Goal: Information Seeking & Learning: Learn about a topic

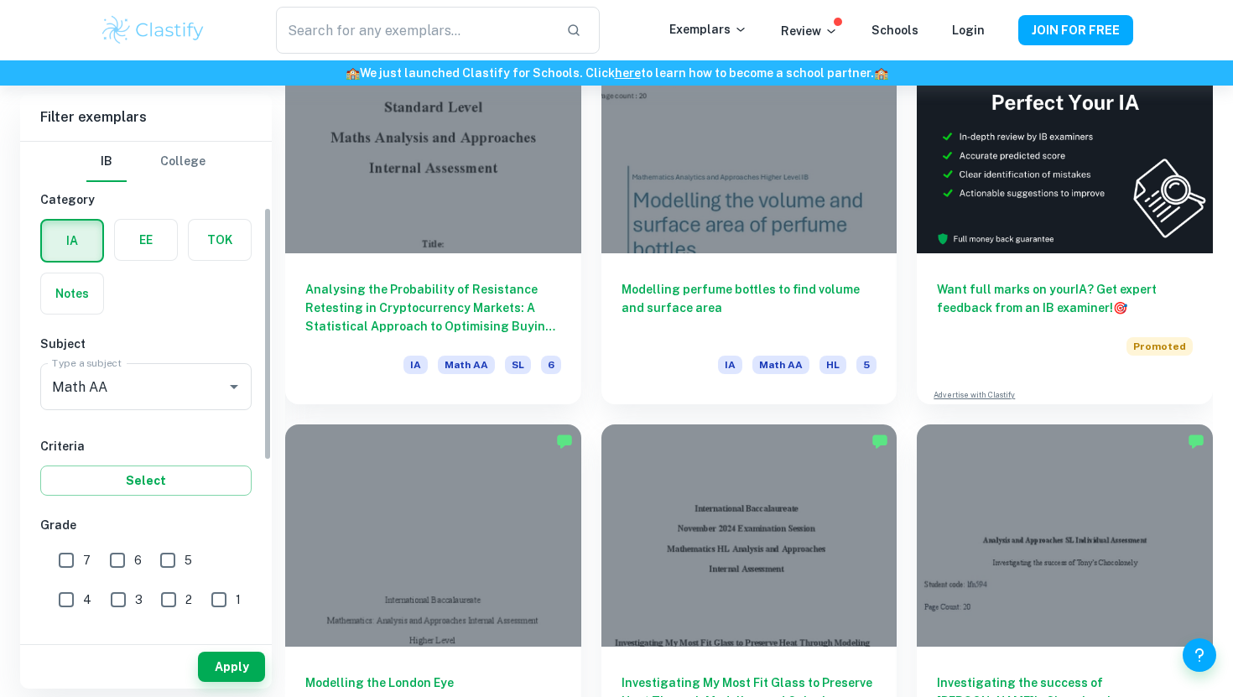
scroll to position [155, 0]
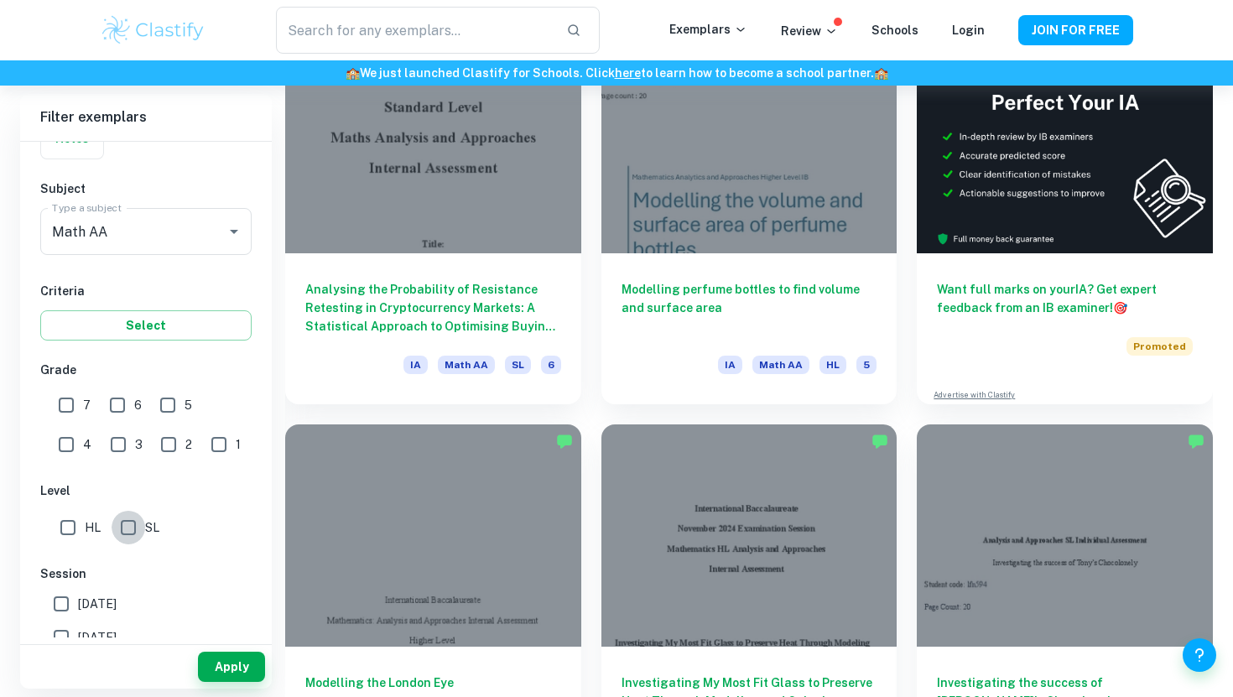
click at [127, 537] on input "SL" at bounding box center [129, 528] width 34 height 34
checkbox input "true"
click at [77, 407] on input "7" at bounding box center [66, 405] width 34 height 34
checkbox input "true"
click at [207, 671] on button "Apply" at bounding box center [231, 667] width 67 height 30
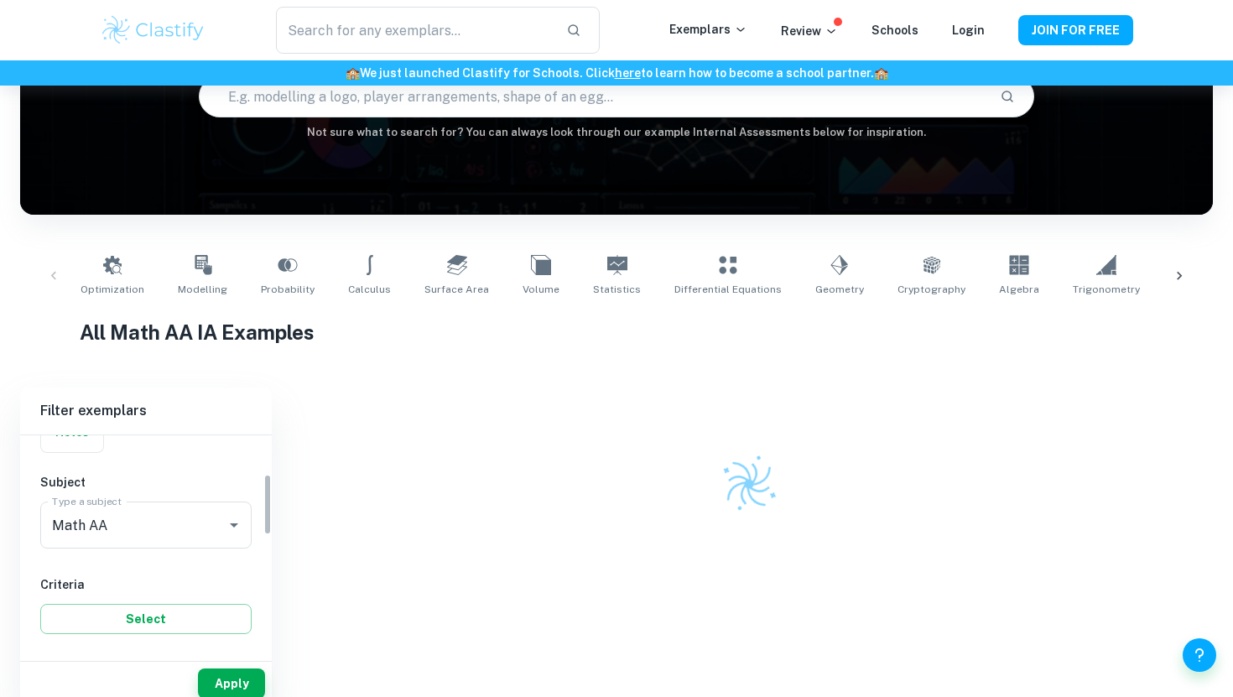
scroll to position [534, 0]
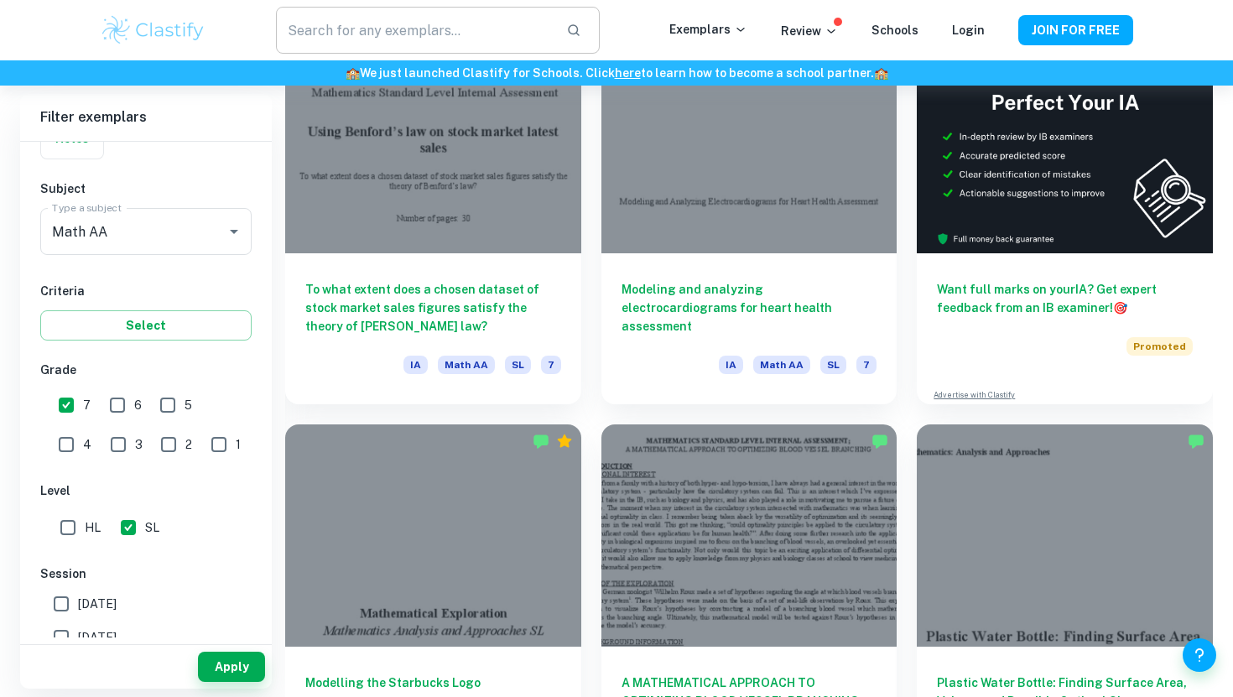
click at [399, 33] on input "text" at bounding box center [414, 30] width 277 height 47
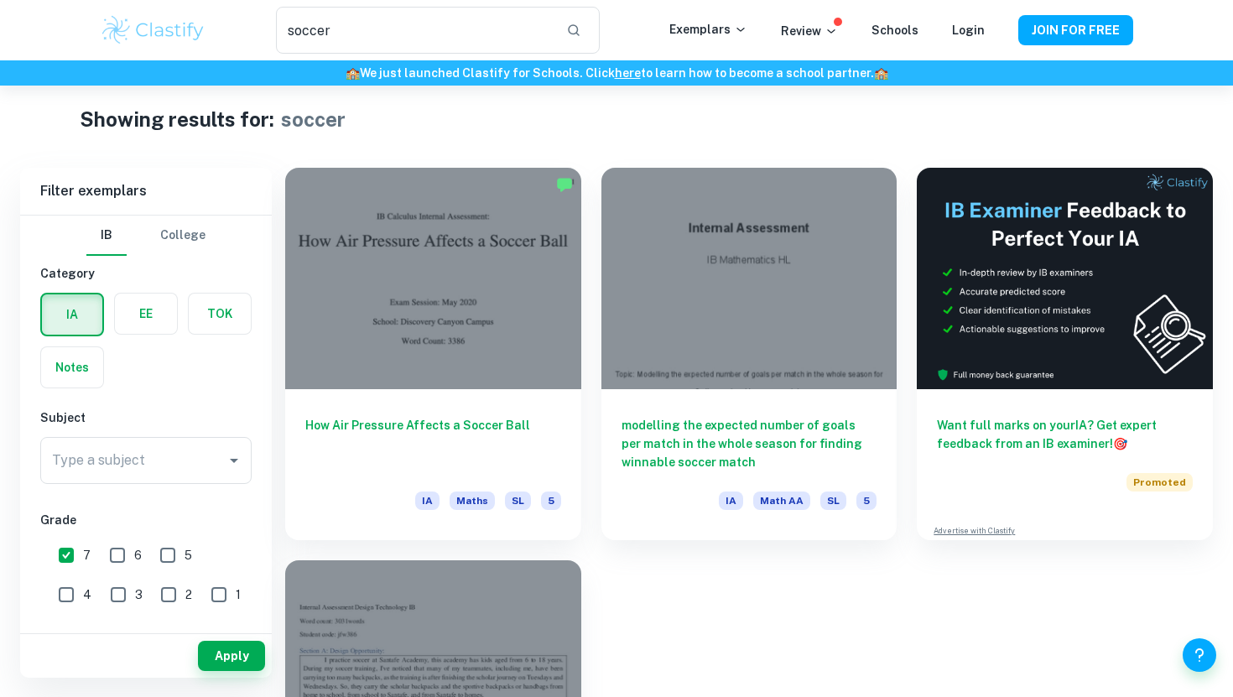
scroll to position [11, 0]
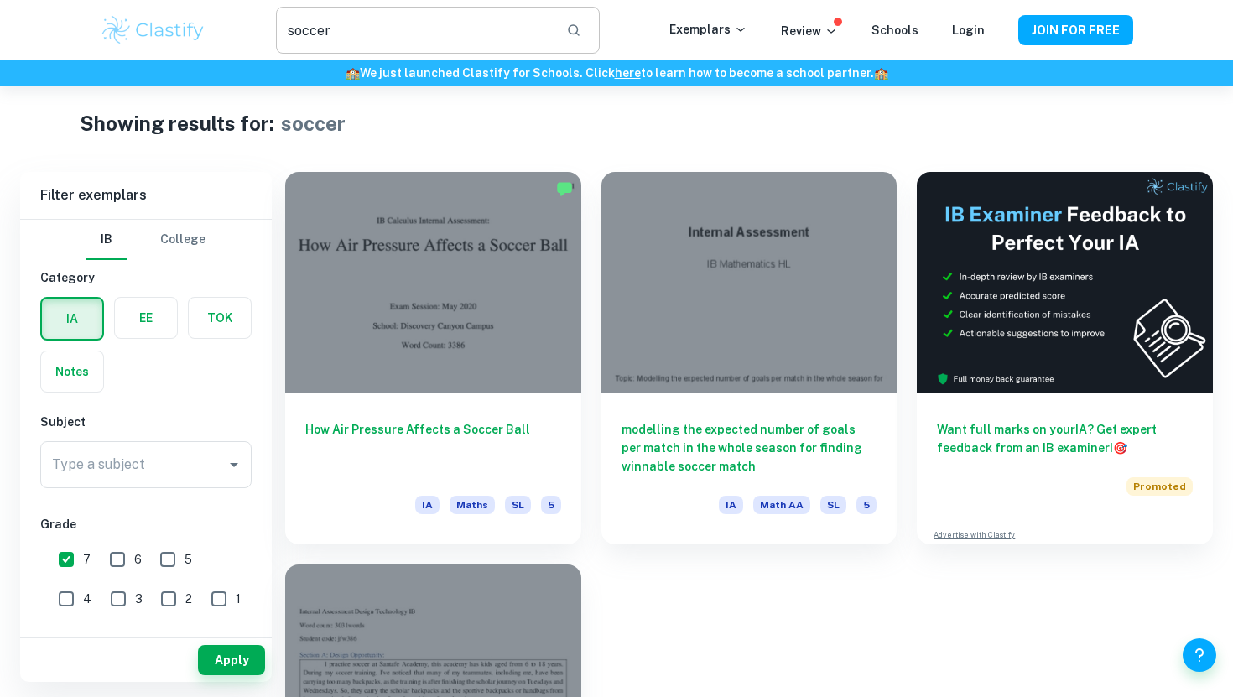
click at [401, 34] on input "soccer" at bounding box center [414, 30] width 277 height 47
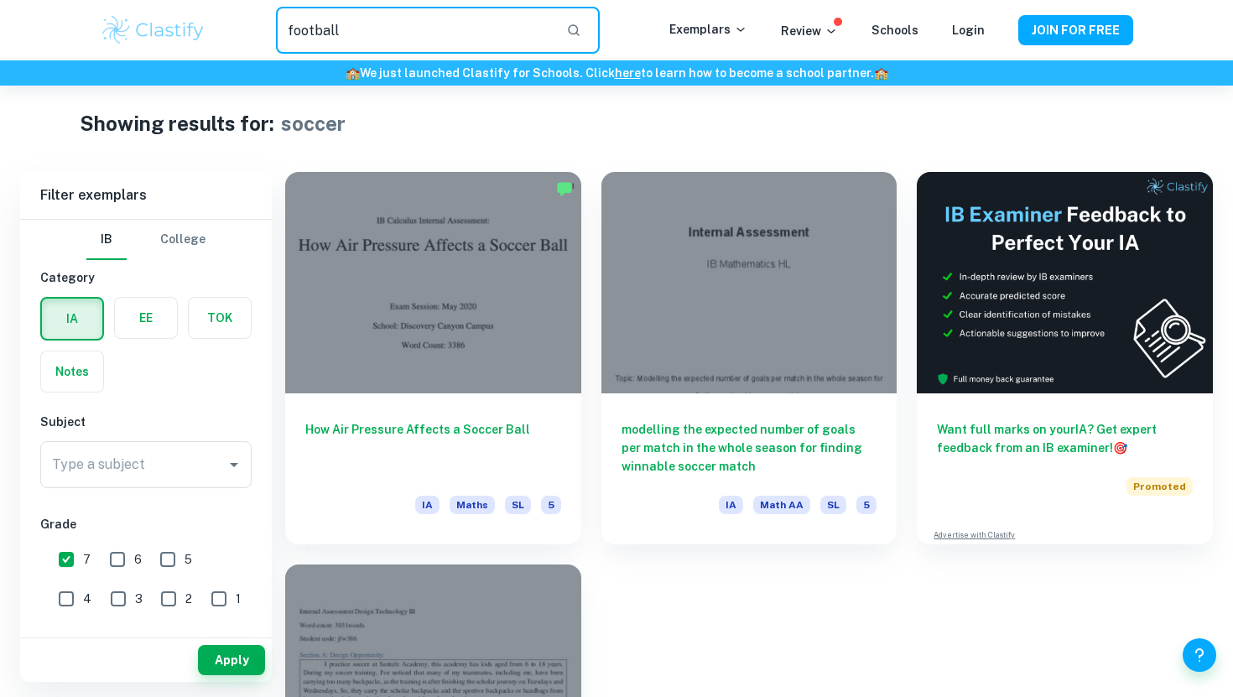
type input "football"
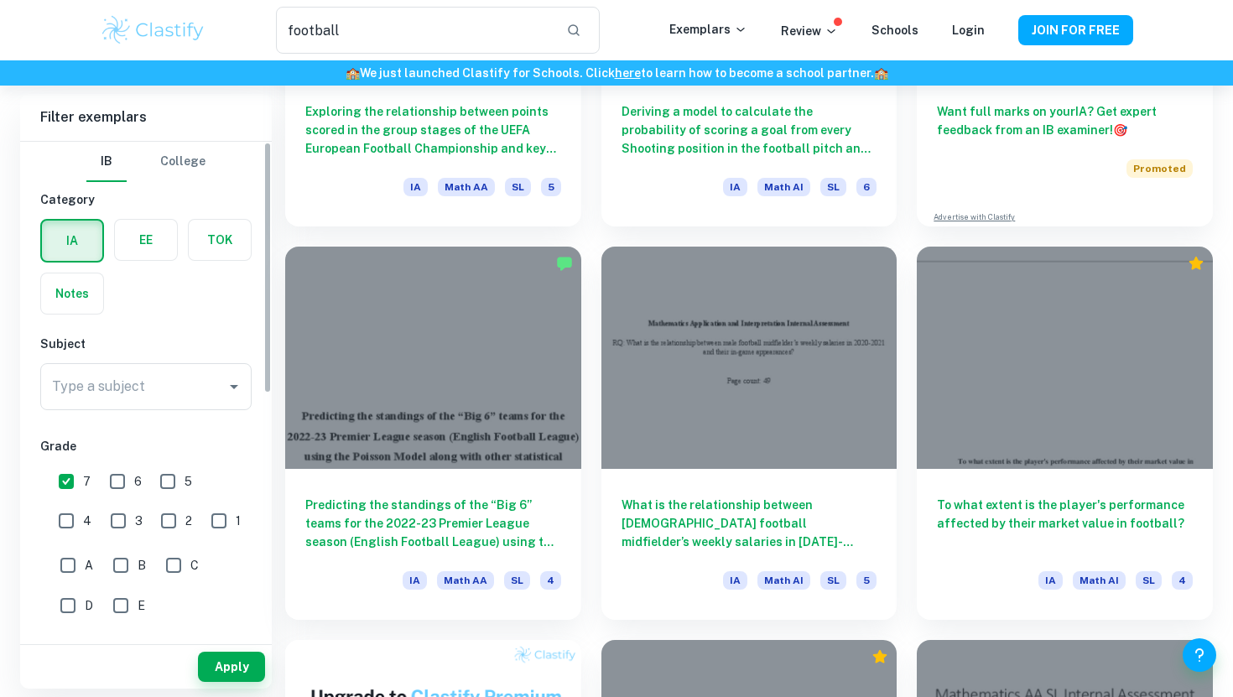
scroll to position [328, 0]
click at [136, 409] on div "Type a subject" at bounding box center [145, 386] width 211 height 47
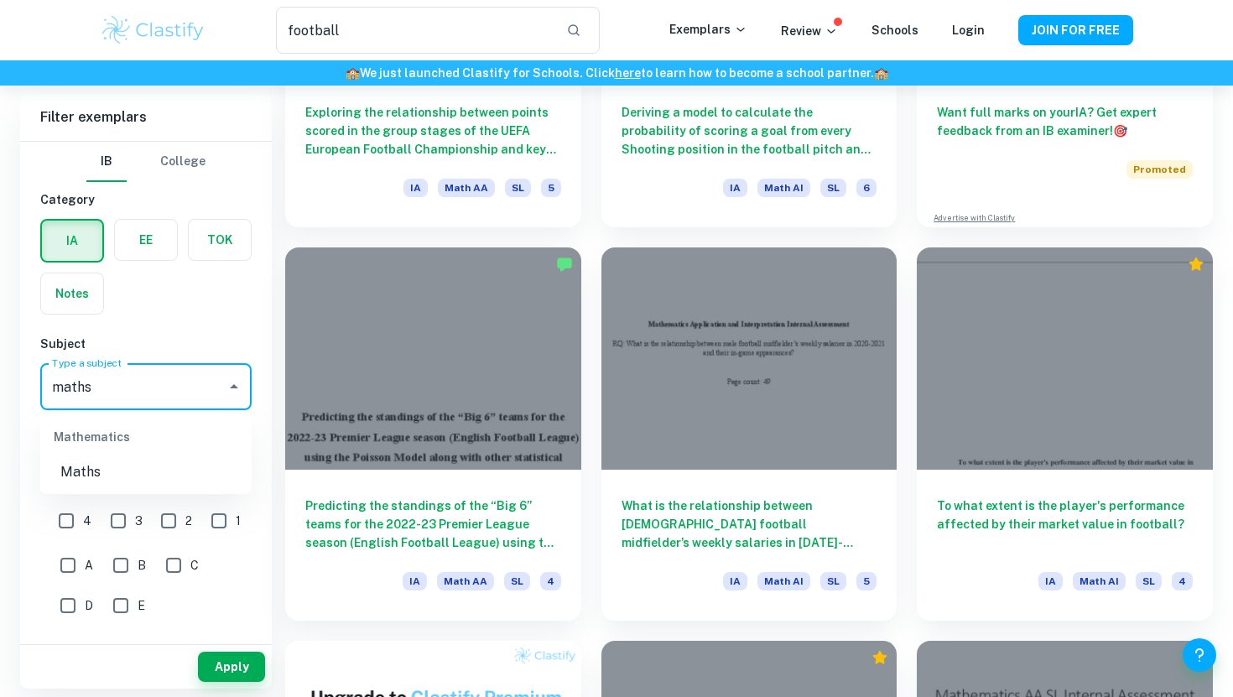
click at [153, 476] on li "Maths" at bounding box center [145, 472] width 211 height 30
type input "Maths"
click at [208, 387] on icon "Clear" at bounding box center [212, 386] width 17 height 17
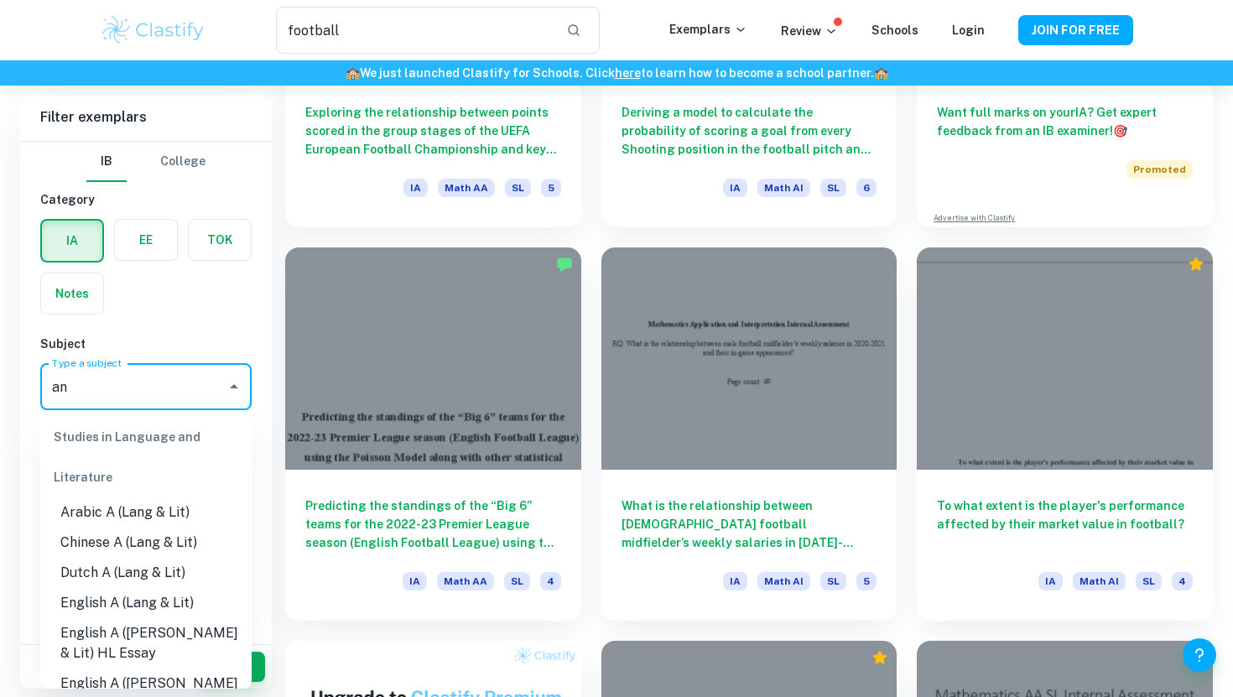
type input "a"
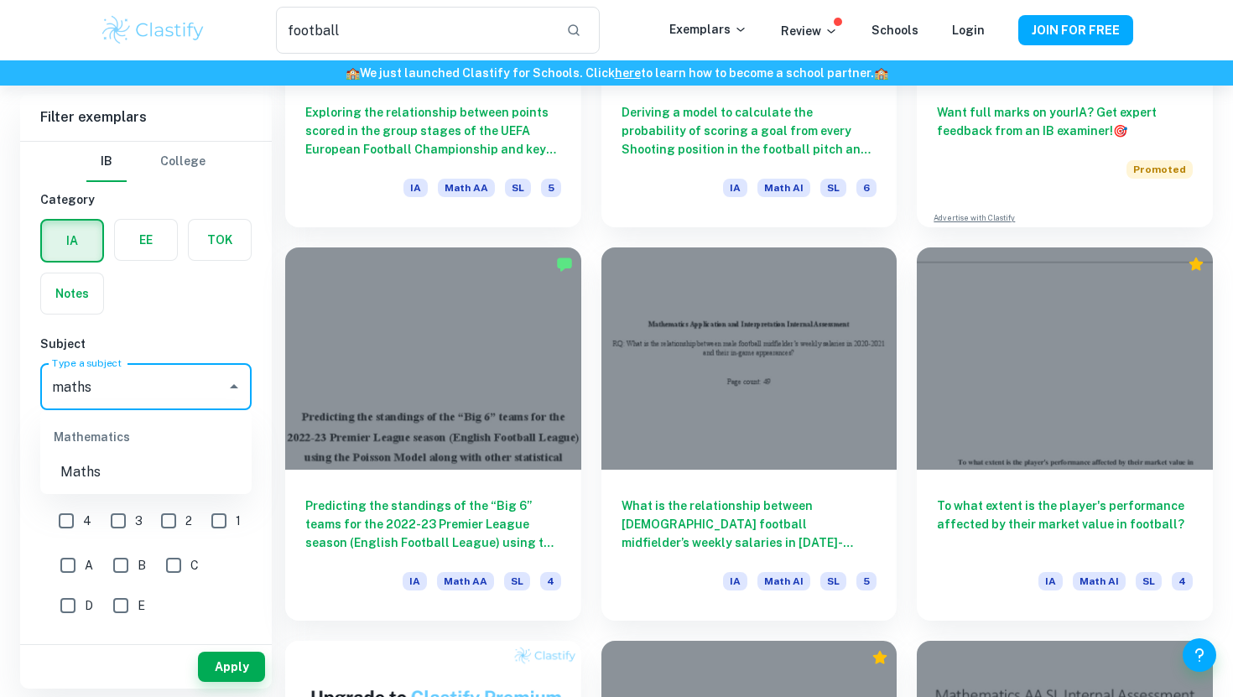
click at [177, 465] on li "Maths" at bounding box center [145, 472] width 211 height 30
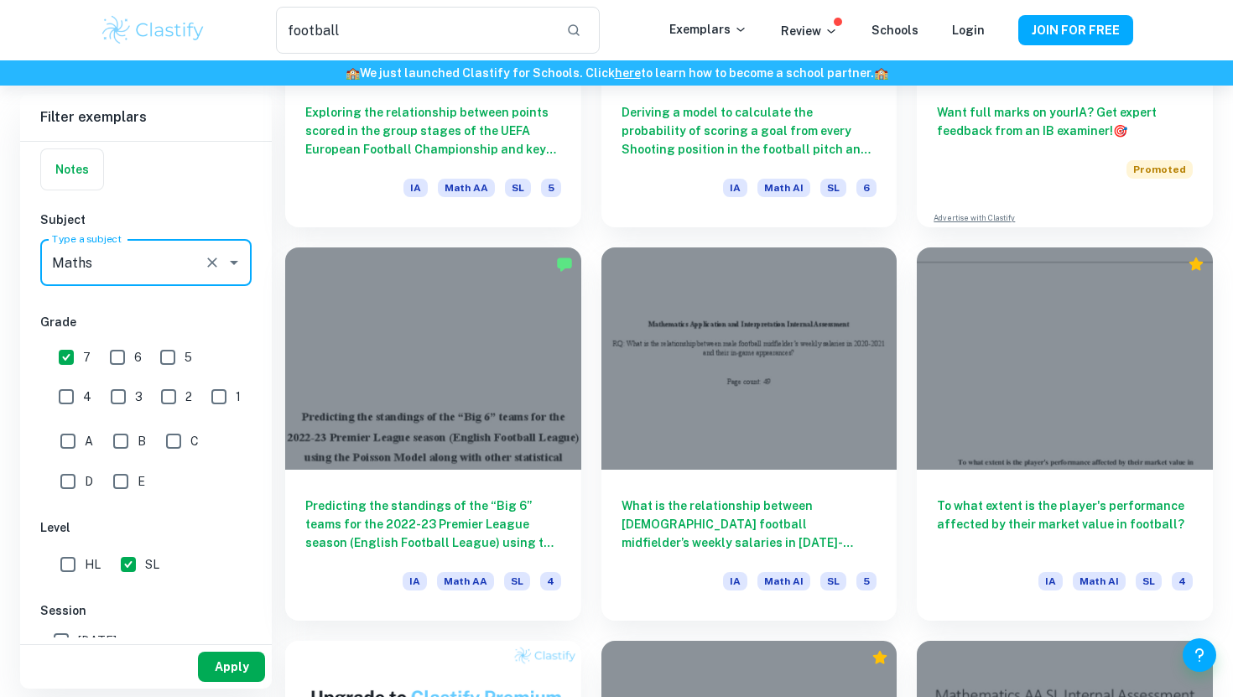
type input "Maths"
click at [221, 669] on button "Apply" at bounding box center [231, 667] width 67 height 30
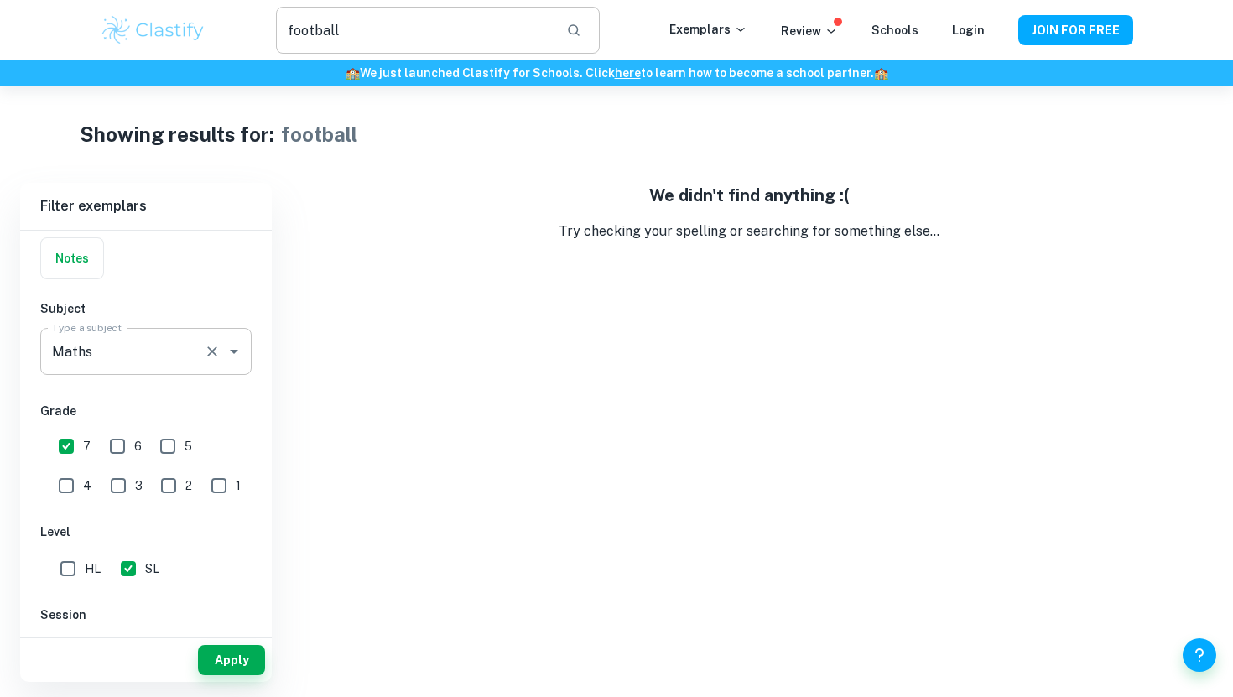
click at [445, 35] on input "football" at bounding box center [414, 30] width 277 height 47
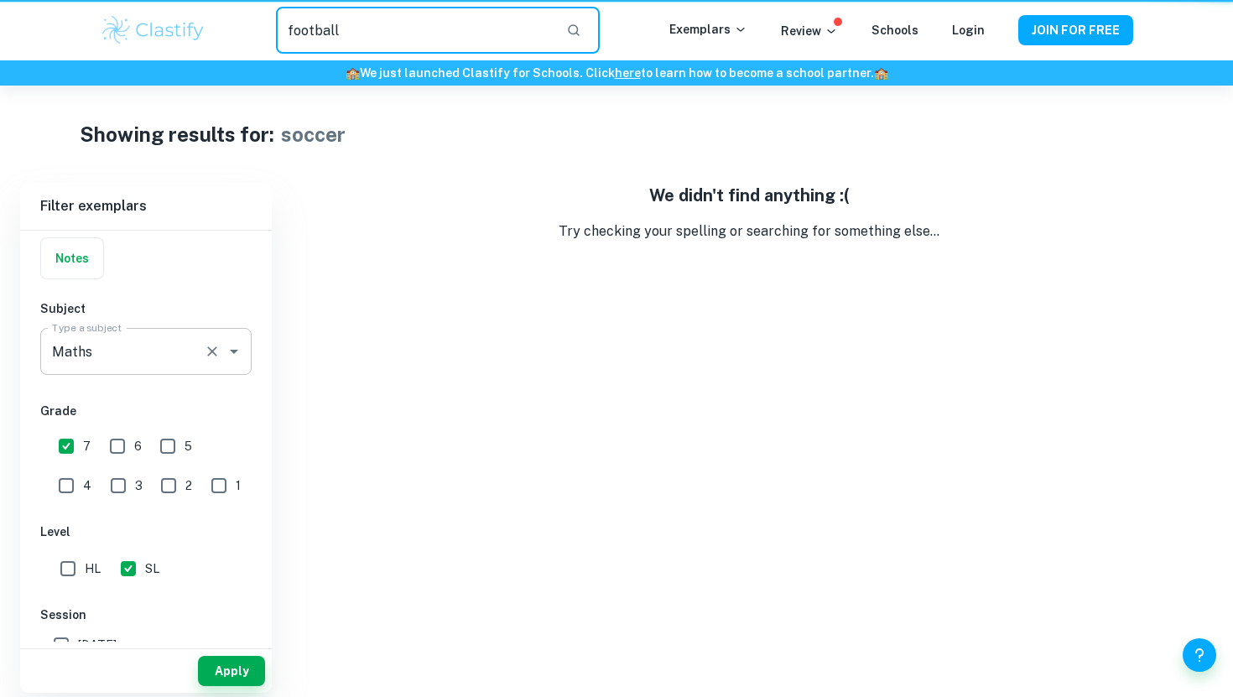
scroll to position [11, 0]
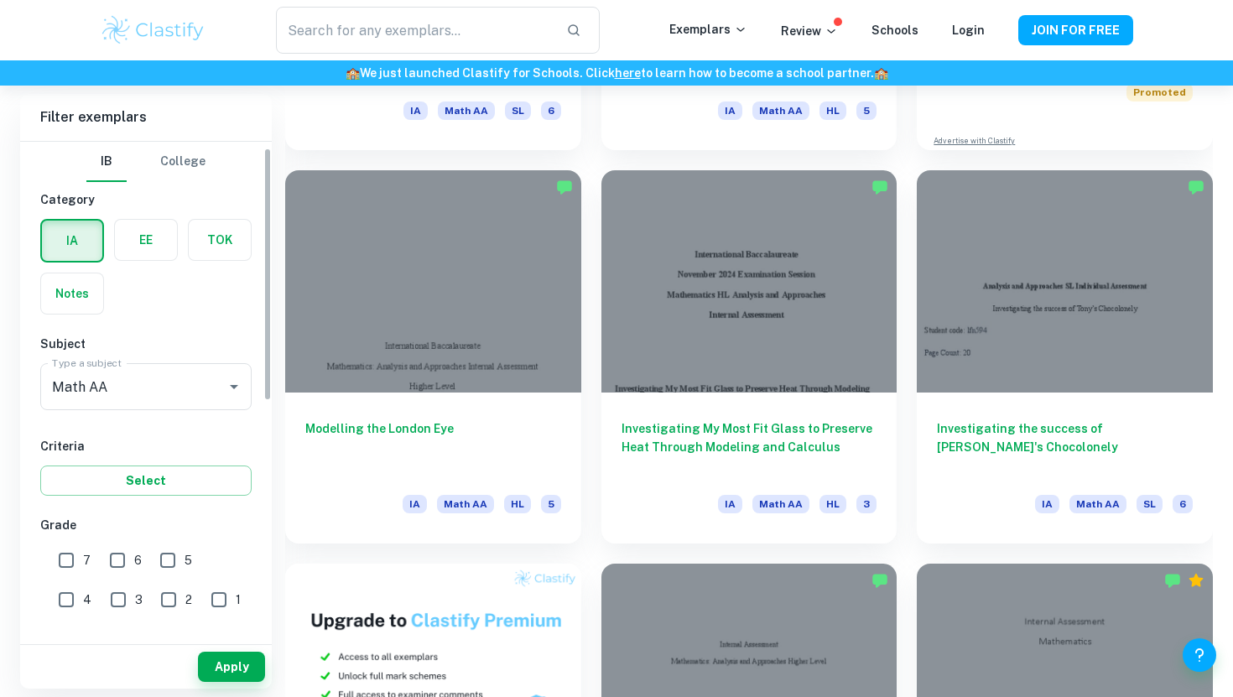
scroll to position [26, 0]
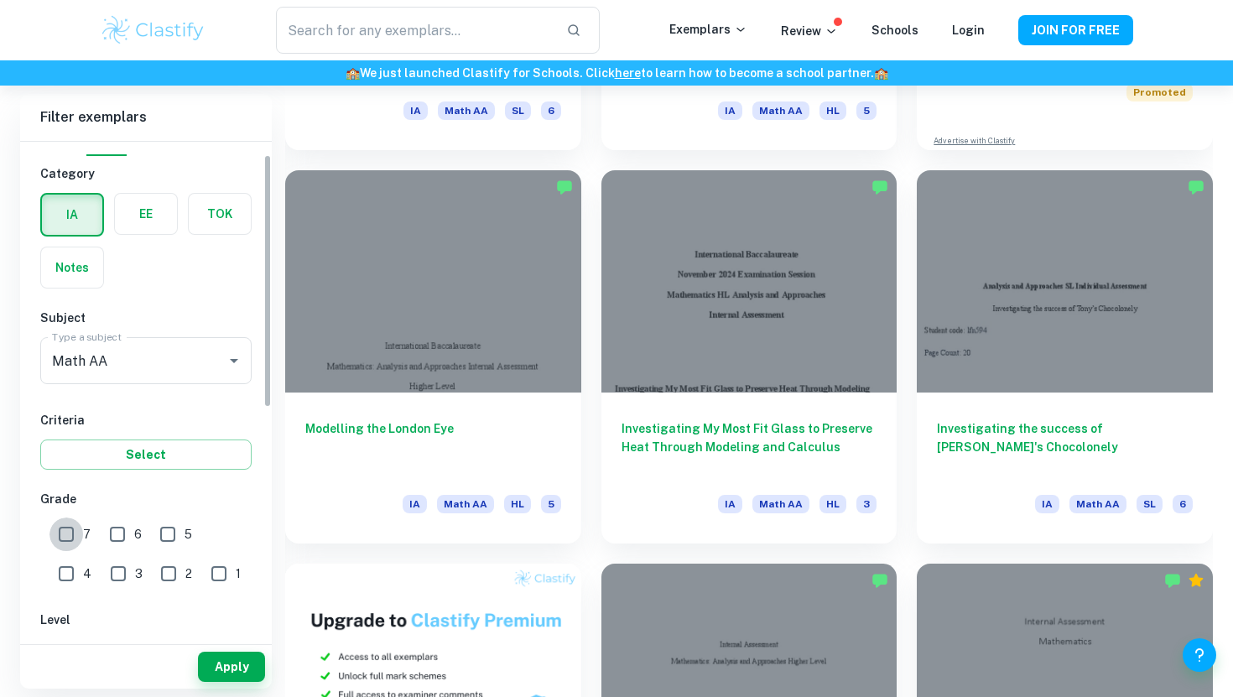
click at [65, 539] on input "7" at bounding box center [66, 535] width 34 height 34
checkbox input "true"
click at [208, 653] on button "Apply" at bounding box center [231, 667] width 67 height 30
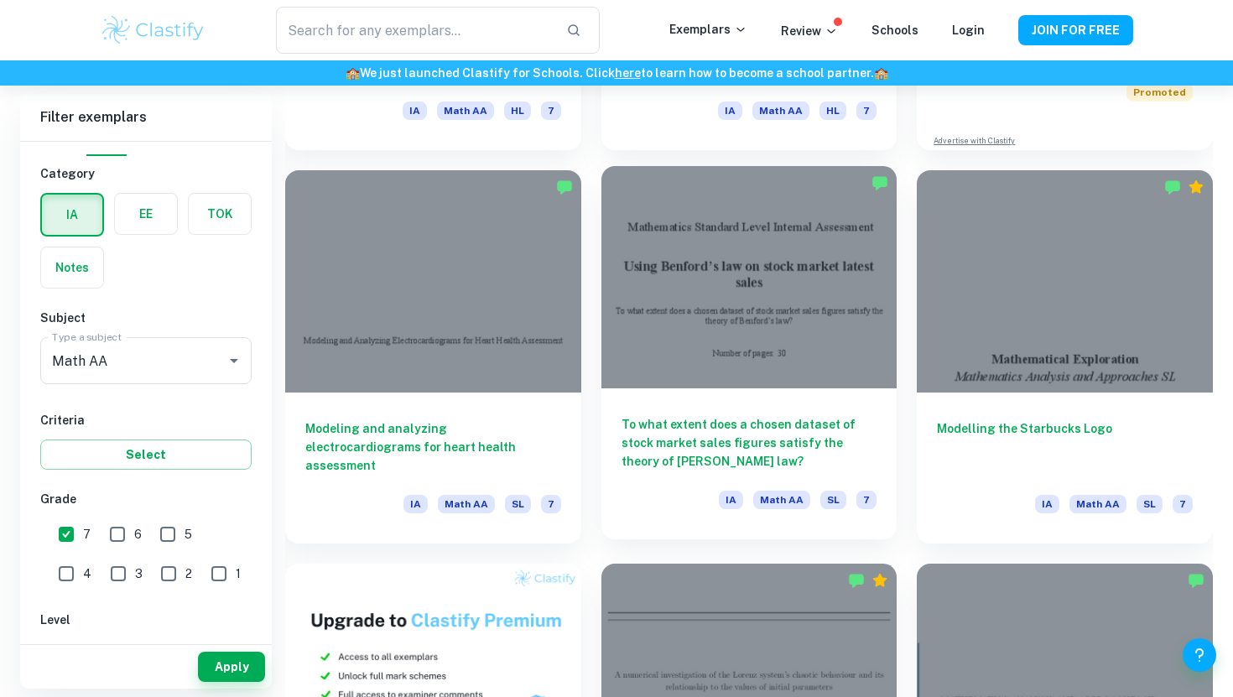
scroll to position [820, 0]
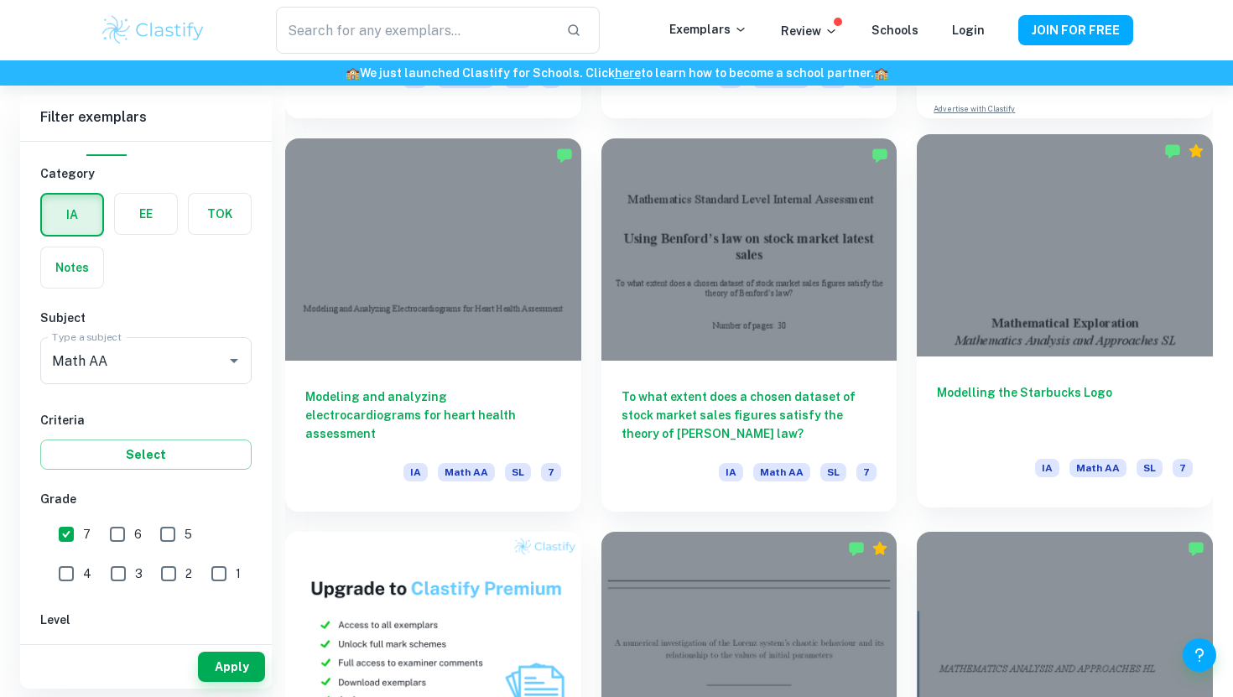
click at [976, 389] on h6 "Modelling the Starbucks Logo" at bounding box center [1065, 410] width 256 height 55
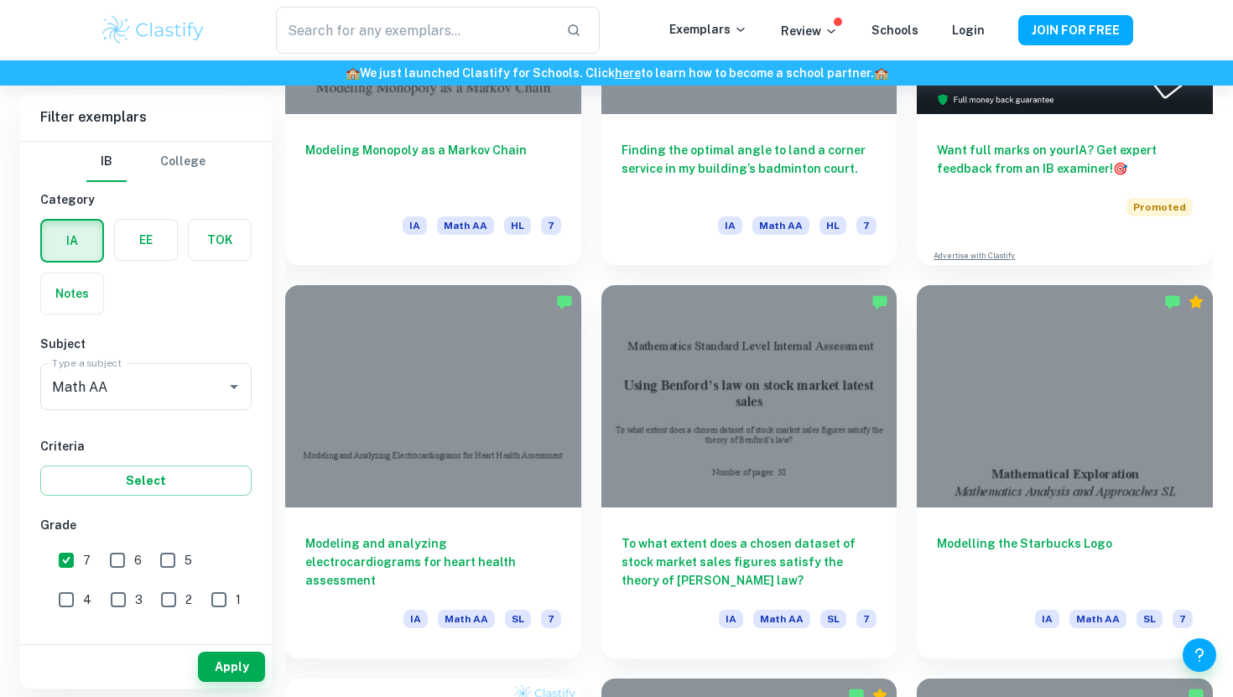
scroll to position [0, 0]
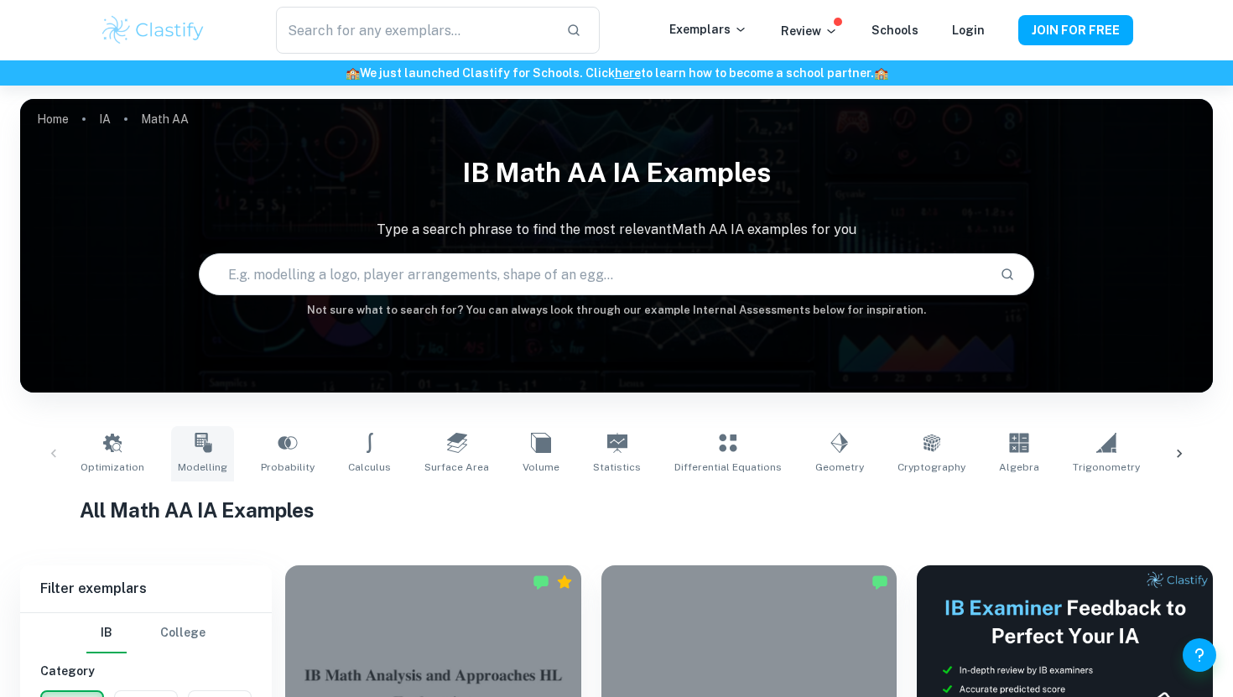
click at [177, 450] on link "Modelling" at bounding box center [202, 453] width 63 height 55
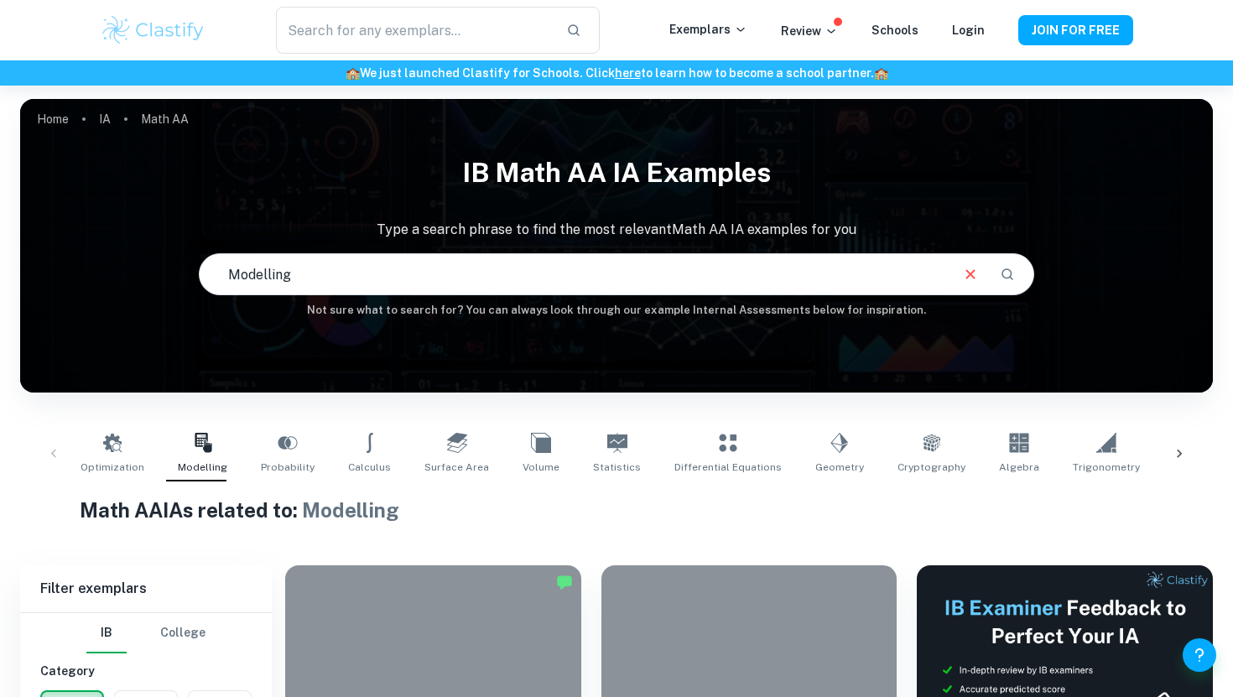
click at [382, 248] on div "IB Math AA IA examples Type a search phrase to find the most relevant Math AA I…" at bounding box center [616, 232] width 1193 height 173
click at [367, 264] on input "text" at bounding box center [573, 274] width 747 height 47
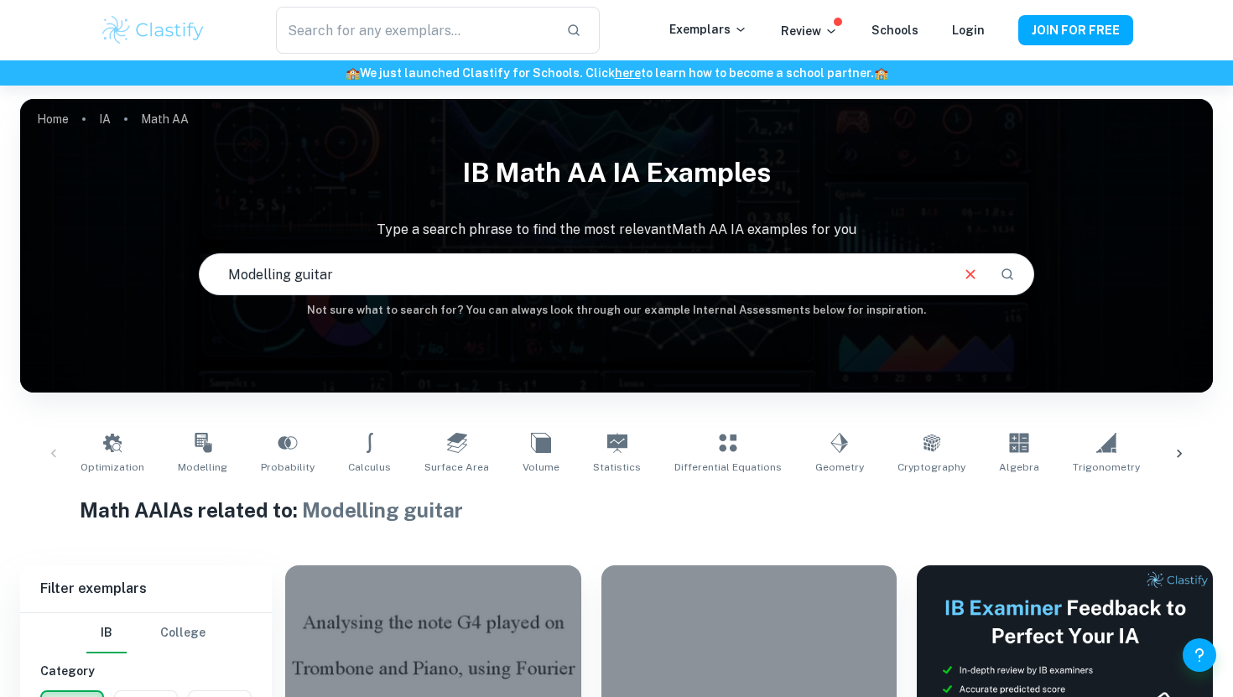
click at [448, 268] on input "Modelling guitar" at bounding box center [573, 274] width 747 height 47
type input "guitar"
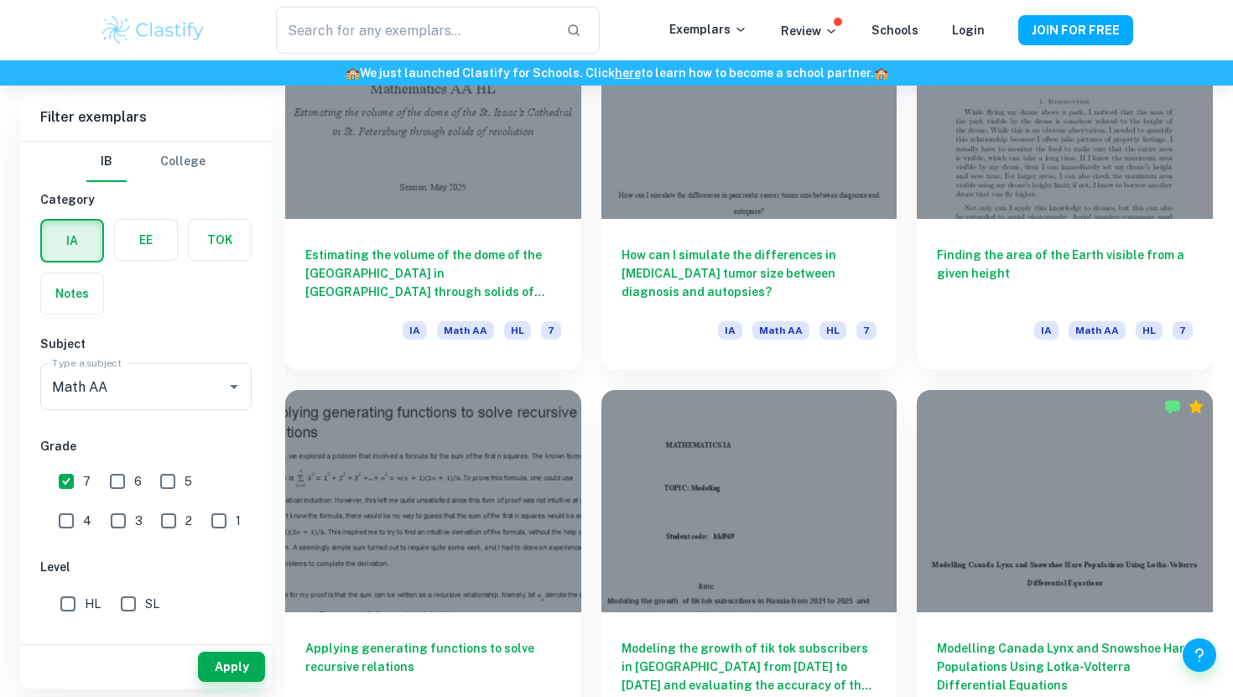
scroll to position [6118, 0]
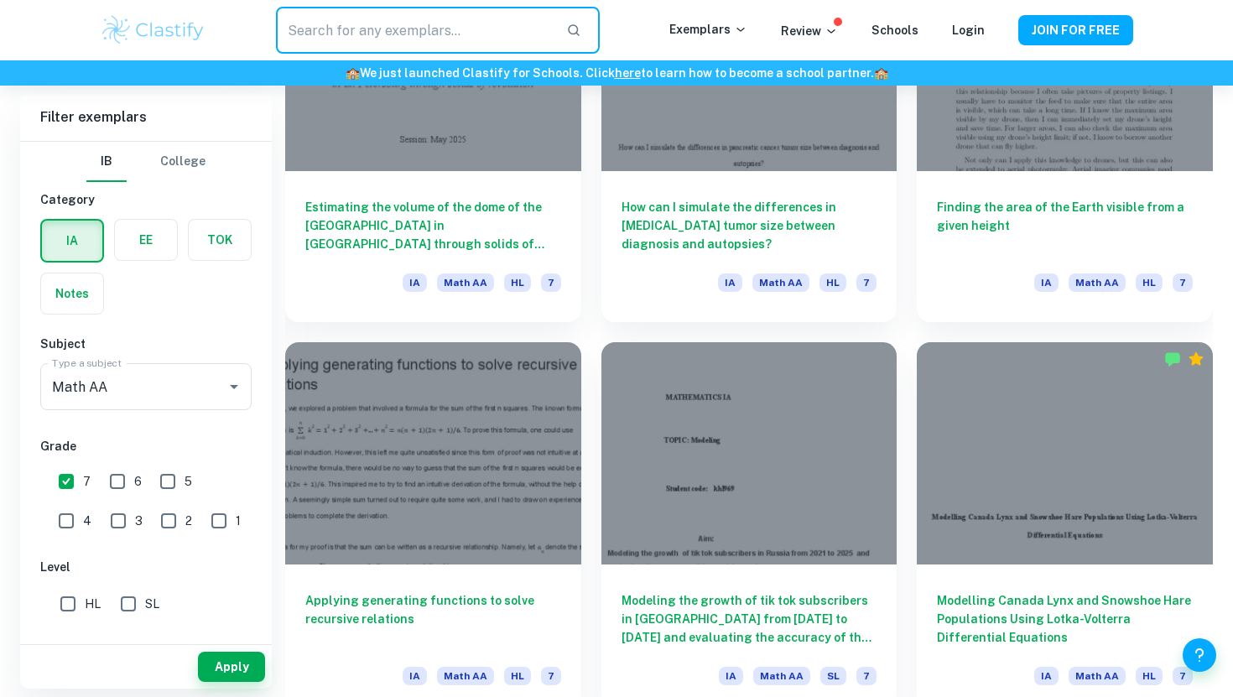
click at [359, 44] on input "text" at bounding box center [414, 30] width 277 height 47
type input "footblal"
type input "basketball"
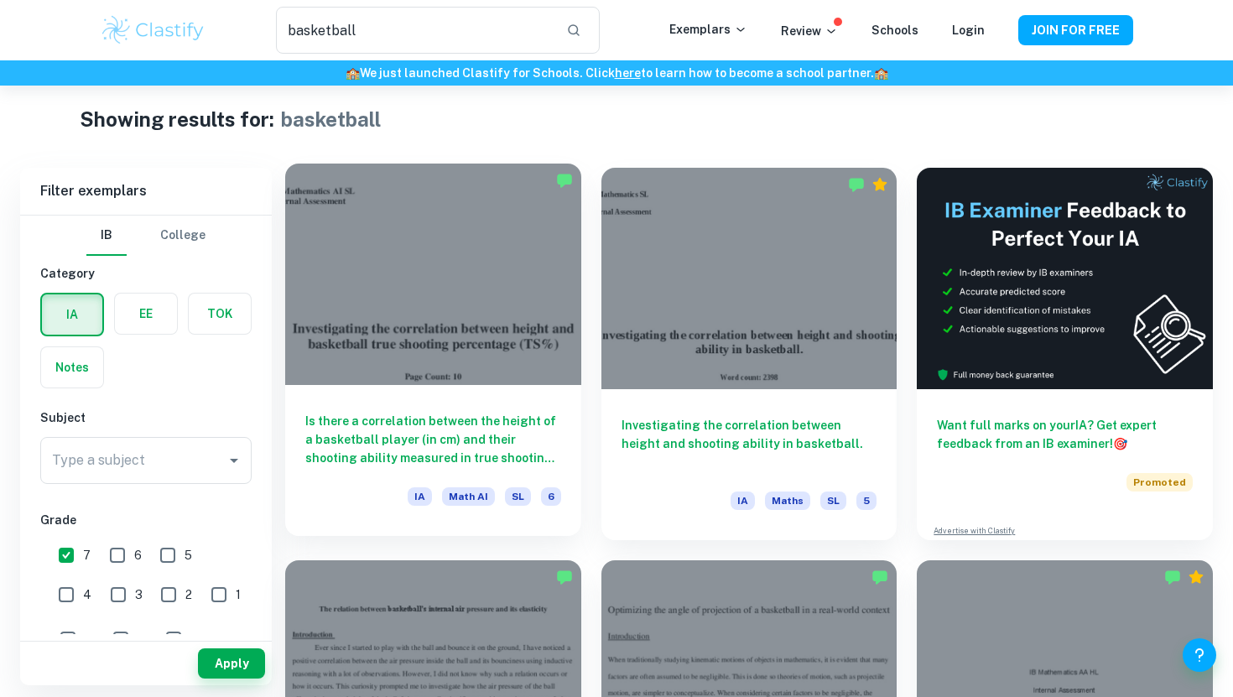
scroll to position [22, 0]
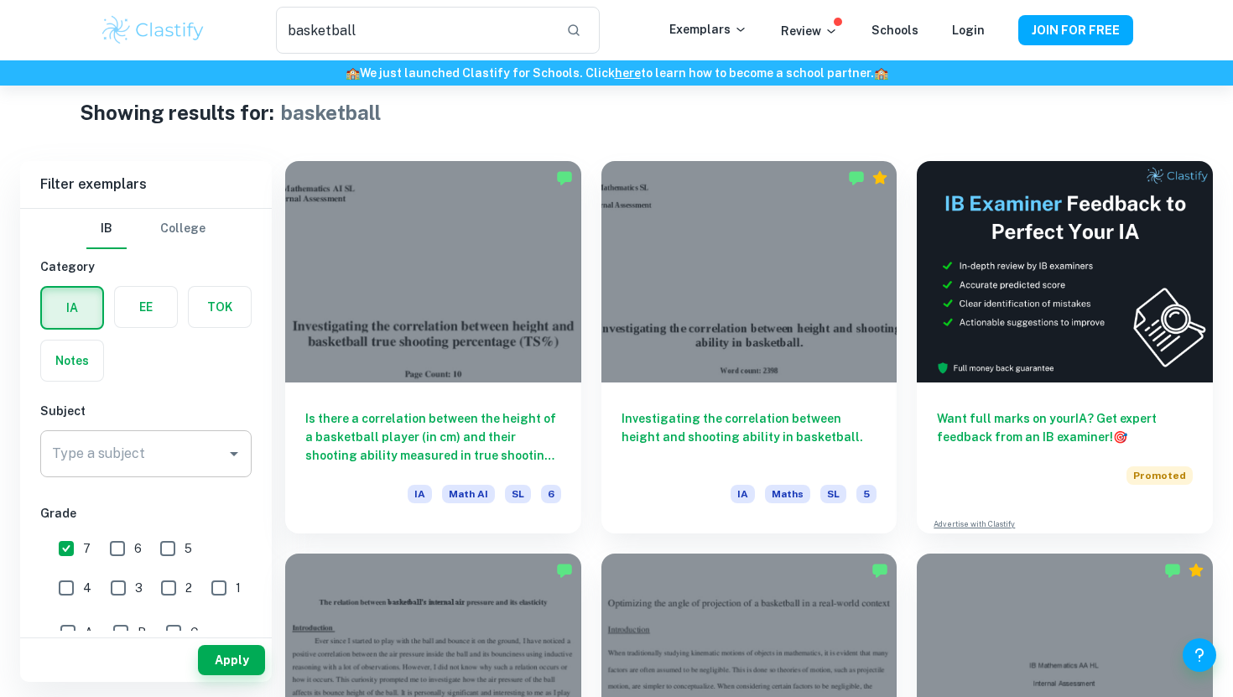
click at [164, 437] on div "Type a subject" at bounding box center [145, 453] width 211 height 47
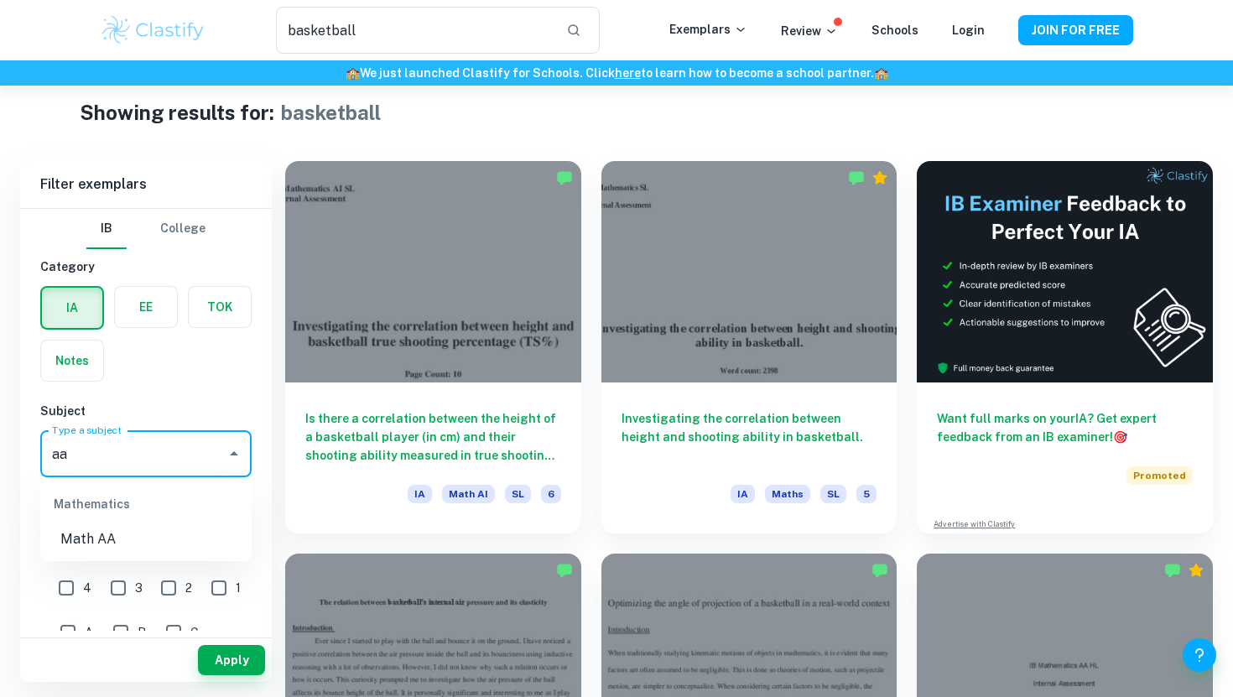
click at [134, 523] on div "Mathematics" at bounding box center [145, 504] width 211 height 40
click at [128, 536] on li "Math AA" at bounding box center [145, 539] width 211 height 30
type input "Math AA"
click at [221, 661] on button "Apply" at bounding box center [231, 660] width 67 height 30
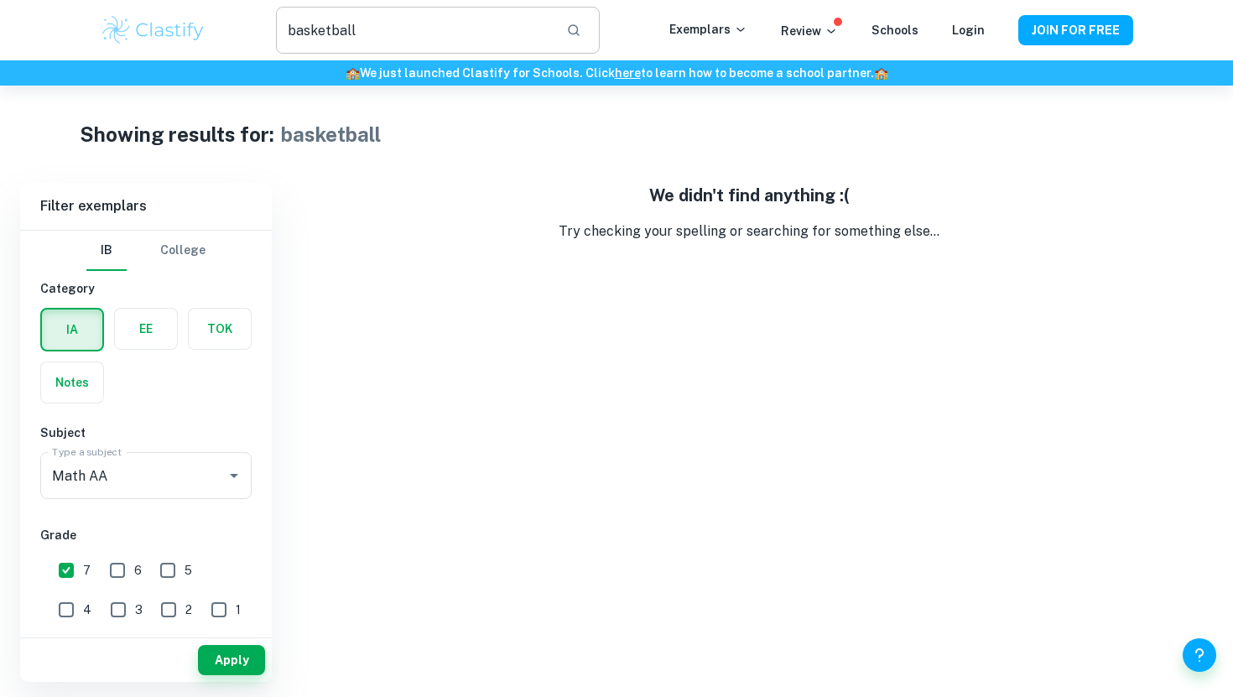
click at [349, 35] on input "basketball" at bounding box center [414, 30] width 277 height 47
click at [368, 20] on input "soccer" at bounding box center [414, 30] width 277 height 47
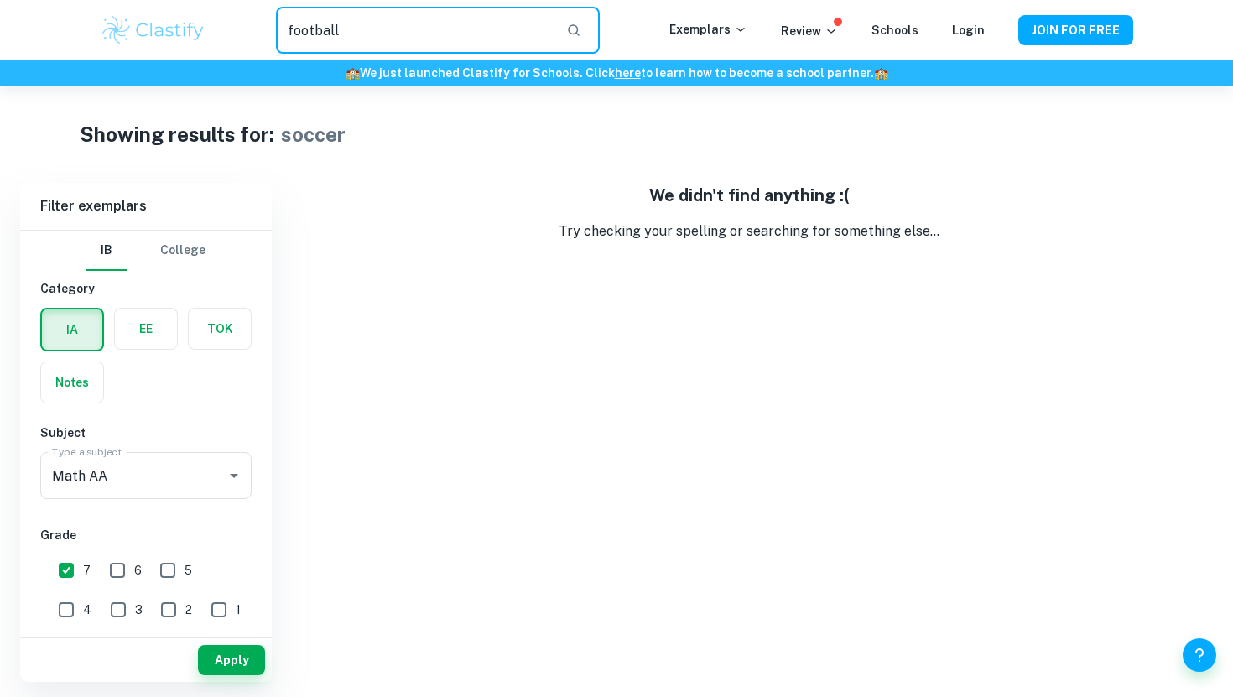
type input "football"
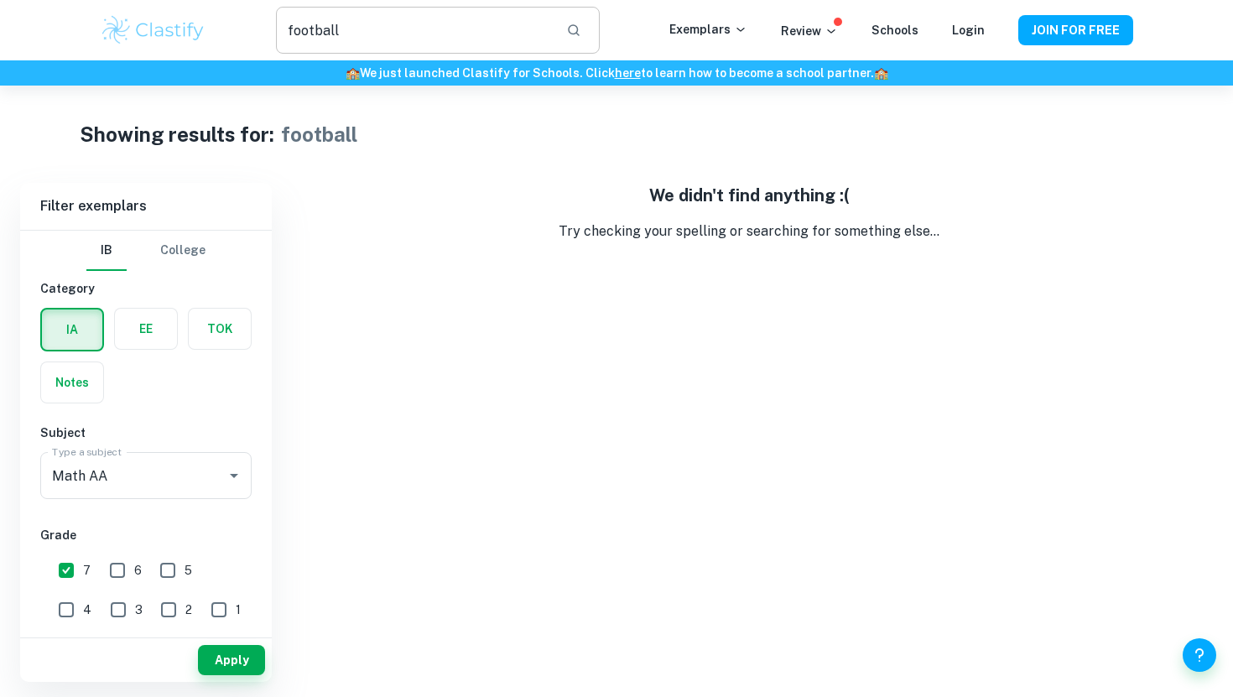
click at [368, 20] on input "football" at bounding box center [414, 30] width 277 height 47
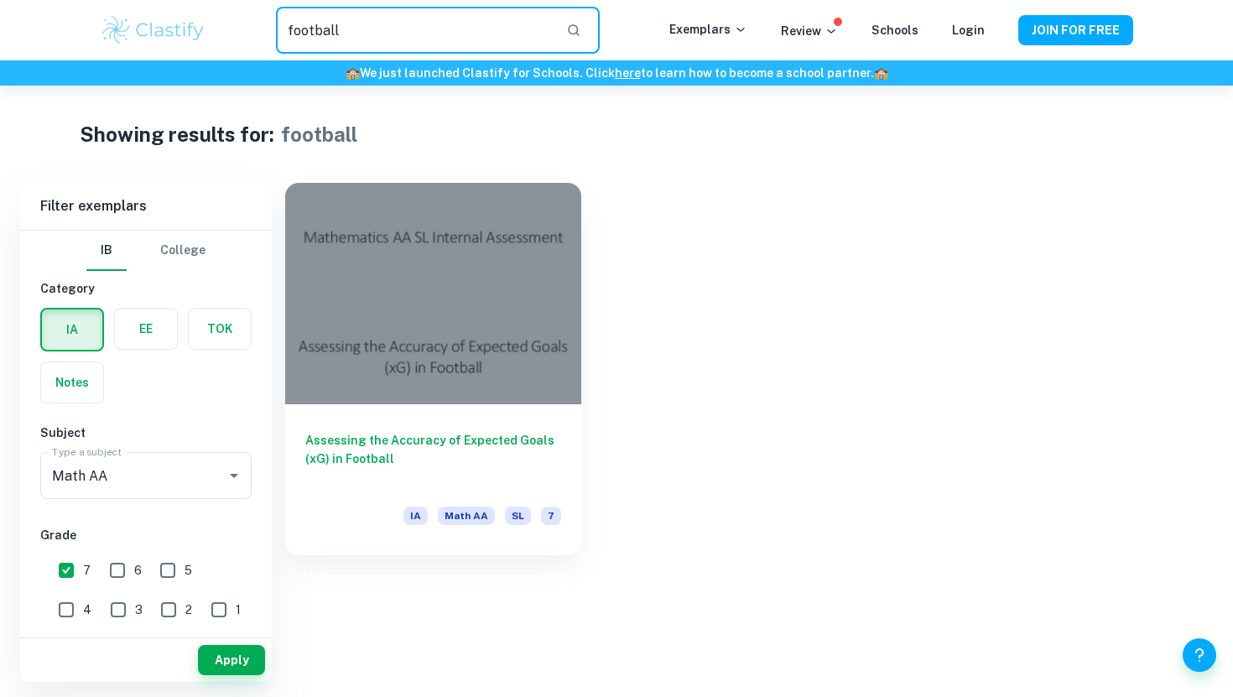
click at [368, 23] on input "football" at bounding box center [414, 30] width 277 height 47
click at [671, 279] on div "Assessing the Accuracy of Expected Goals (xG) in Football IA Math AA SL 7" at bounding box center [739, 359] width 948 height 393
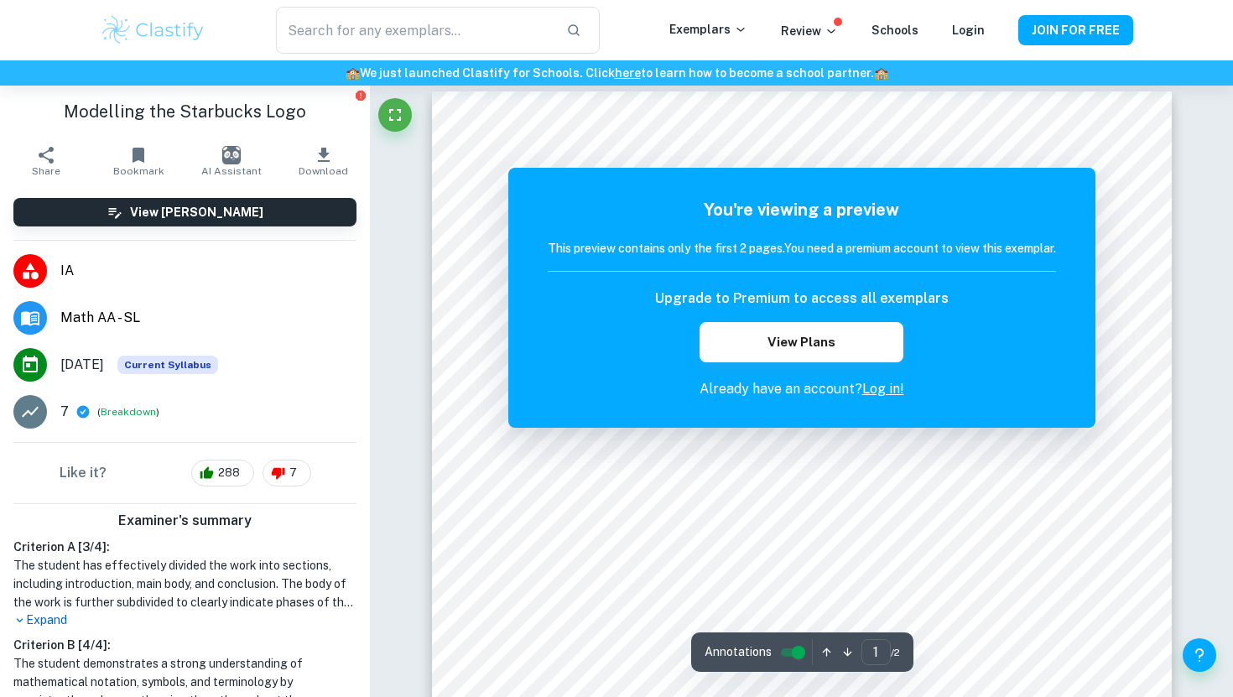
scroll to position [17, 0]
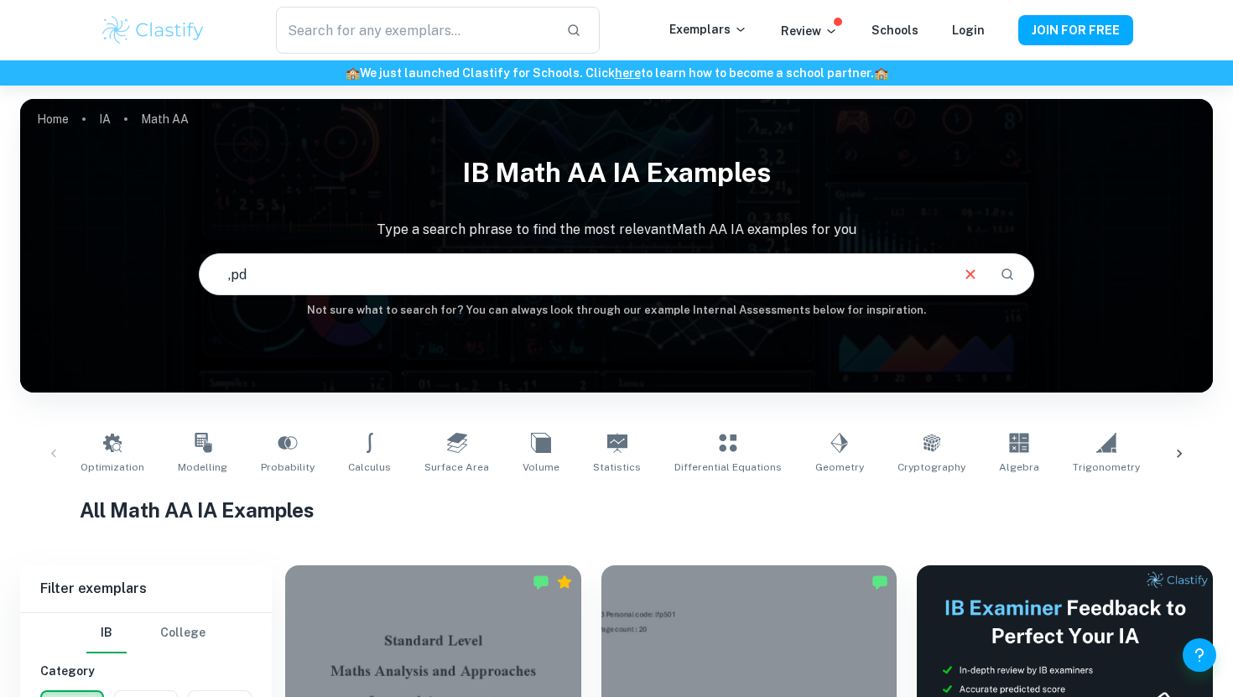
type input ",p"
type input ","
type input "modelling"
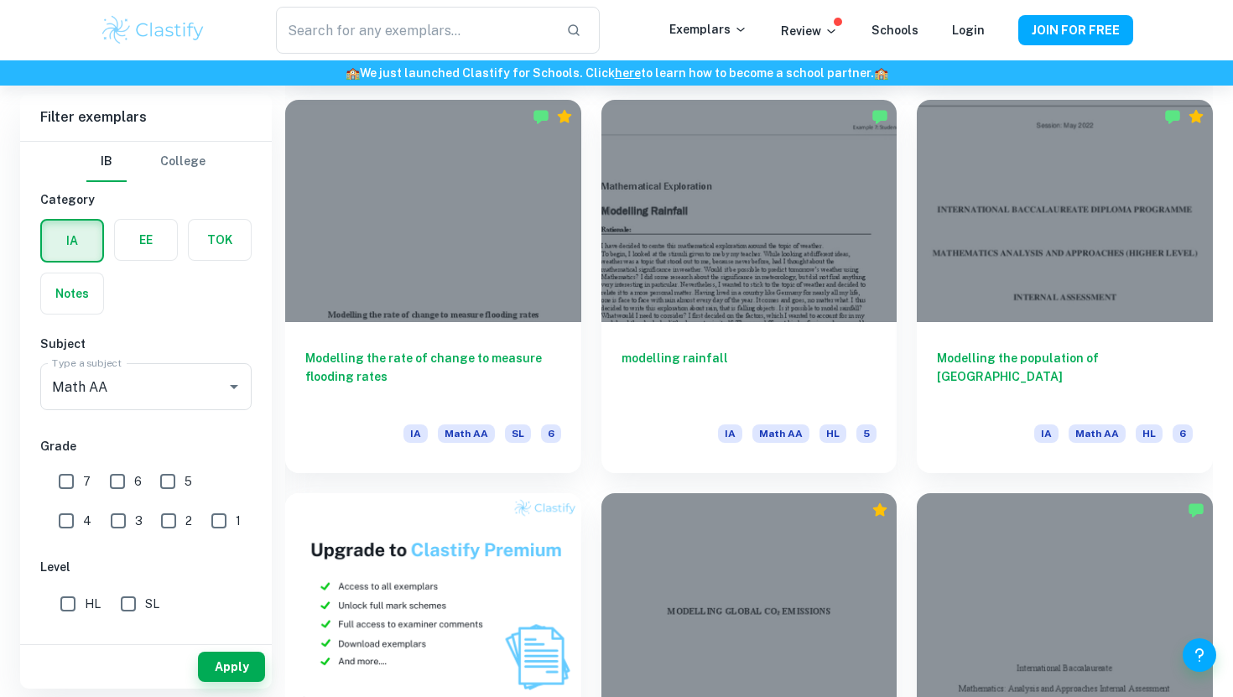
scroll to position [520, 0]
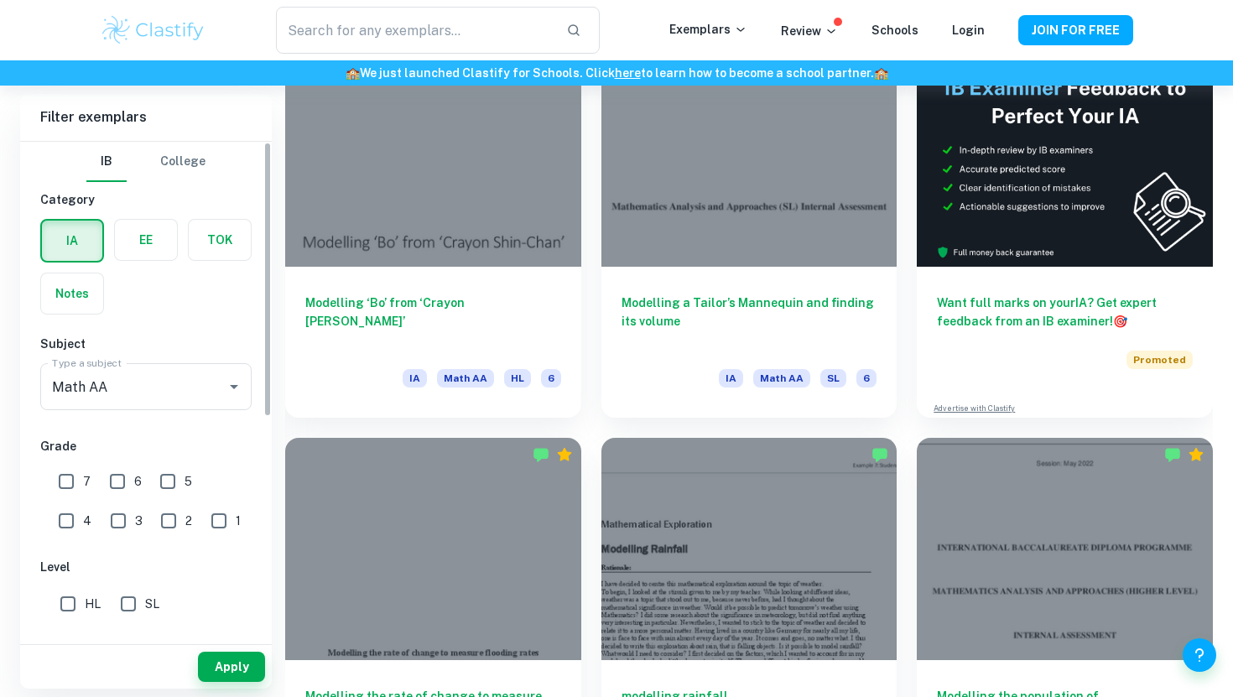
click at [75, 482] on input "7" at bounding box center [66, 482] width 34 height 34
checkbox input "true"
click at [227, 678] on button "Apply" at bounding box center [231, 667] width 67 height 30
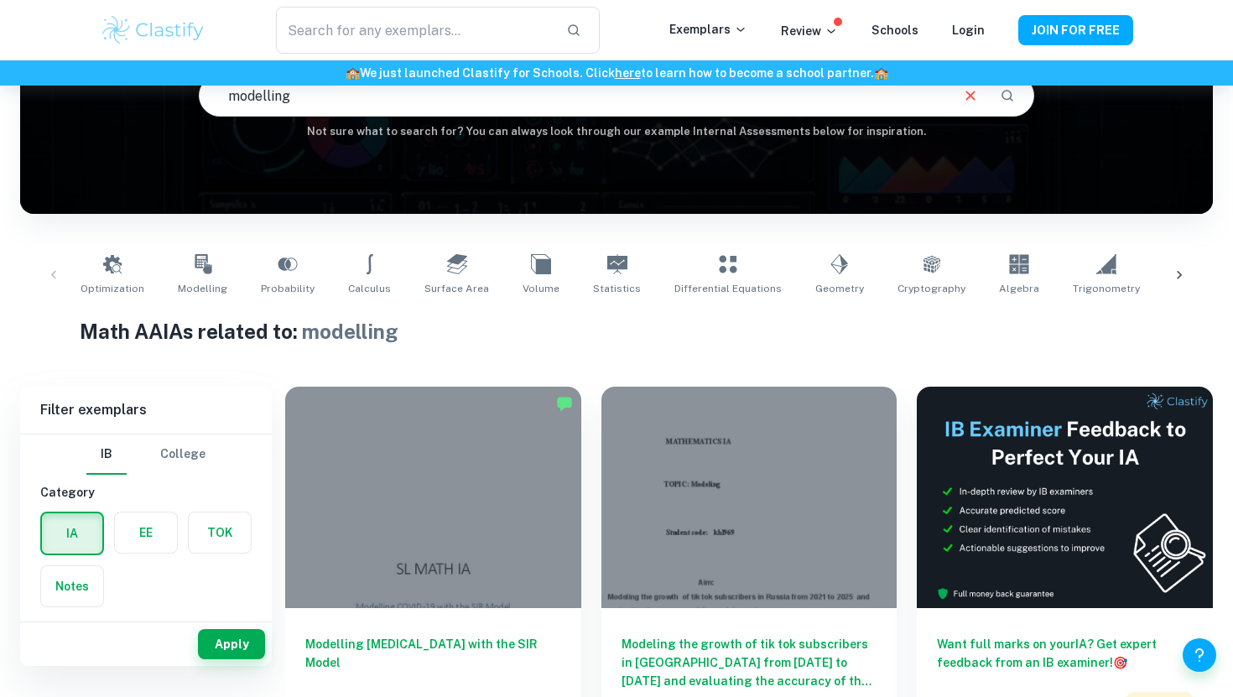
scroll to position [156, 0]
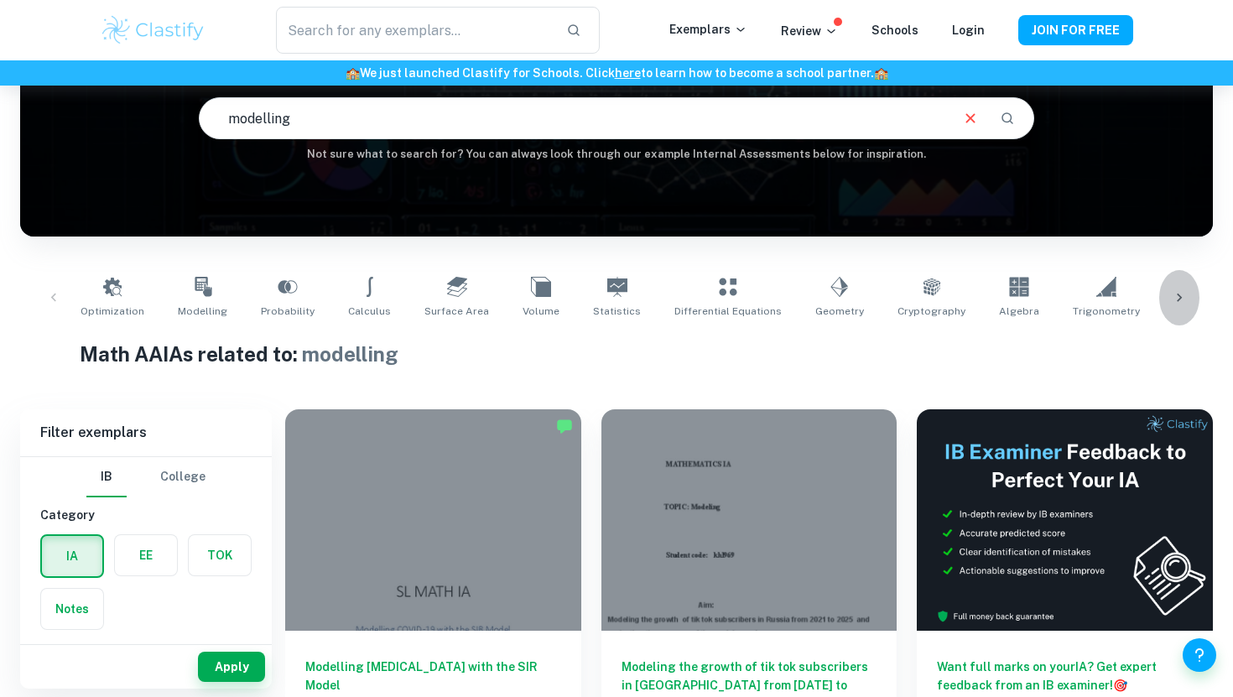
click at [1184, 299] on icon at bounding box center [1179, 297] width 17 height 17
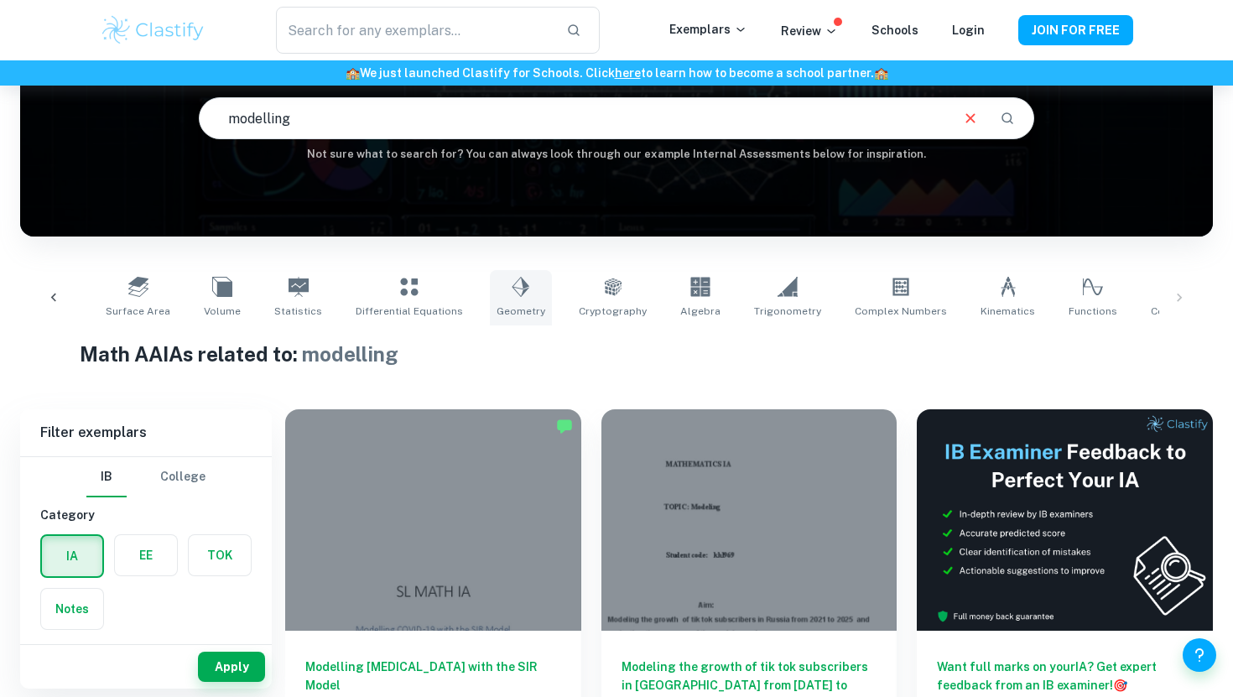
drag, startPoint x: 1177, startPoint y: 302, endPoint x: 476, endPoint y: 302, distance: 700.5
click at [493, 302] on div "Optimization Modelling Probability Calculus Surface Area Volume Statistics Diff…" at bounding box center [617, 297] width 1166 height 55
click at [58, 296] on icon at bounding box center [53, 297] width 17 height 17
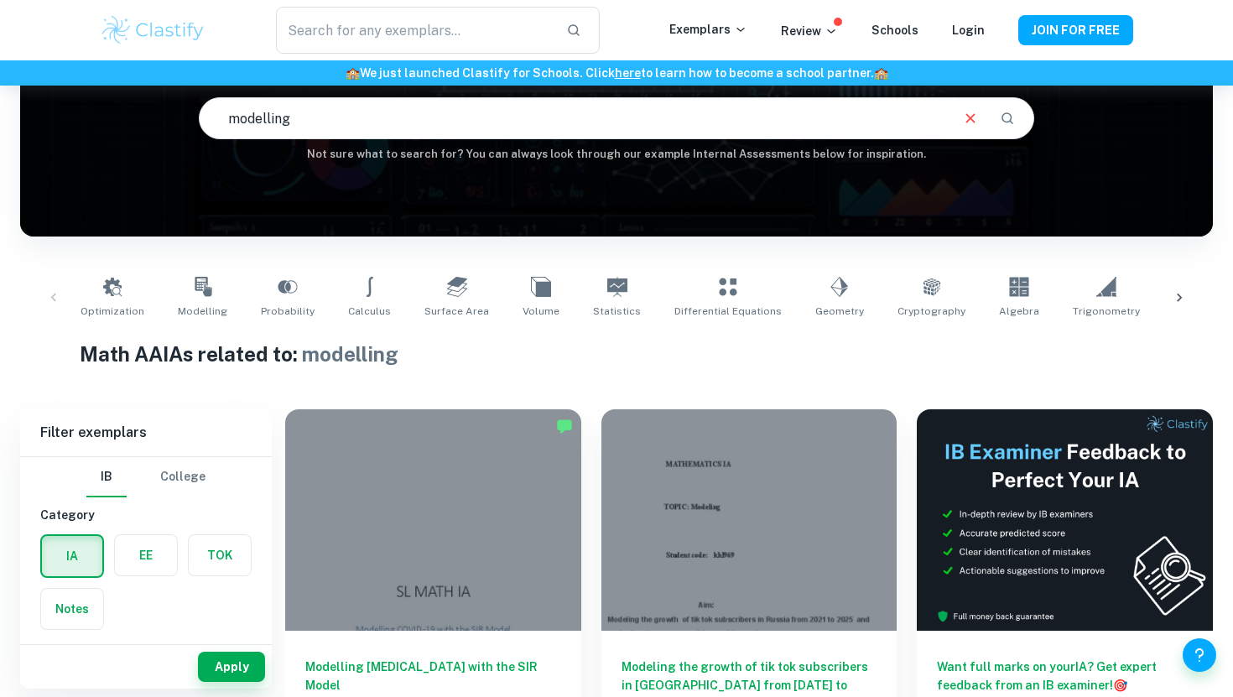
click at [58, 296] on div "Optimization Modelling Probability Calculus Surface Area Volume Statistics Diff…" at bounding box center [617, 297] width 1166 height 55
click at [127, 301] on link "Optimization" at bounding box center [112, 297] width 77 height 55
click at [294, 290] on link "Probability" at bounding box center [287, 297] width 67 height 55
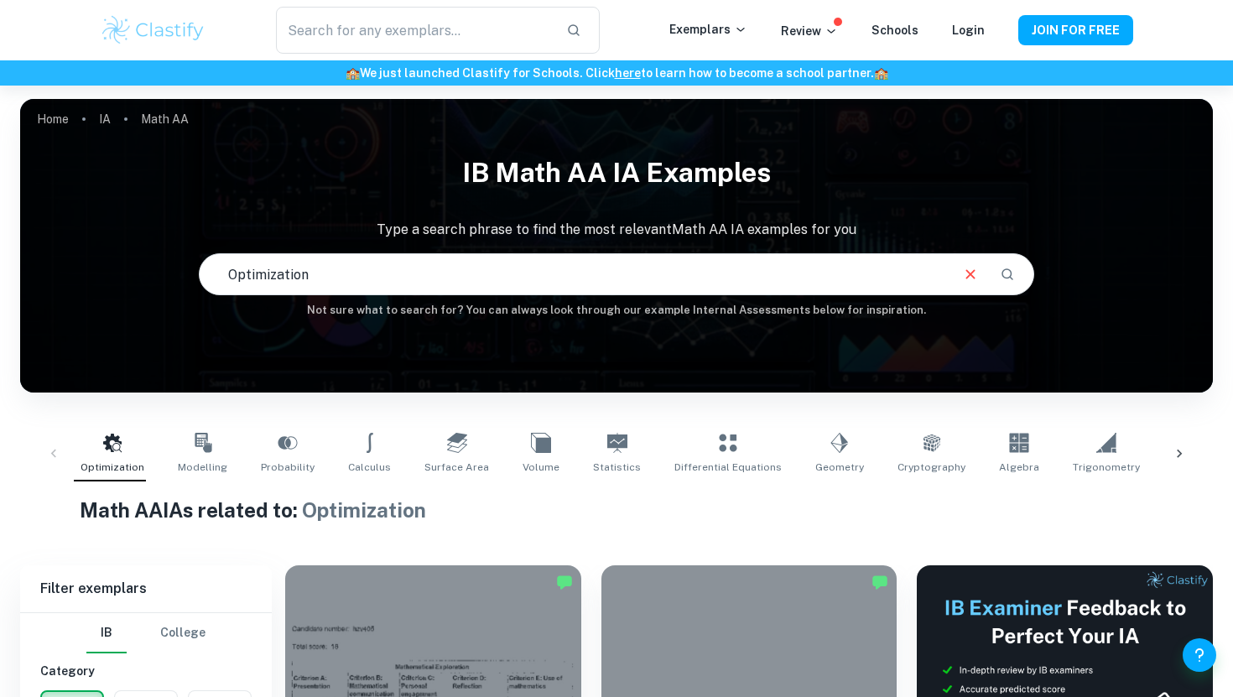
scroll to position [407, 0]
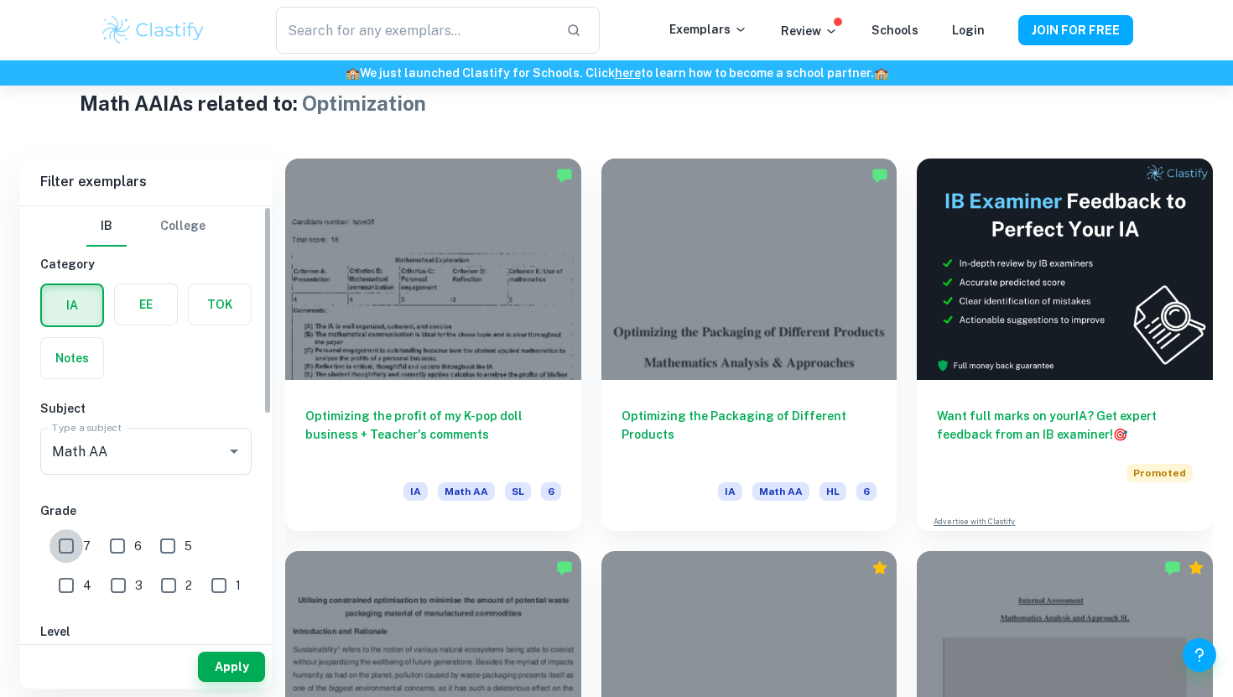
click at [60, 543] on input "7" at bounding box center [66, 546] width 34 height 34
checkbox input "true"
click at [255, 671] on button "Apply" at bounding box center [231, 667] width 67 height 30
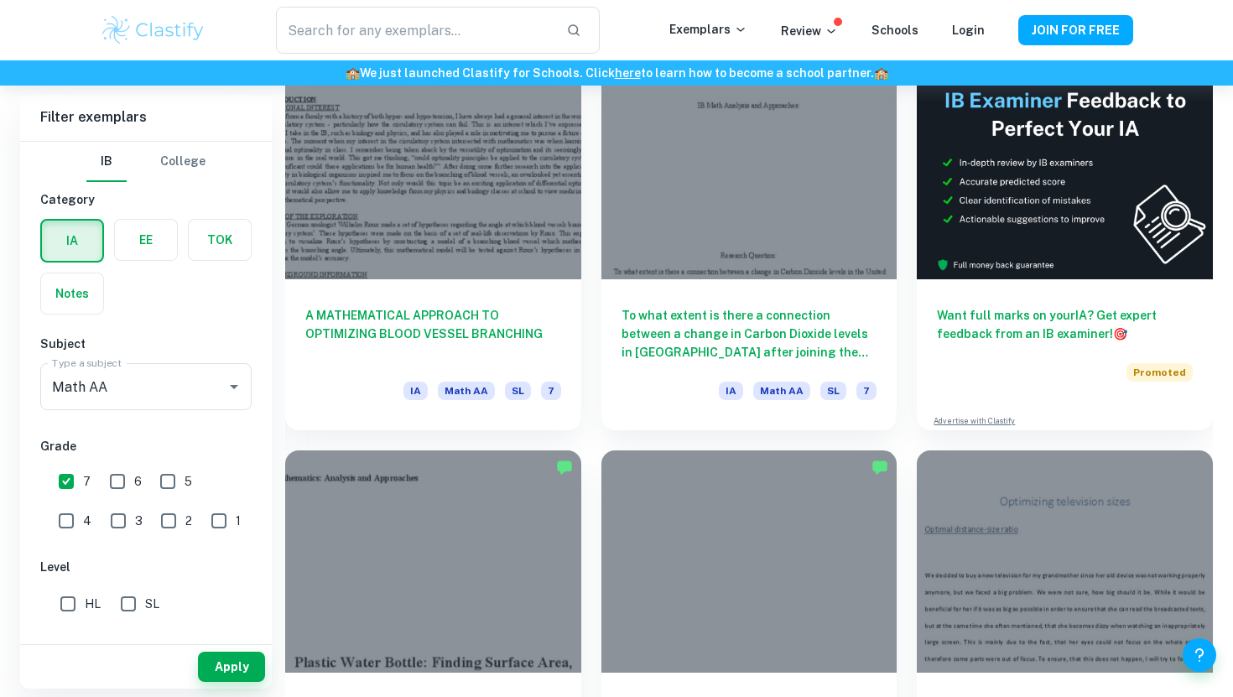
scroll to position [591, 0]
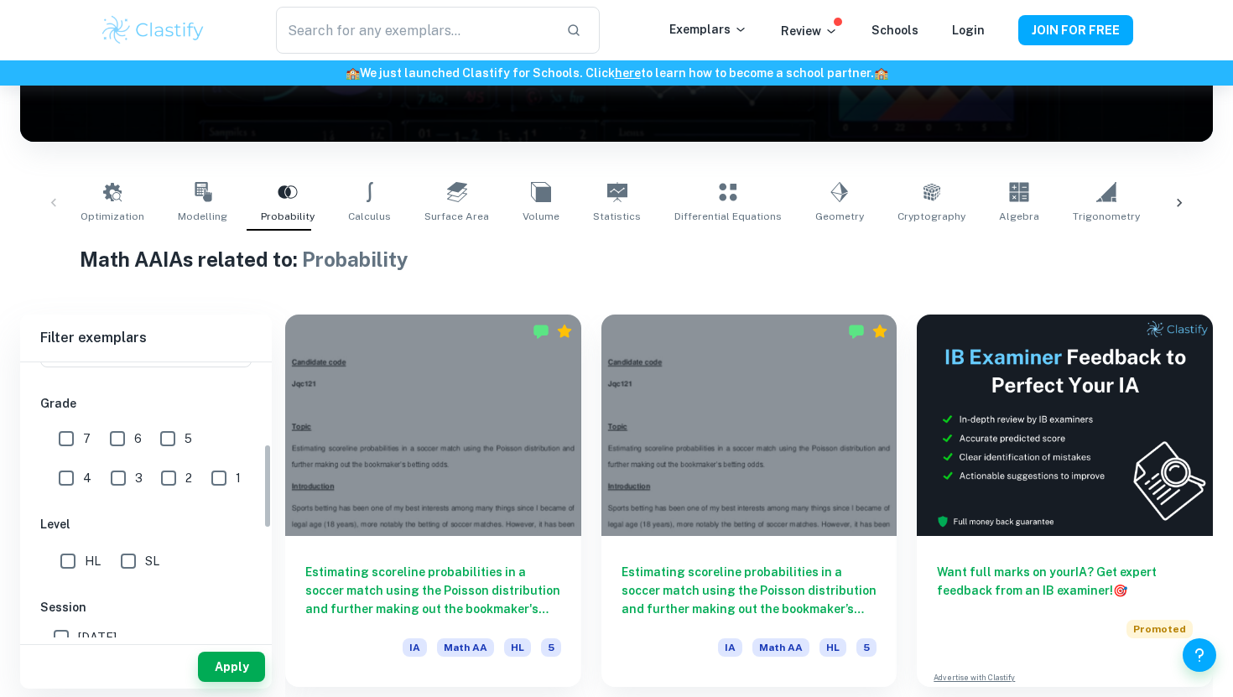
scroll to position [264, 0]
click at [80, 440] on input "7" at bounding box center [66, 438] width 34 height 34
checkbox input "true"
click at [214, 660] on button "Apply" at bounding box center [231, 667] width 67 height 30
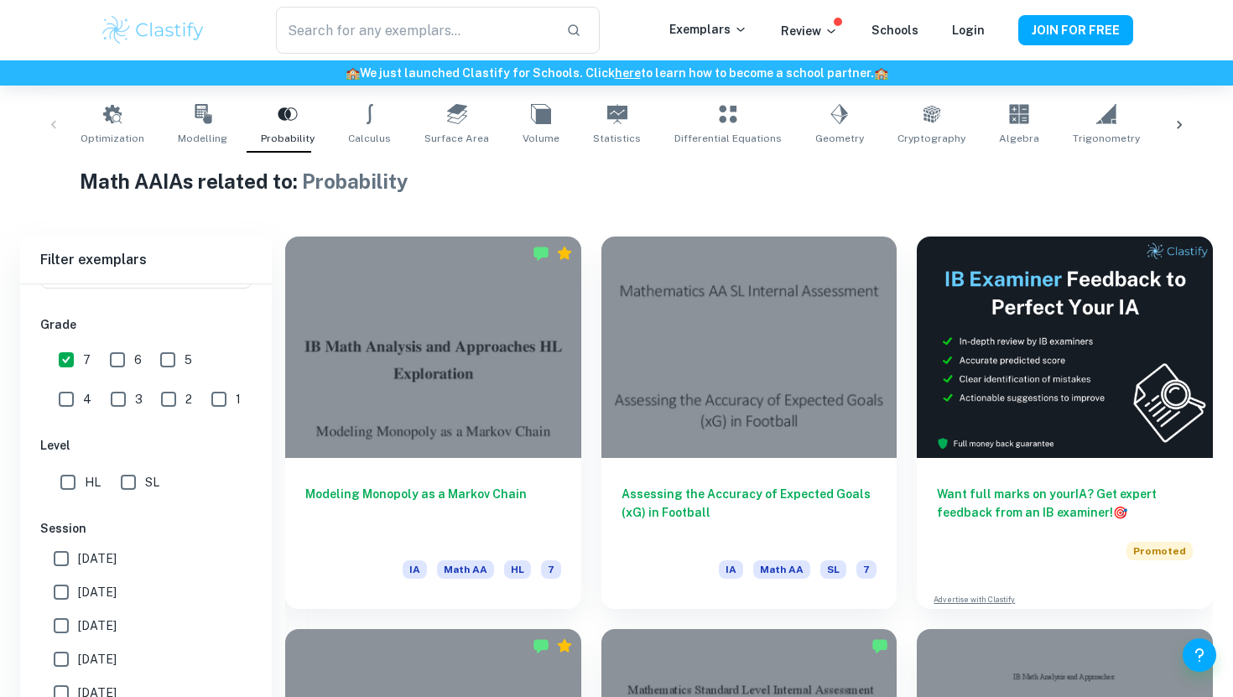
scroll to position [562, 0]
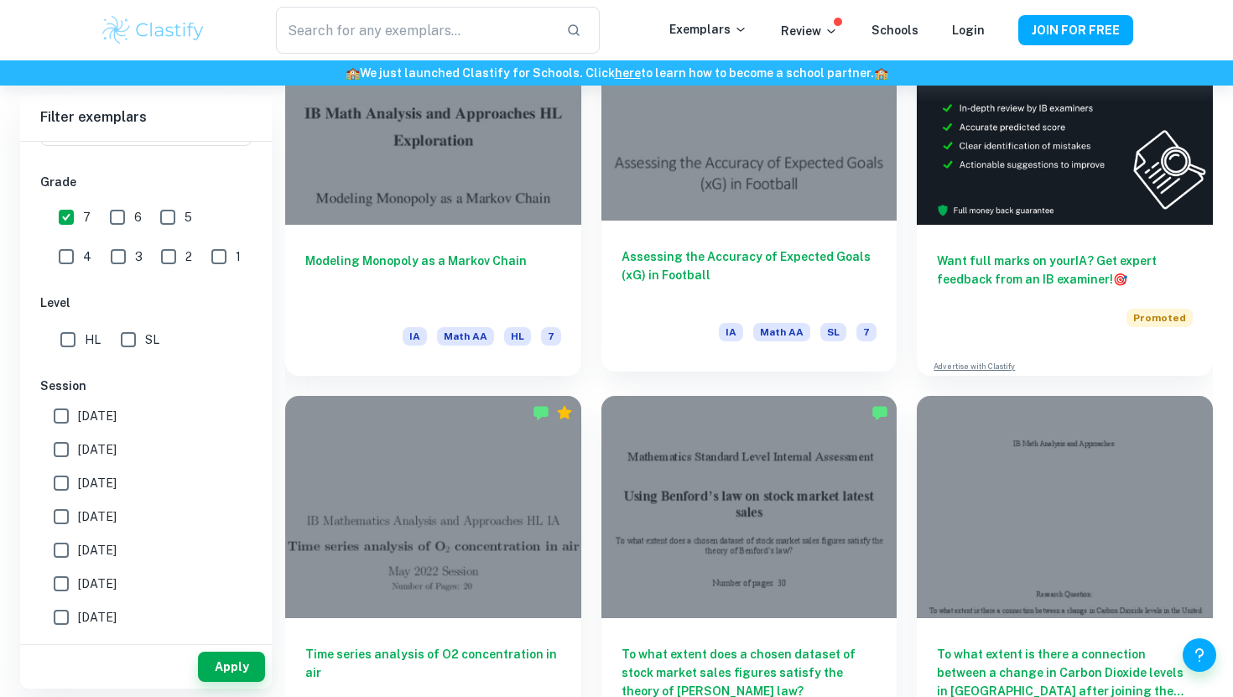
click at [794, 211] on div at bounding box center [749, 109] width 296 height 221
click at [777, 205] on div at bounding box center [749, 109] width 296 height 221
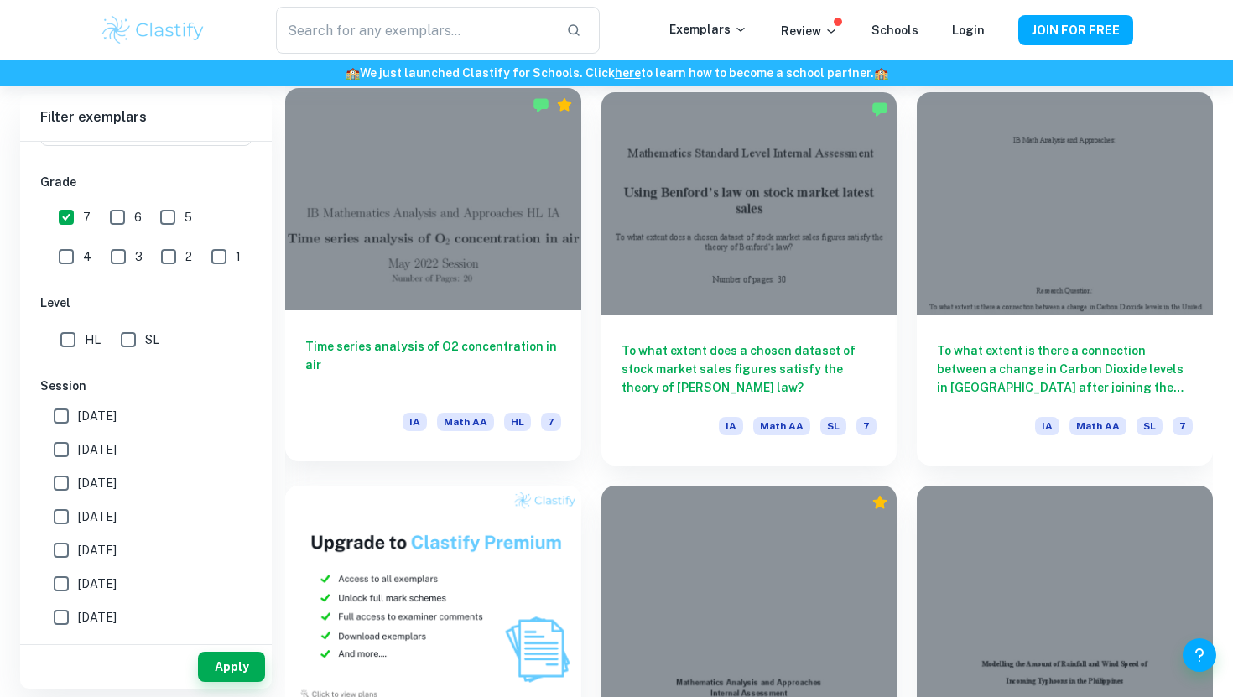
scroll to position [0, 0]
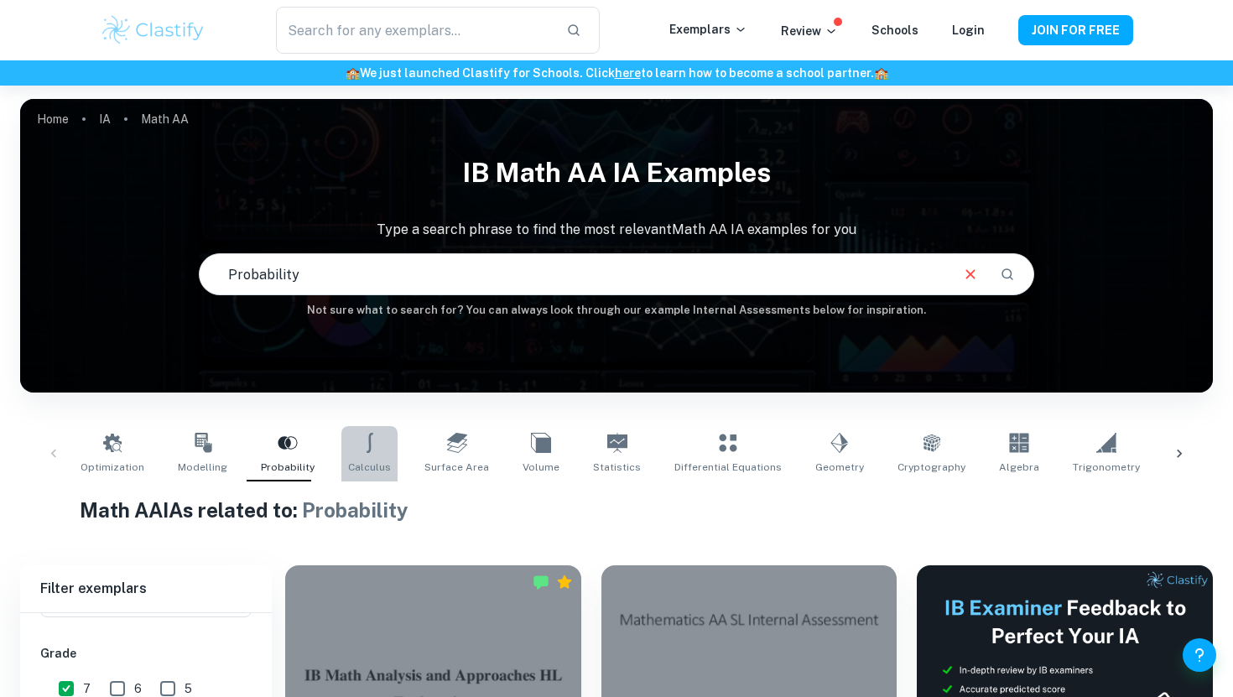
click at [353, 457] on link "Calculus" at bounding box center [369, 453] width 56 height 55
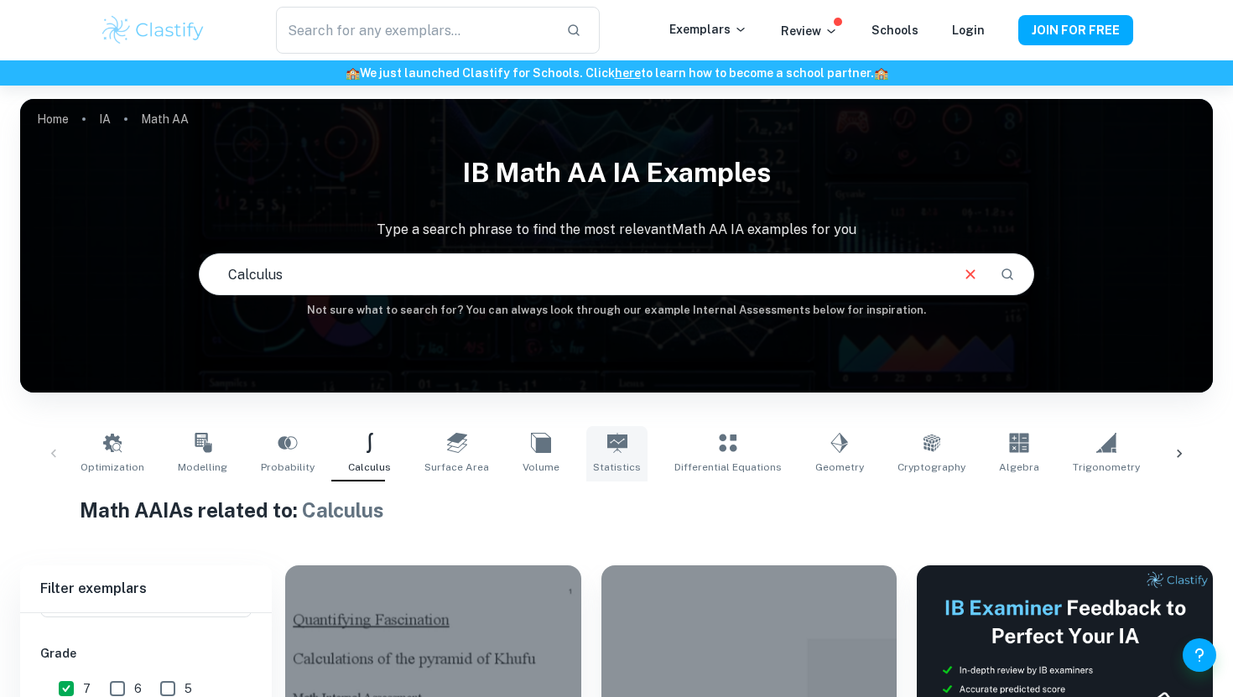
click at [616, 449] on link "Statistics" at bounding box center [616, 453] width 61 height 55
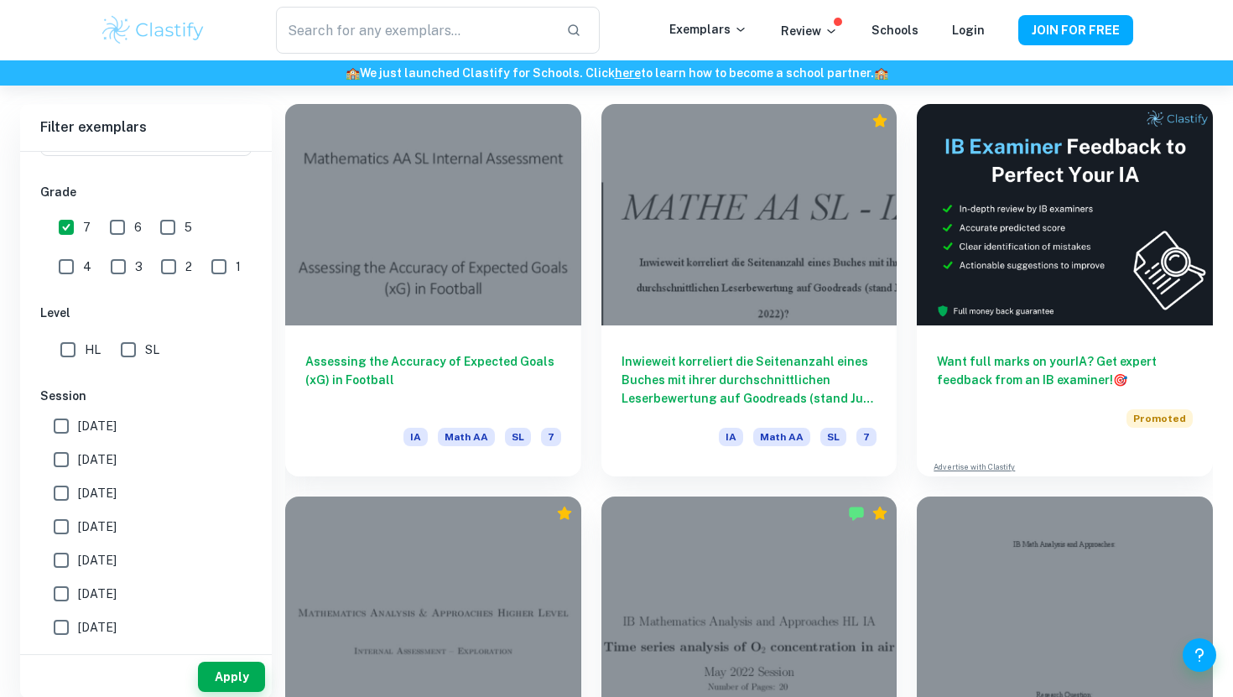
scroll to position [290, 0]
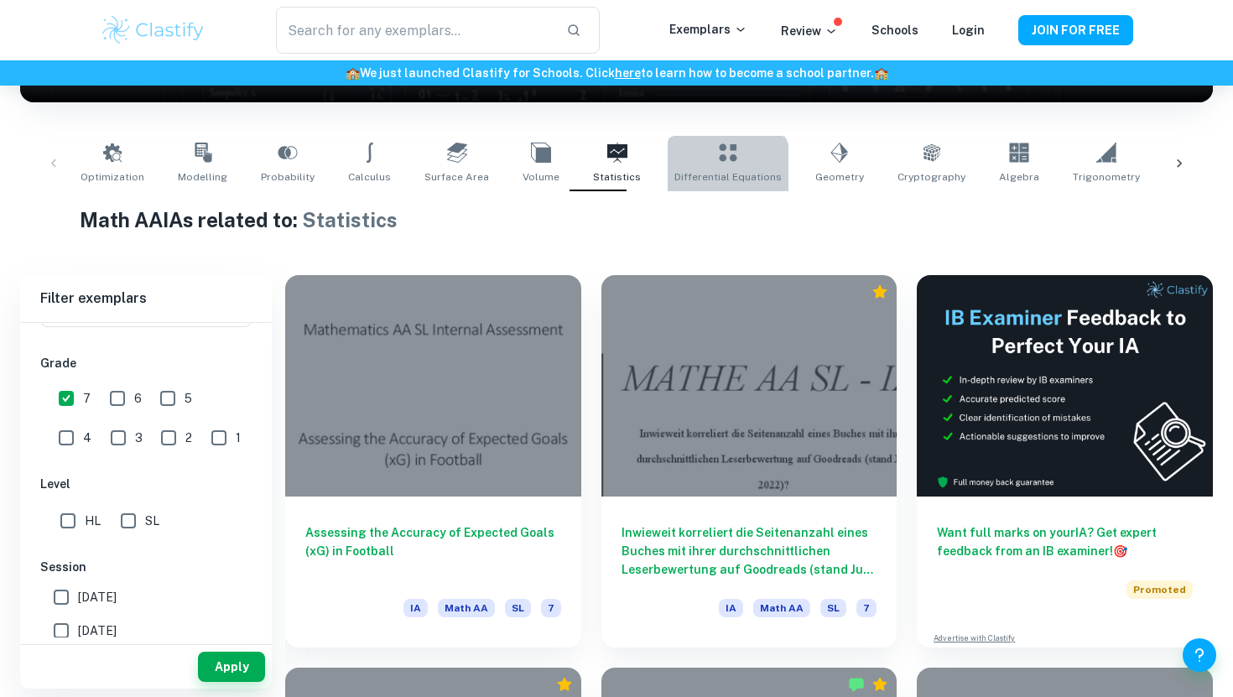
click at [694, 173] on span "Differential Equations" at bounding box center [727, 176] width 107 height 15
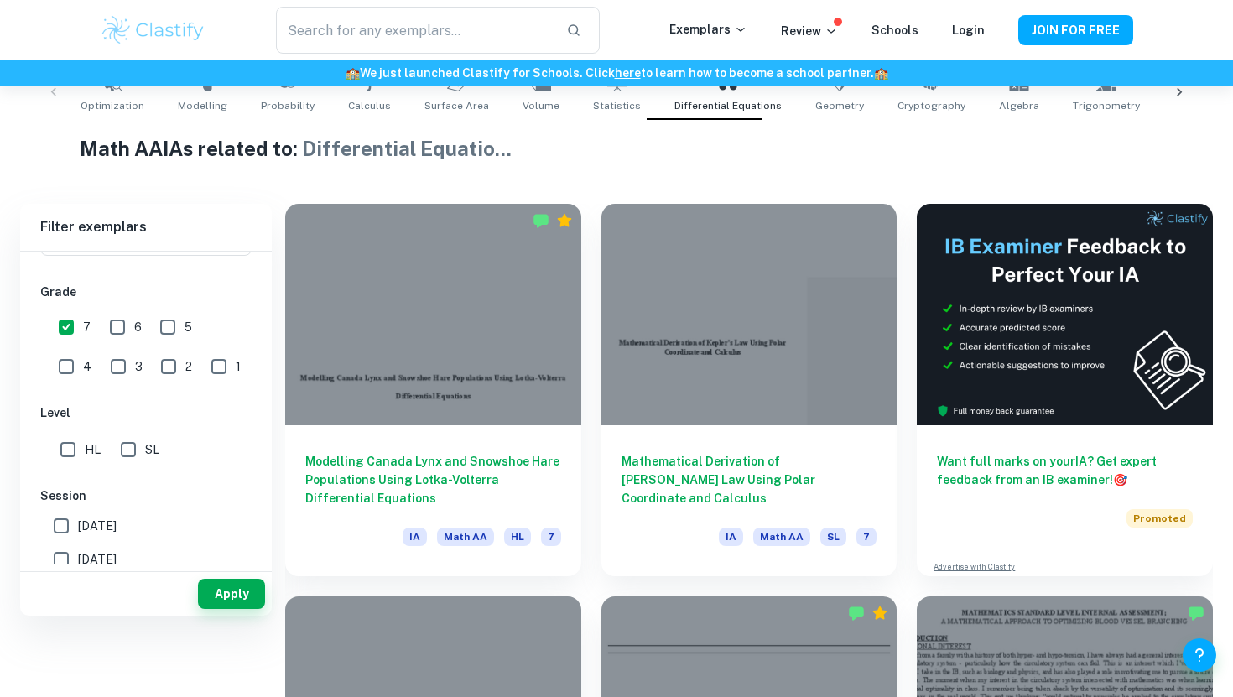
scroll to position [138, 0]
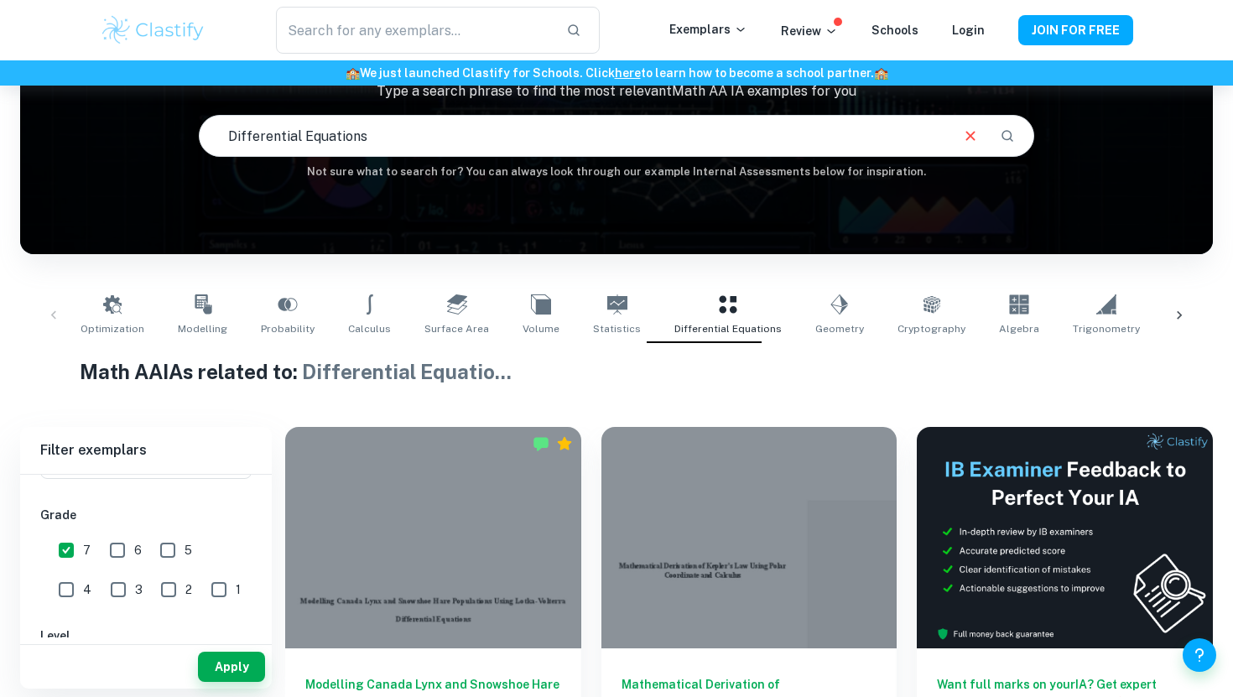
click at [1192, 313] on div at bounding box center [1179, 315] width 40 height 55
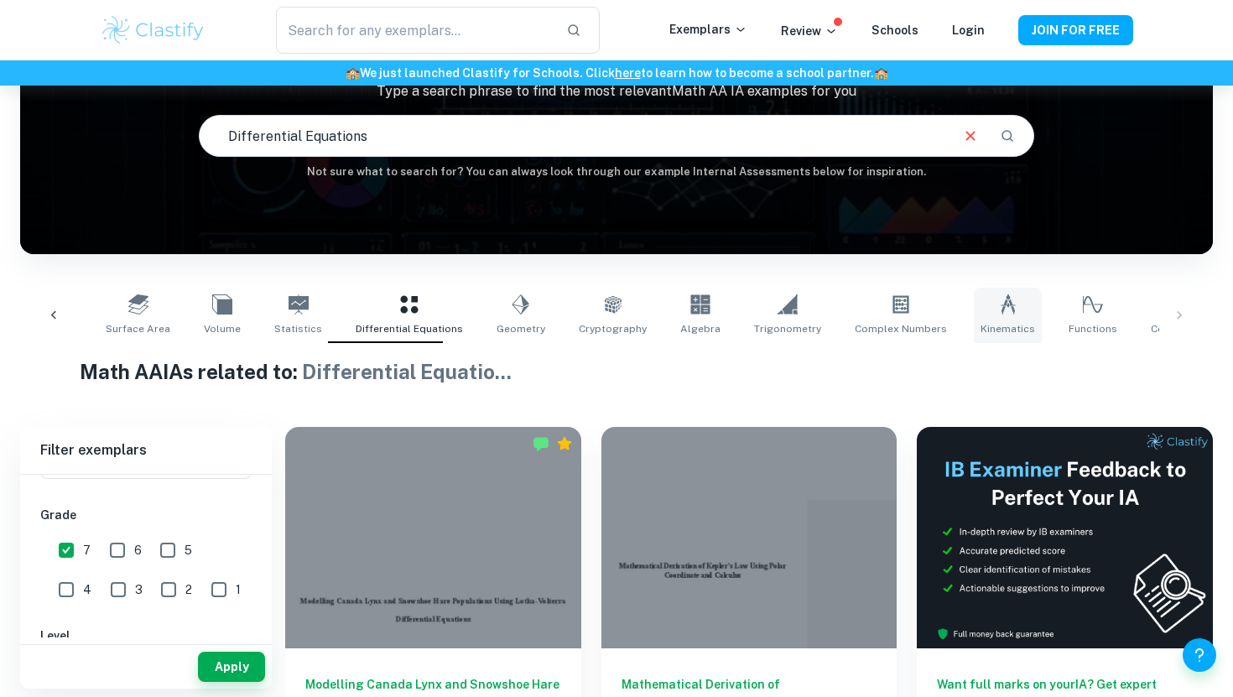
click at [986, 315] on link "Kinematics" at bounding box center [1008, 315] width 68 height 55
type input "Kinematics"
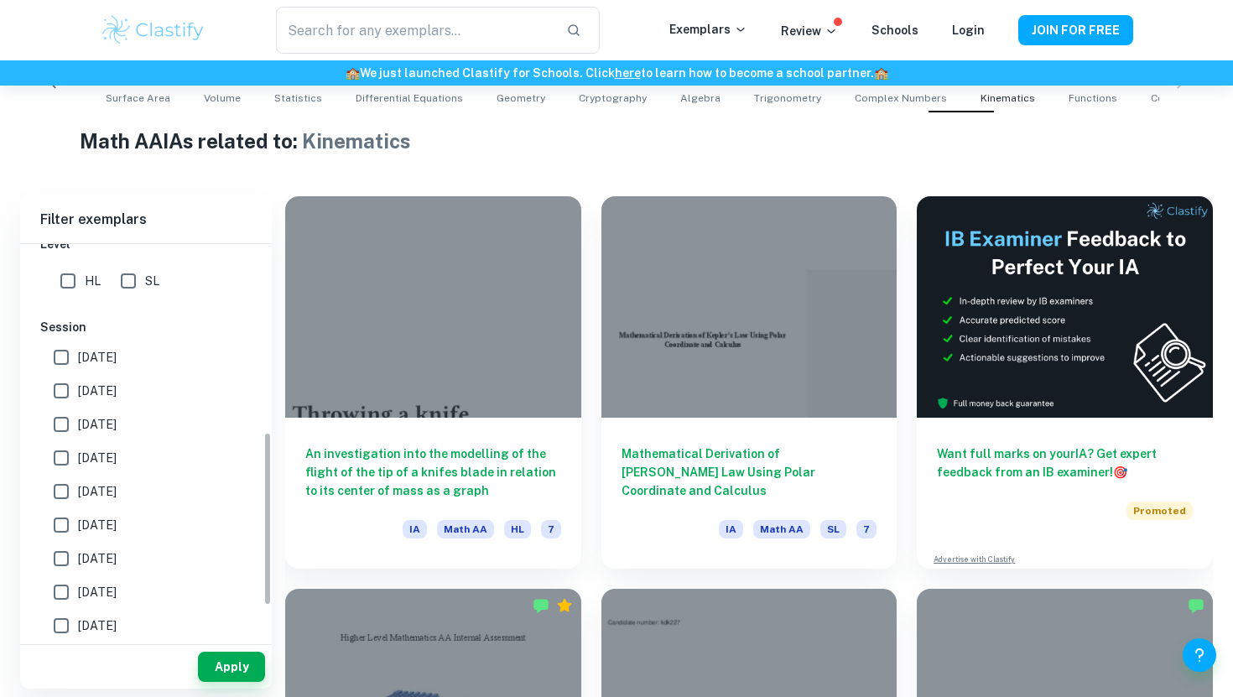
scroll to position [359, 0]
click at [124, 351] on input "SL" at bounding box center [129, 348] width 34 height 34
checkbox input "true"
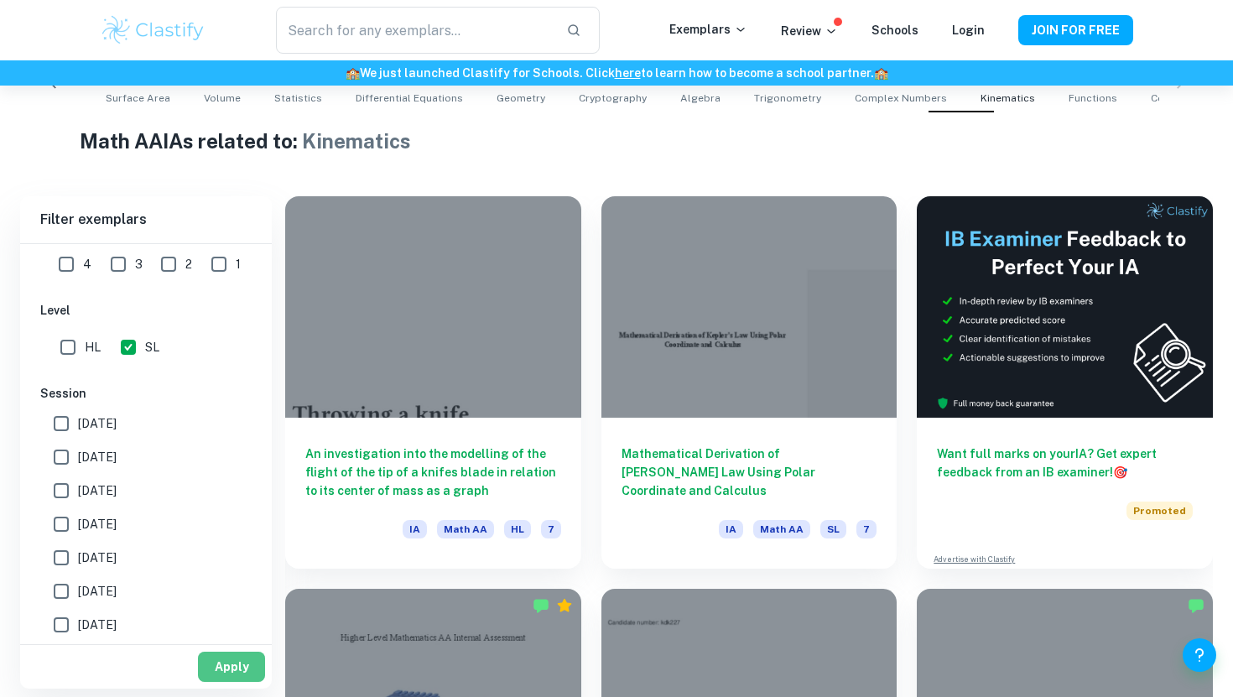
click at [217, 668] on button "Apply" at bounding box center [231, 667] width 67 height 30
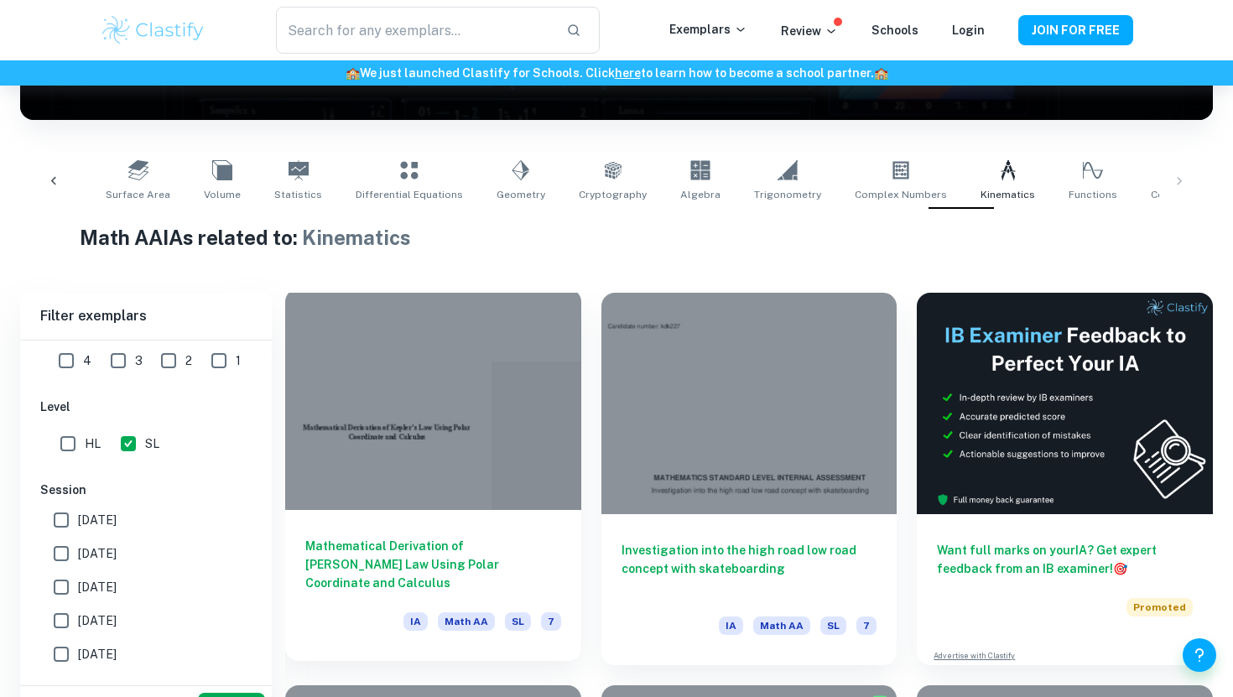
scroll to position [272, 0]
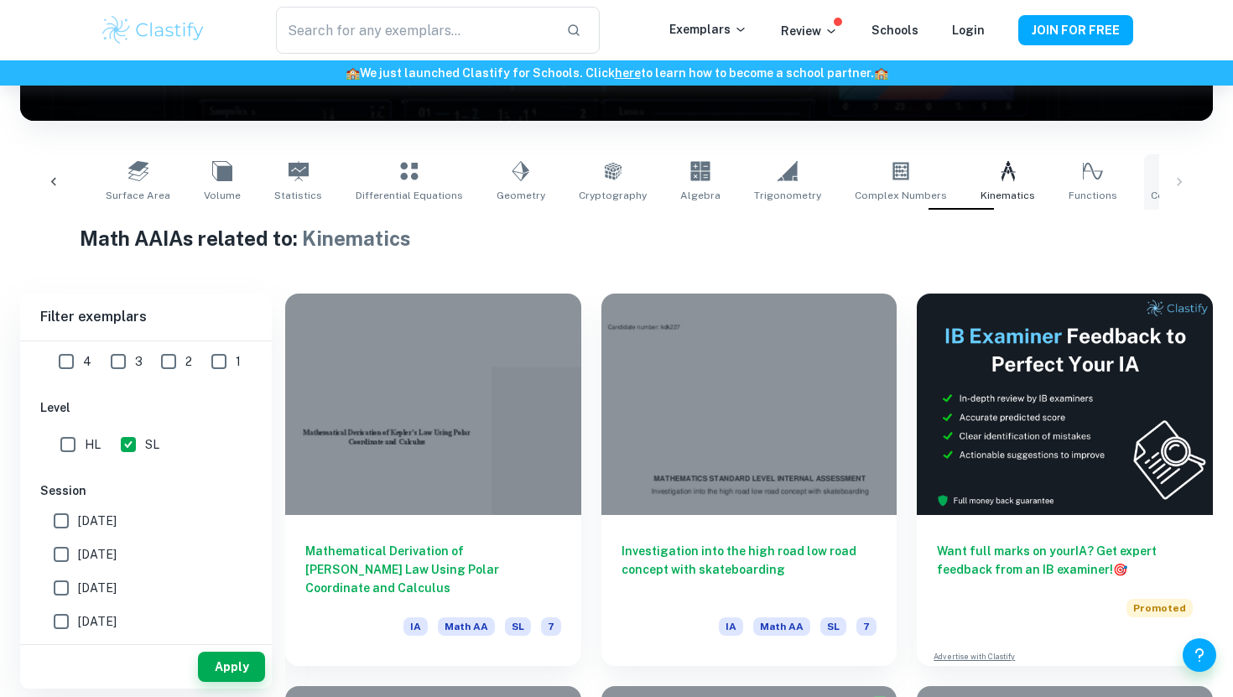
click at [1169, 180] on icon at bounding box center [1179, 171] width 20 height 20
type input "Correlation"
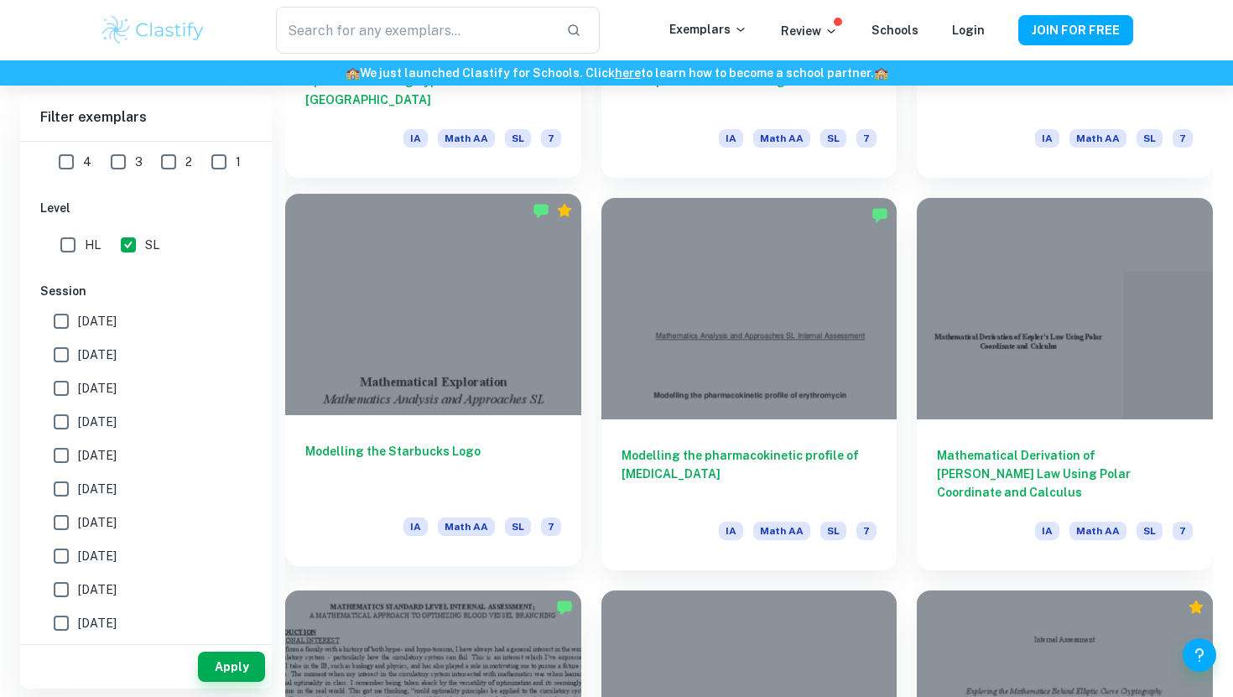
scroll to position [1941, 0]
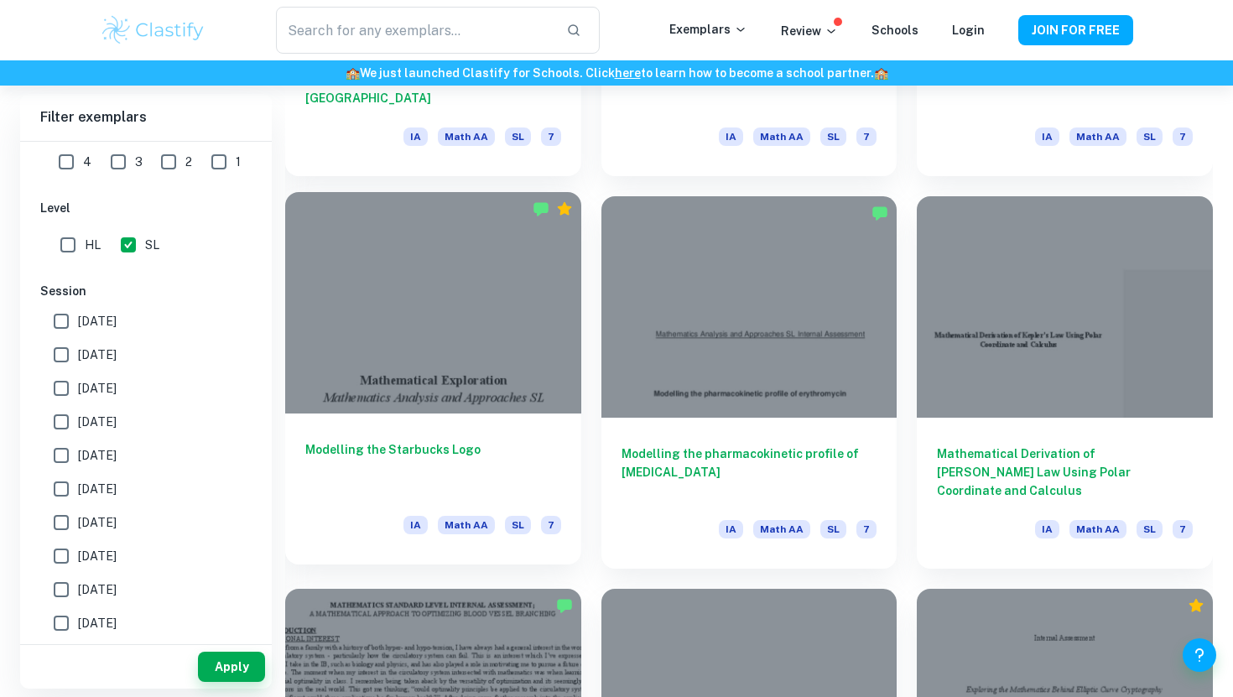
click at [461, 335] on div at bounding box center [433, 302] width 296 height 221
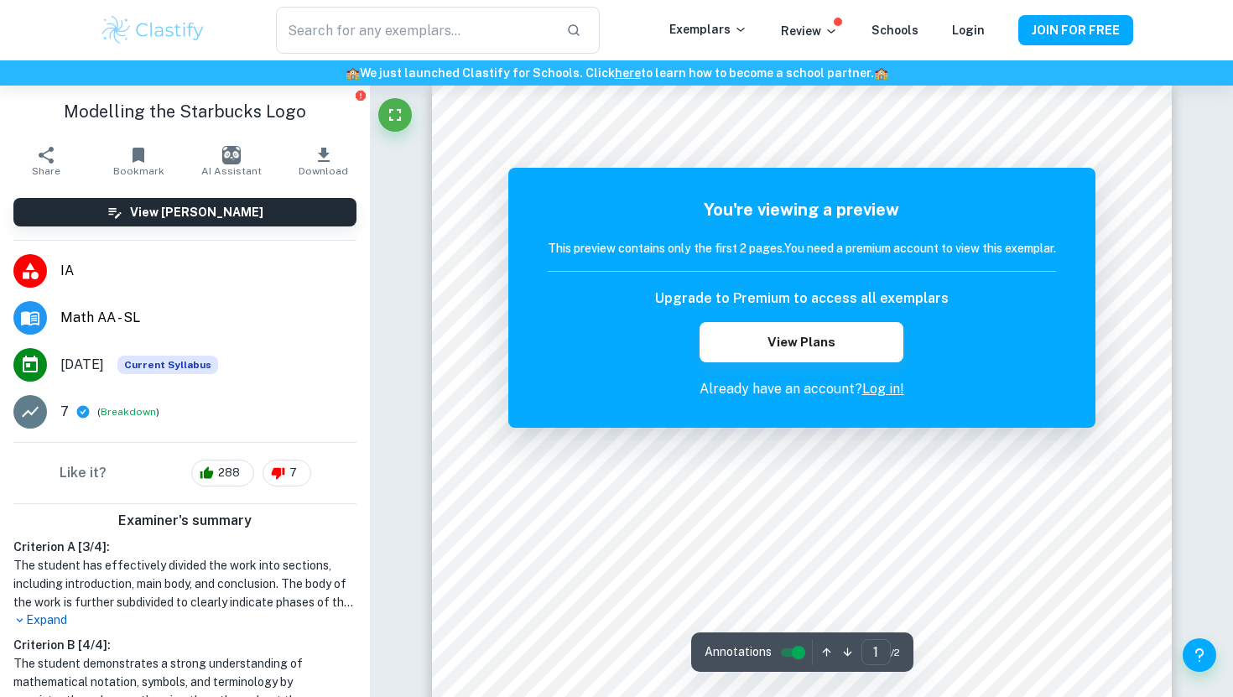
scroll to position [29, 0]
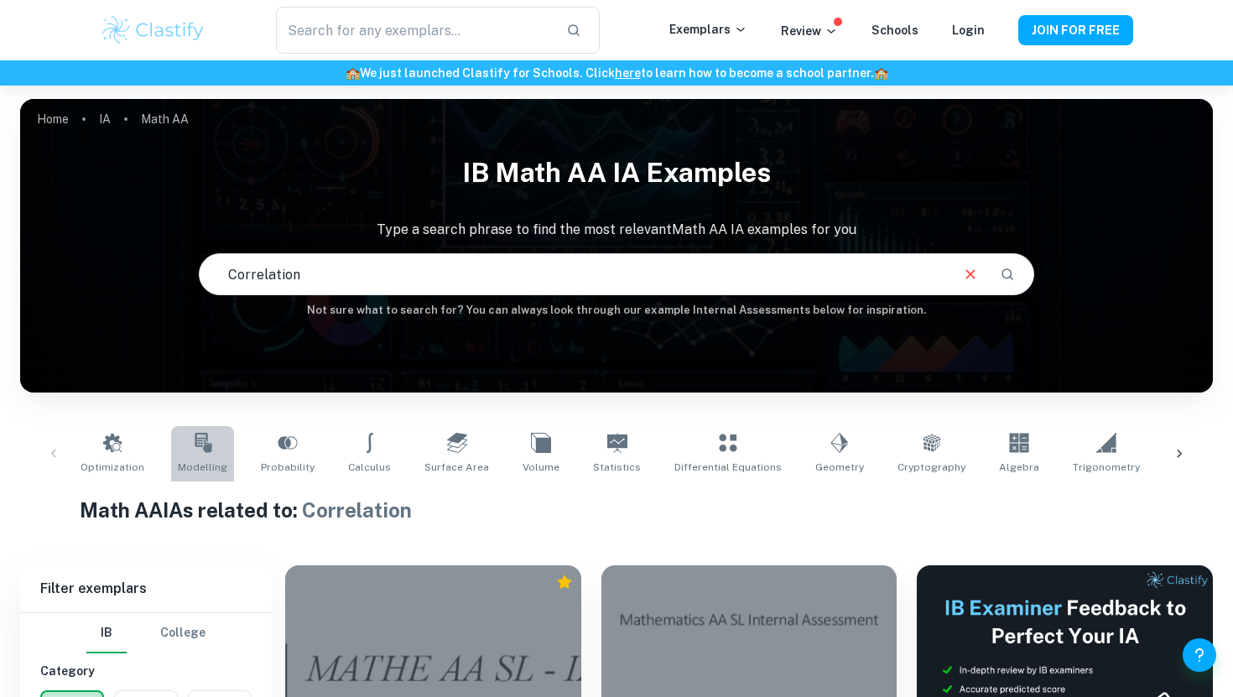
click at [199, 447] on icon at bounding box center [203, 443] width 17 height 20
type input "Modelling"
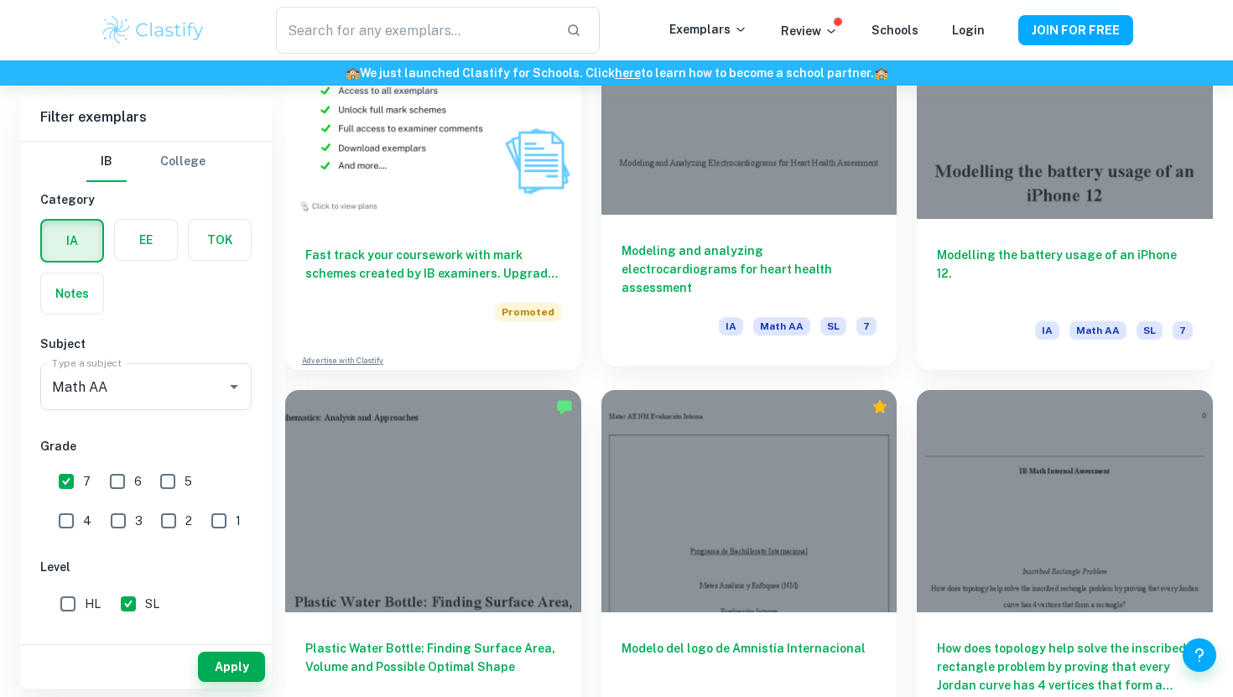
scroll to position [1352, 0]
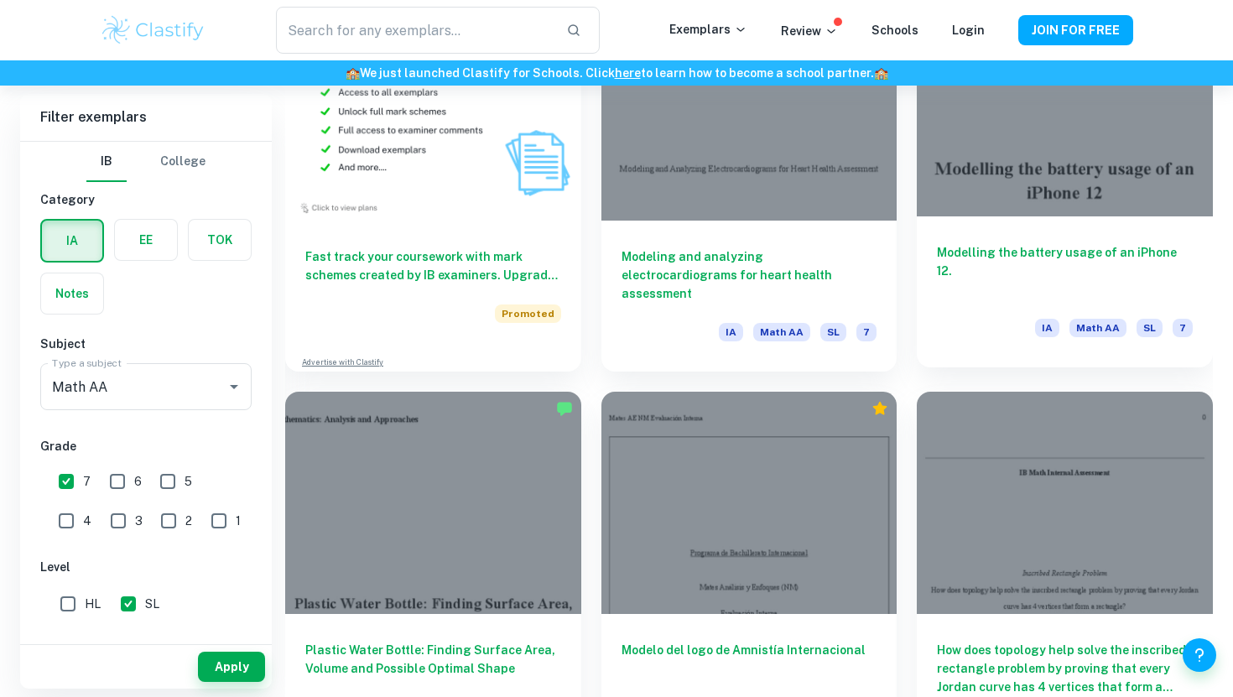
click at [1047, 200] on div at bounding box center [1065, 105] width 296 height 221
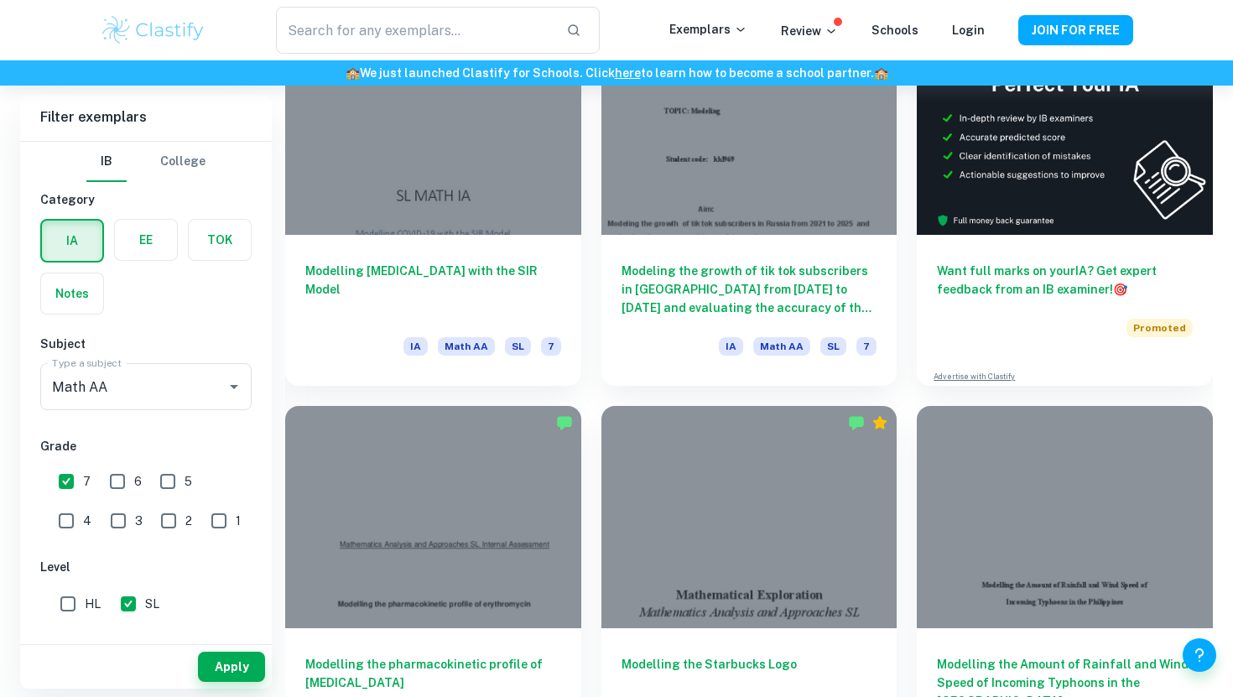
scroll to position [144, 0]
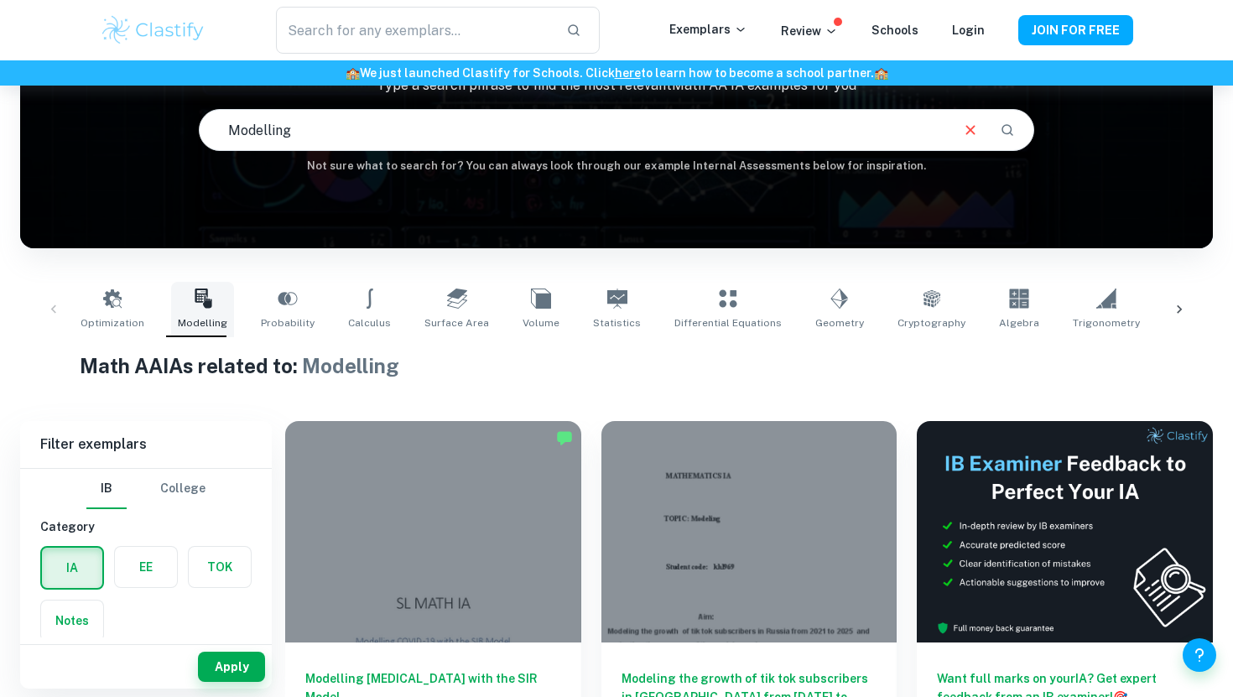
click at [213, 320] on span "Modelling" at bounding box center [202, 322] width 49 height 15
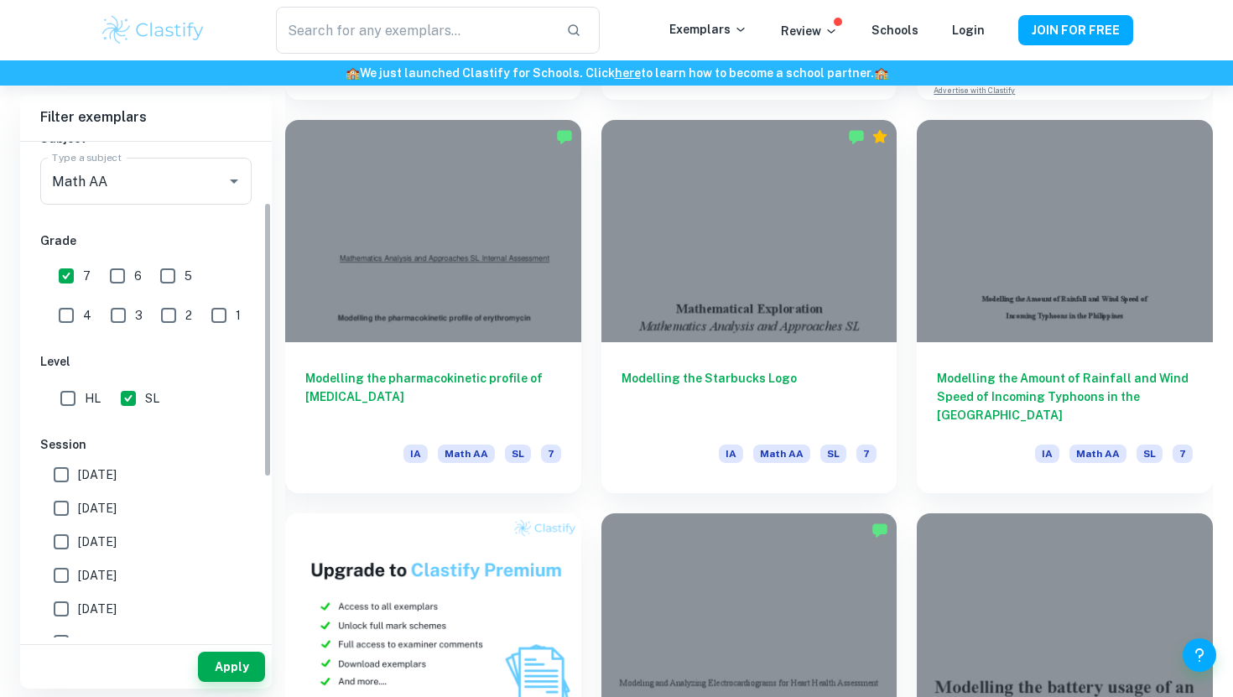
scroll to position [298, 0]
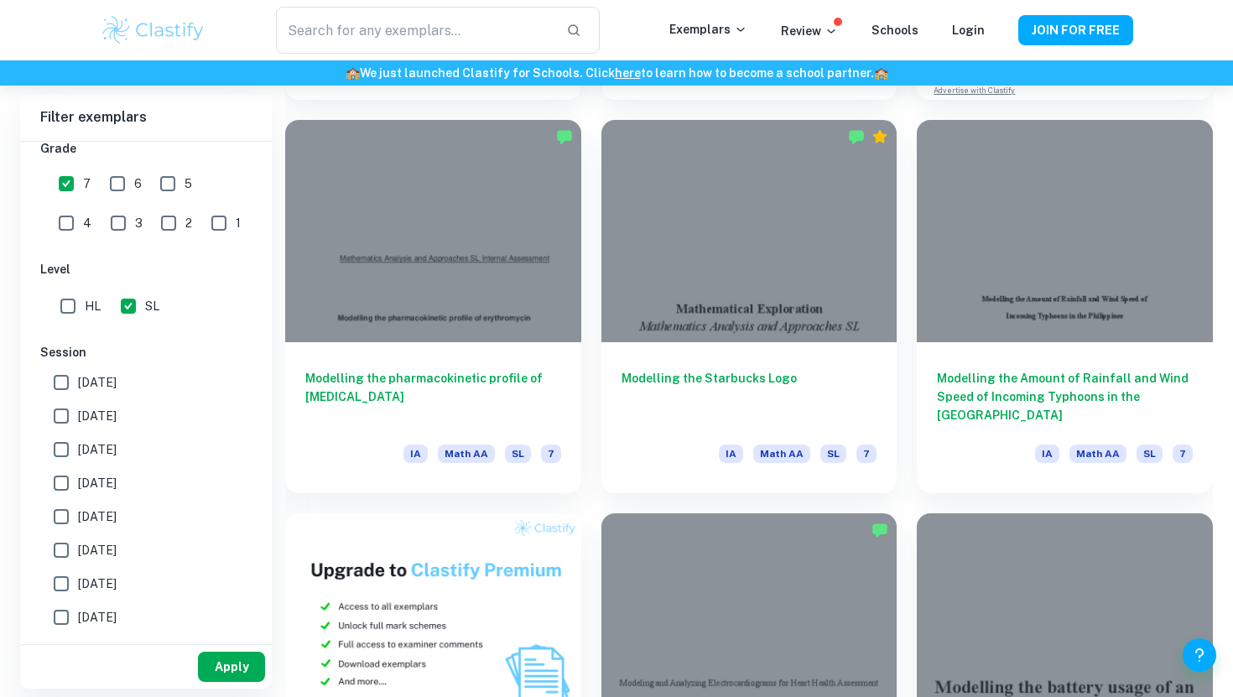
click at [213, 662] on button "Apply" at bounding box center [231, 667] width 67 height 30
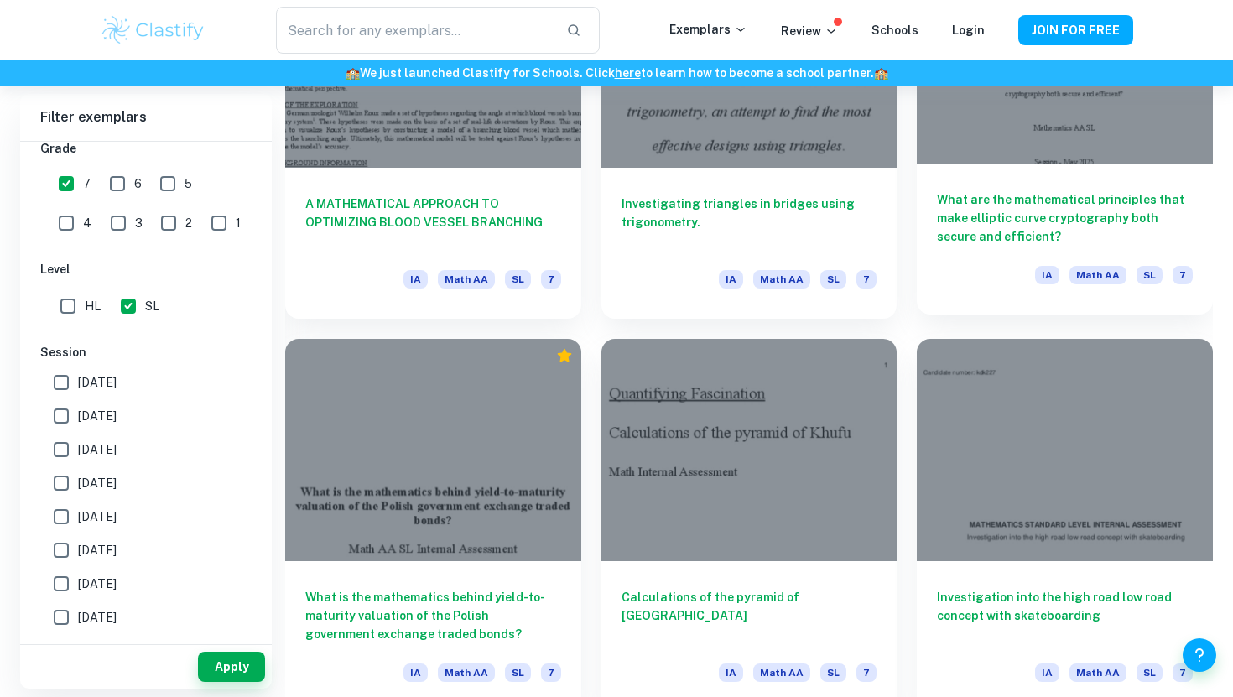
scroll to position [2272, 0]
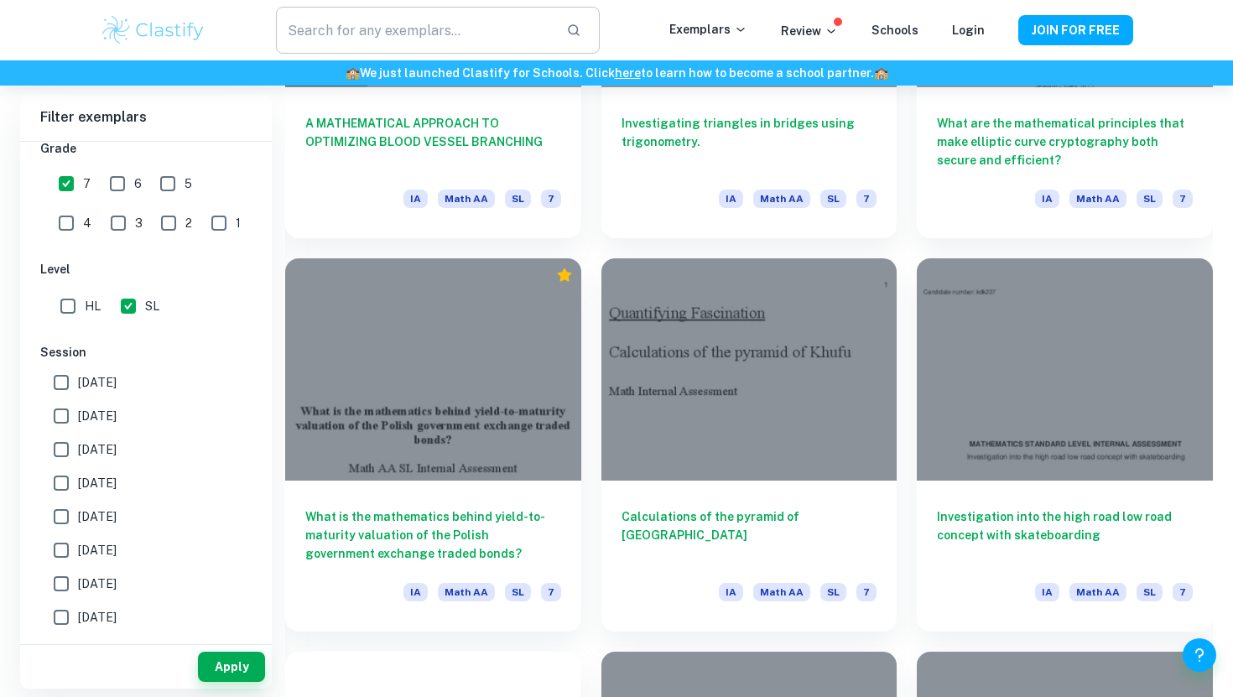
click at [454, 22] on input "text" at bounding box center [414, 30] width 277 height 47
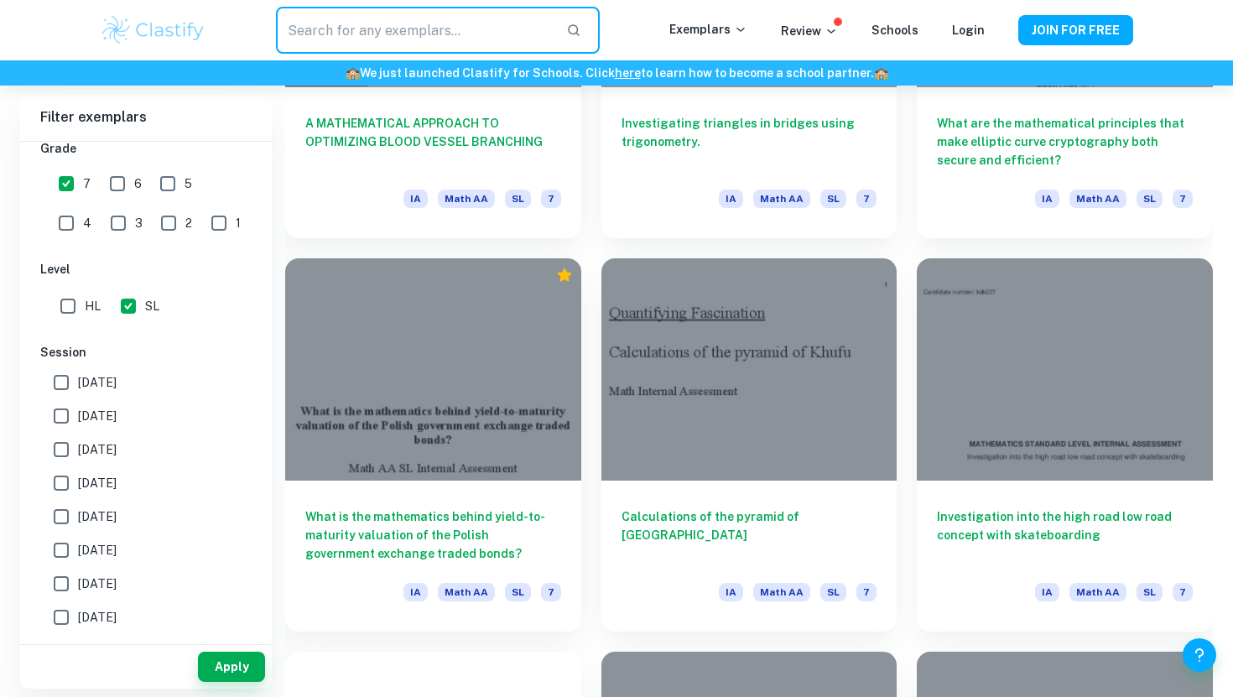
type input "m"
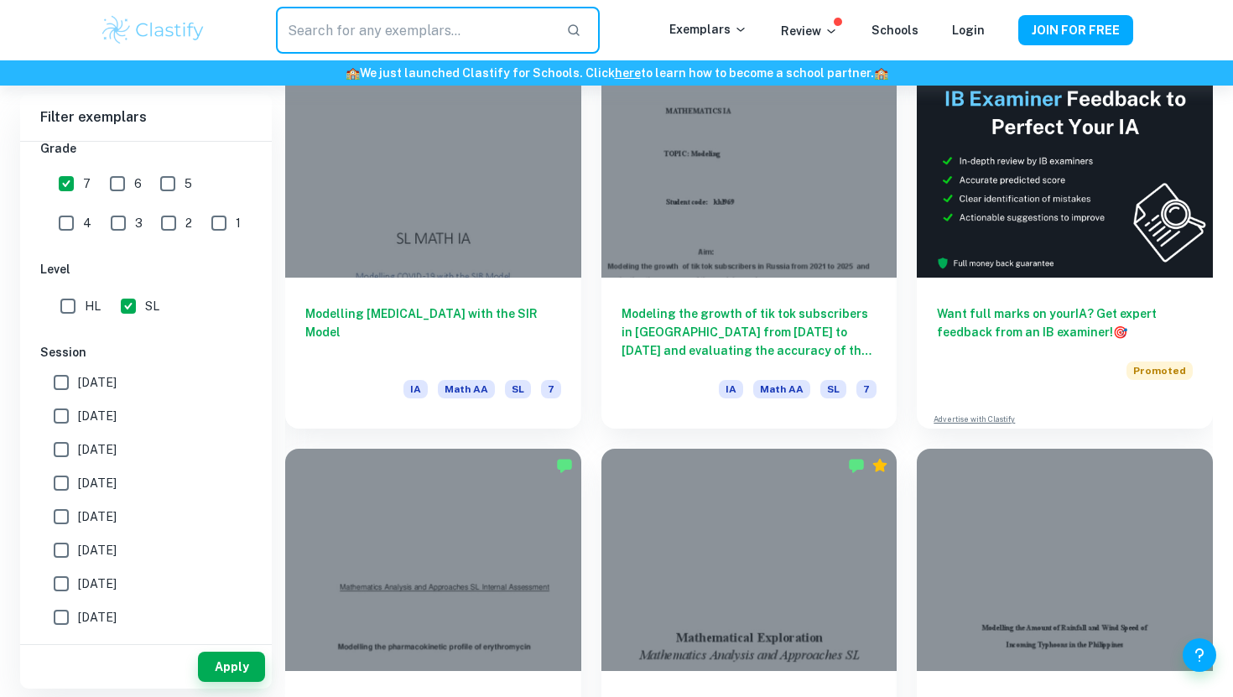
scroll to position [0, 0]
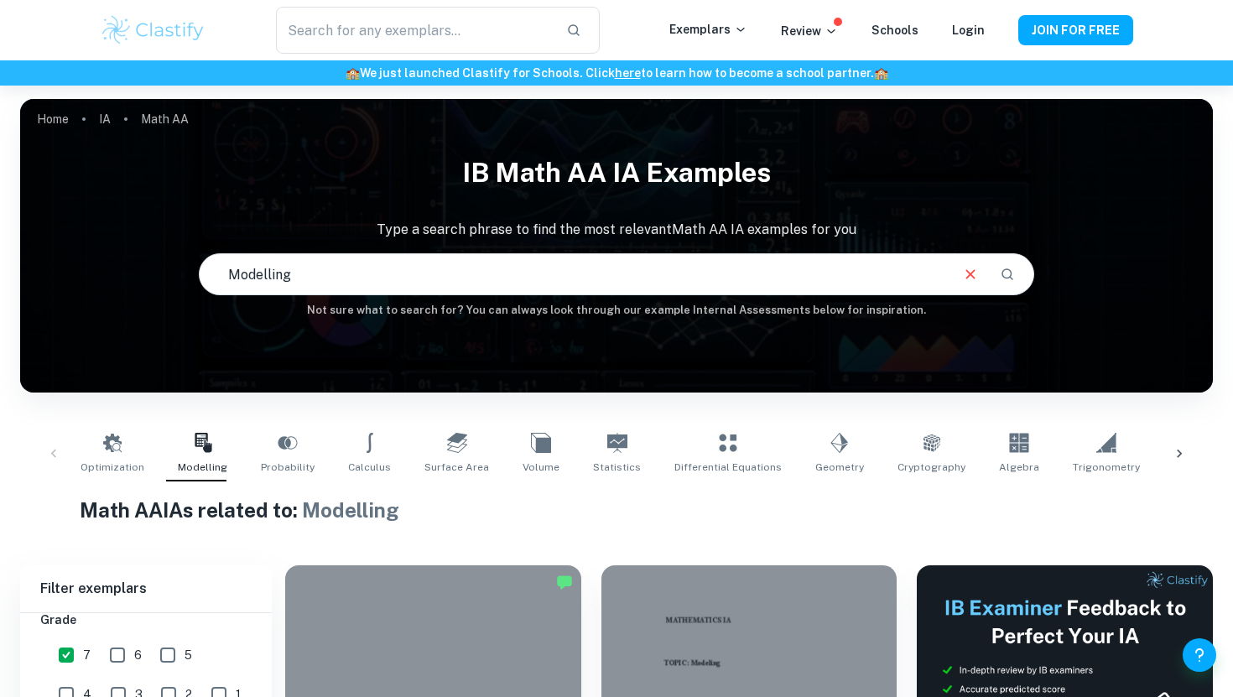
click at [354, 275] on input "Modelling" at bounding box center [573, 274] width 747 height 47
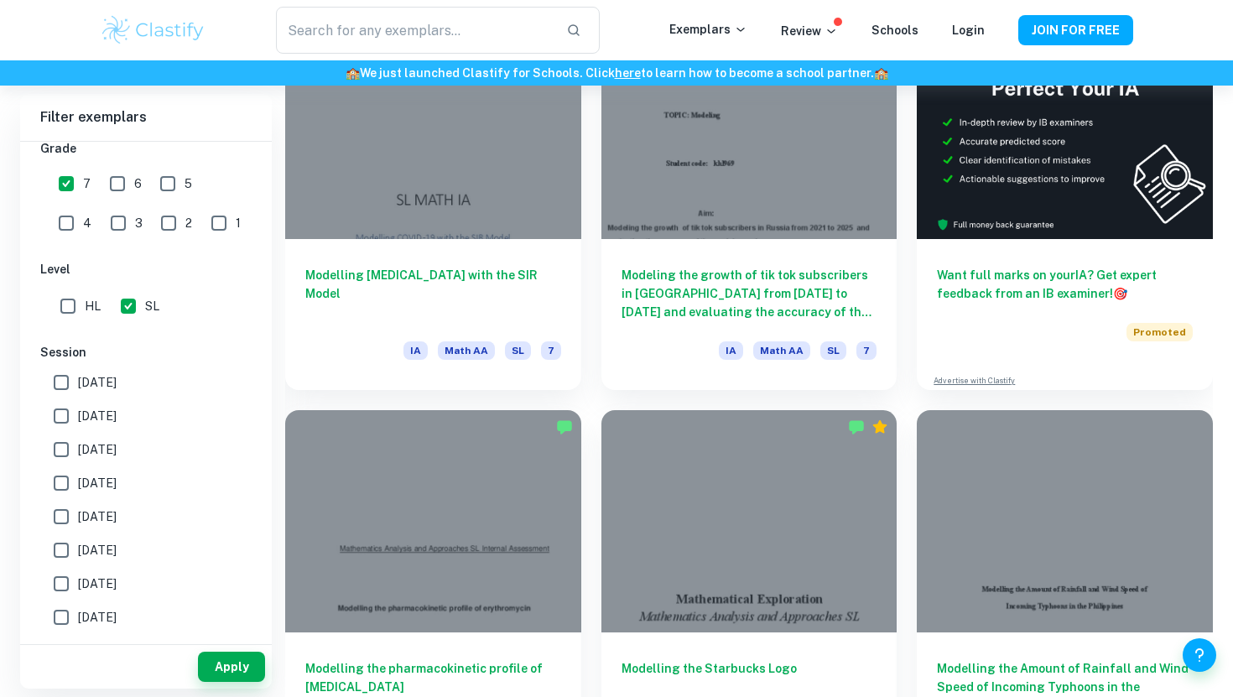
scroll to position [553, 0]
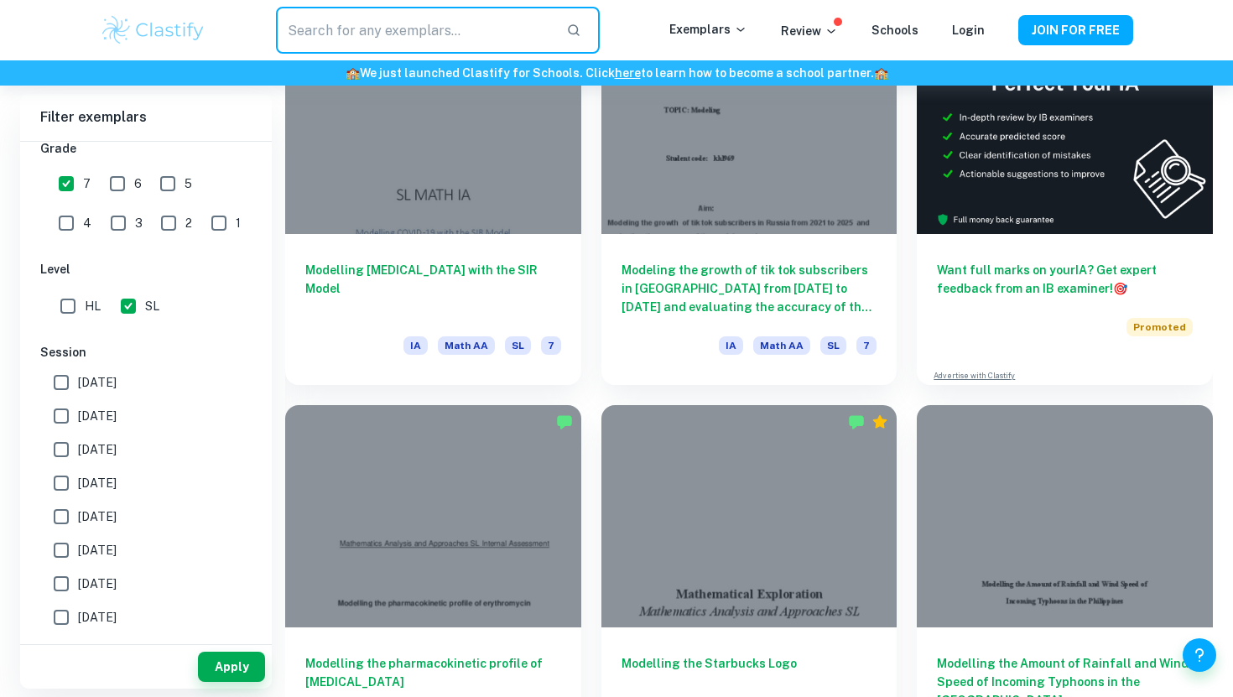
click at [450, 18] on input "text" at bounding box center [414, 30] width 277 height 47
type input "modelling the relationship"
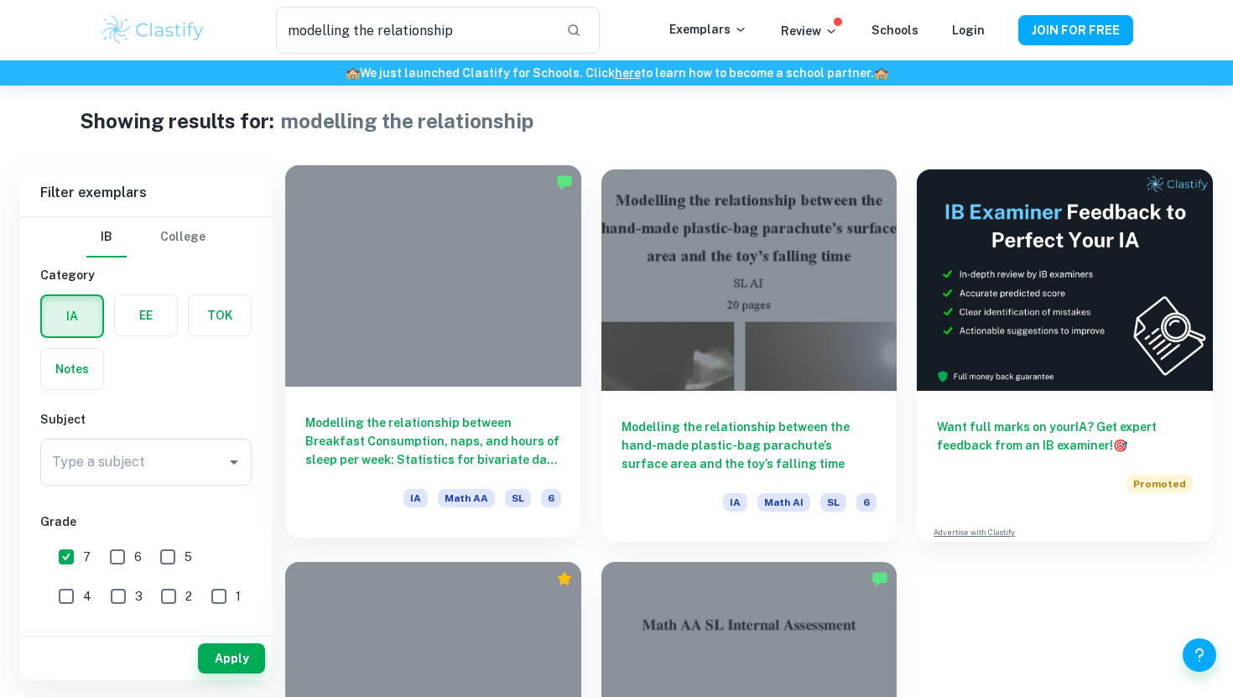
scroll to position [11, 0]
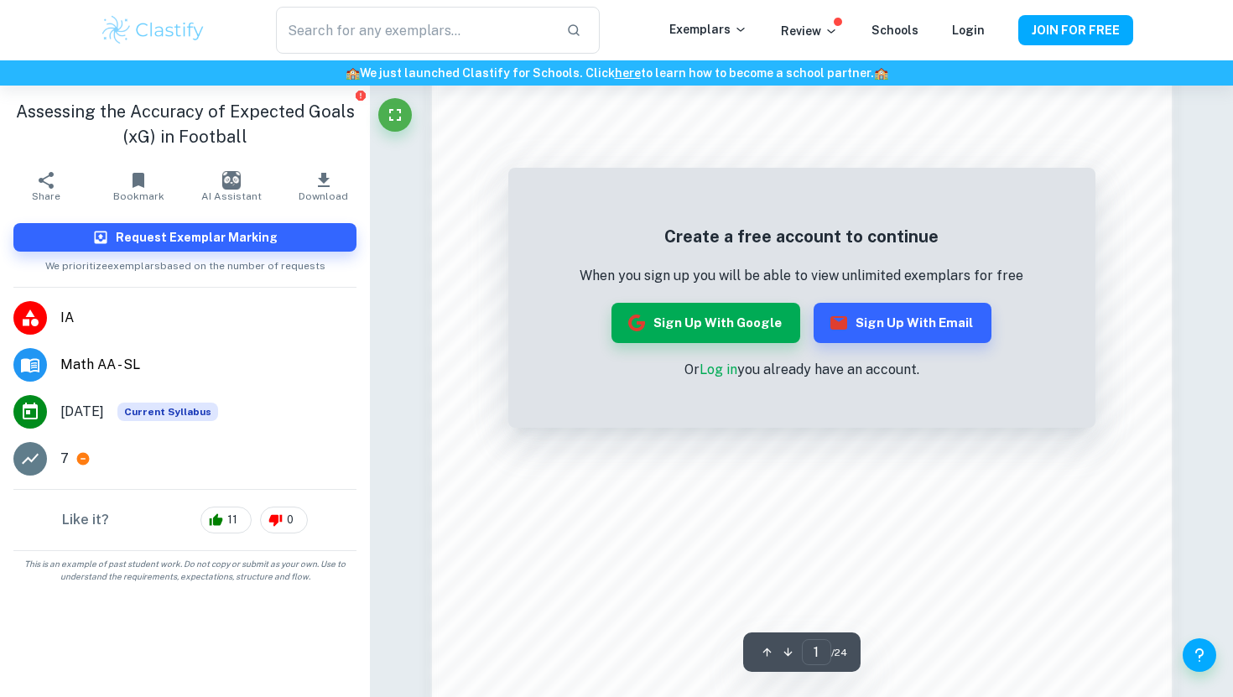
scroll to position [1330, 0]
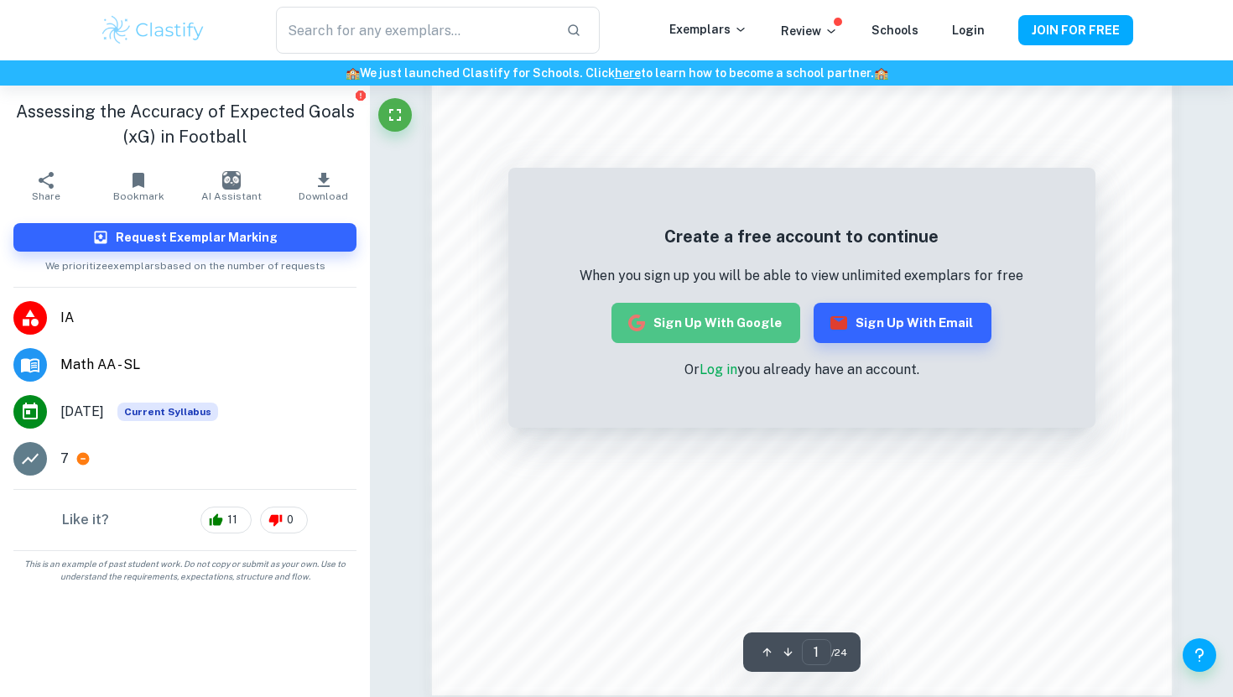
click at [763, 327] on button "Sign up with Google" at bounding box center [706, 323] width 189 height 40
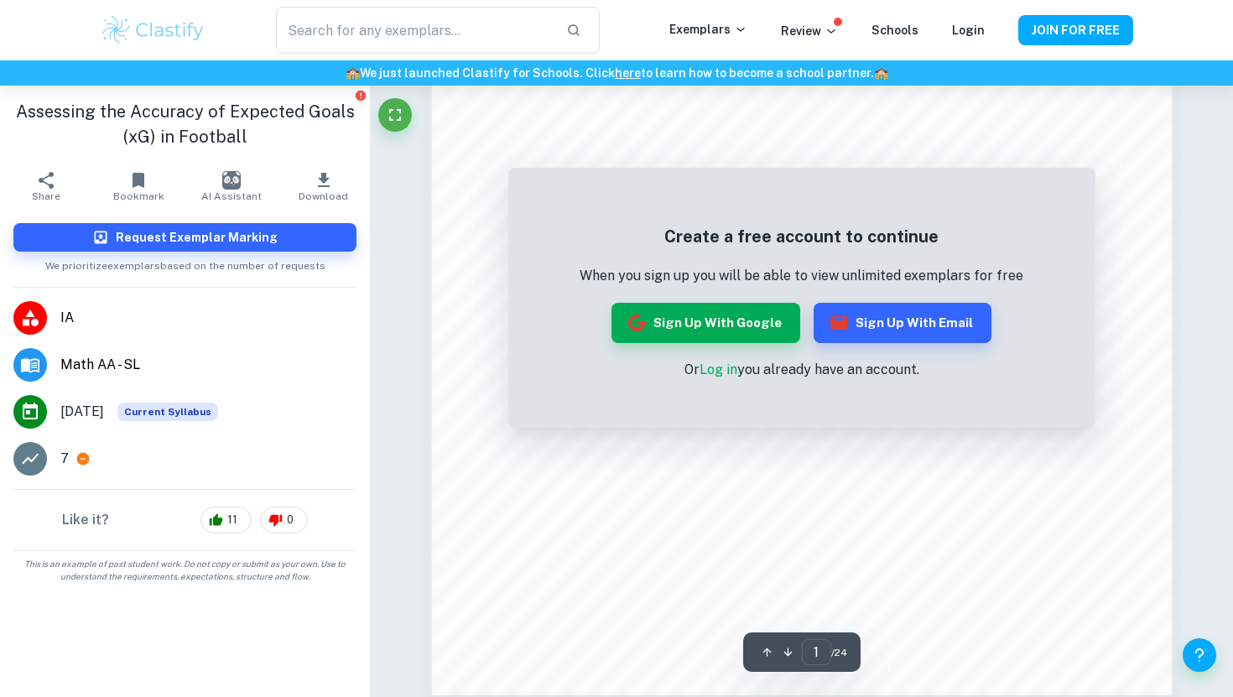
click at [732, 372] on link "Log in" at bounding box center [719, 370] width 38 height 16
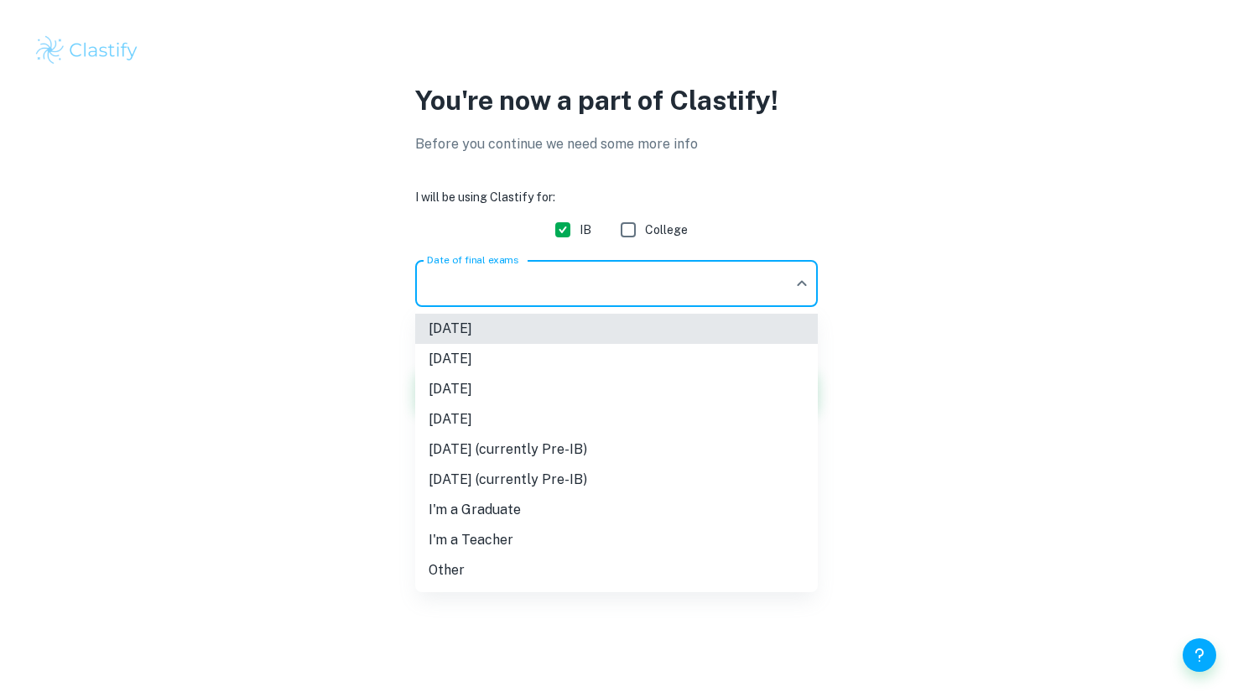
click at [450, 279] on body "We value your privacy We use cookies to enhance your browsing experience, serve…" at bounding box center [616, 348] width 1233 height 697
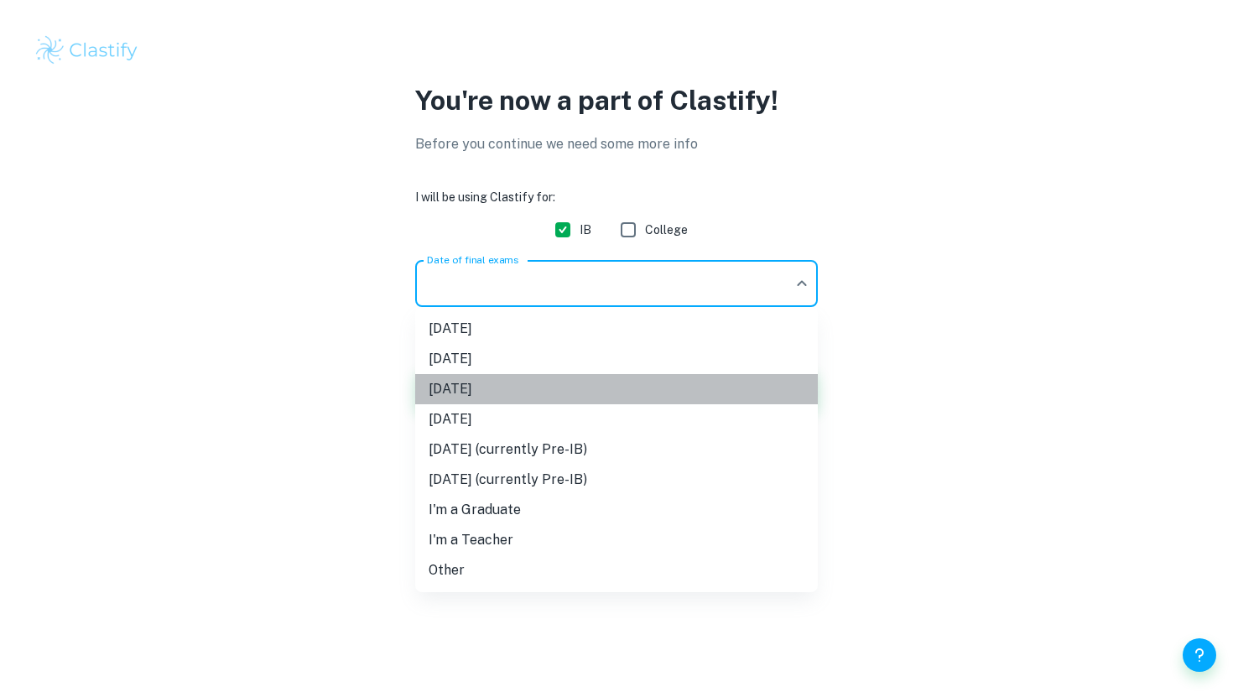
click at [448, 380] on li "May 2026" at bounding box center [616, 389] width 403 height 30
type input "M26"
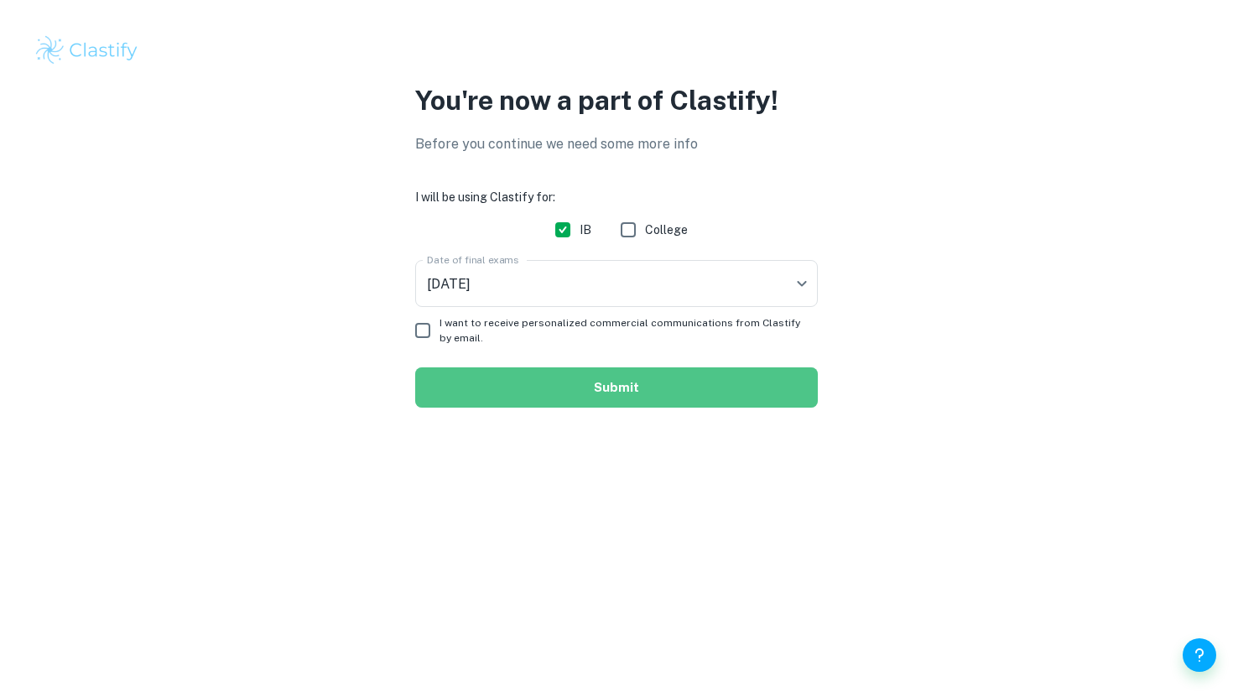
click at [460, 370] on button "Submit" at bounding box center [616, 387] width 403 height 40
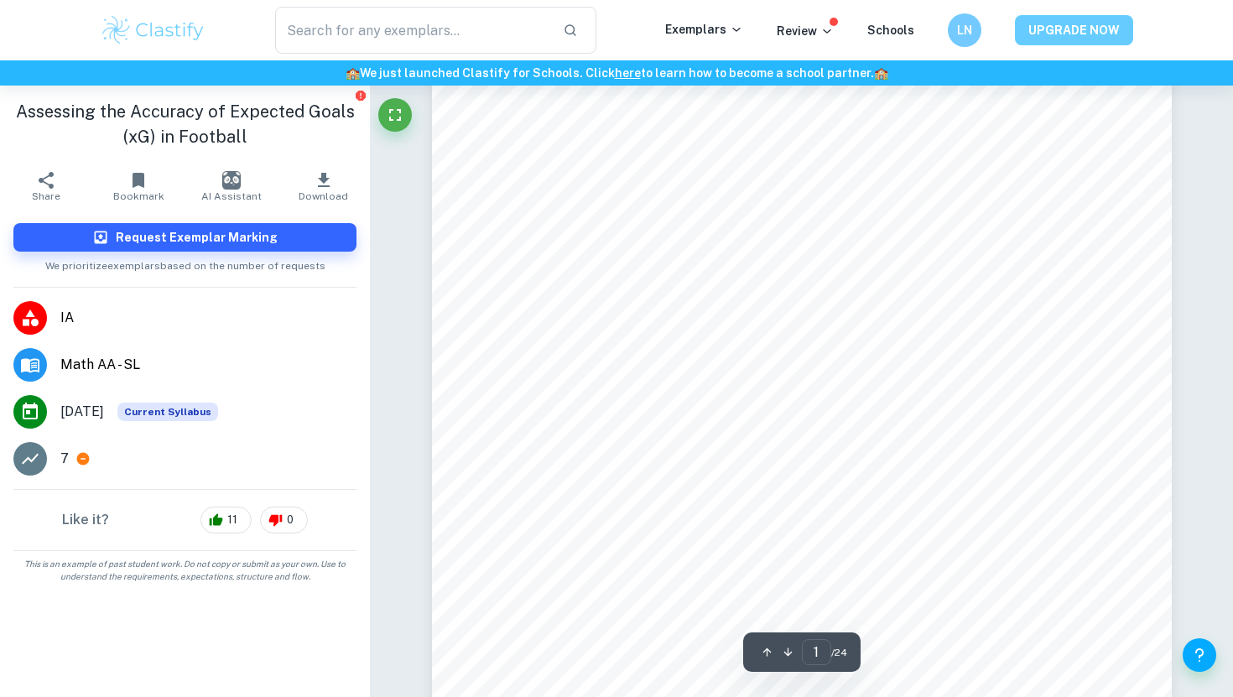
scroll to position [820, 0]
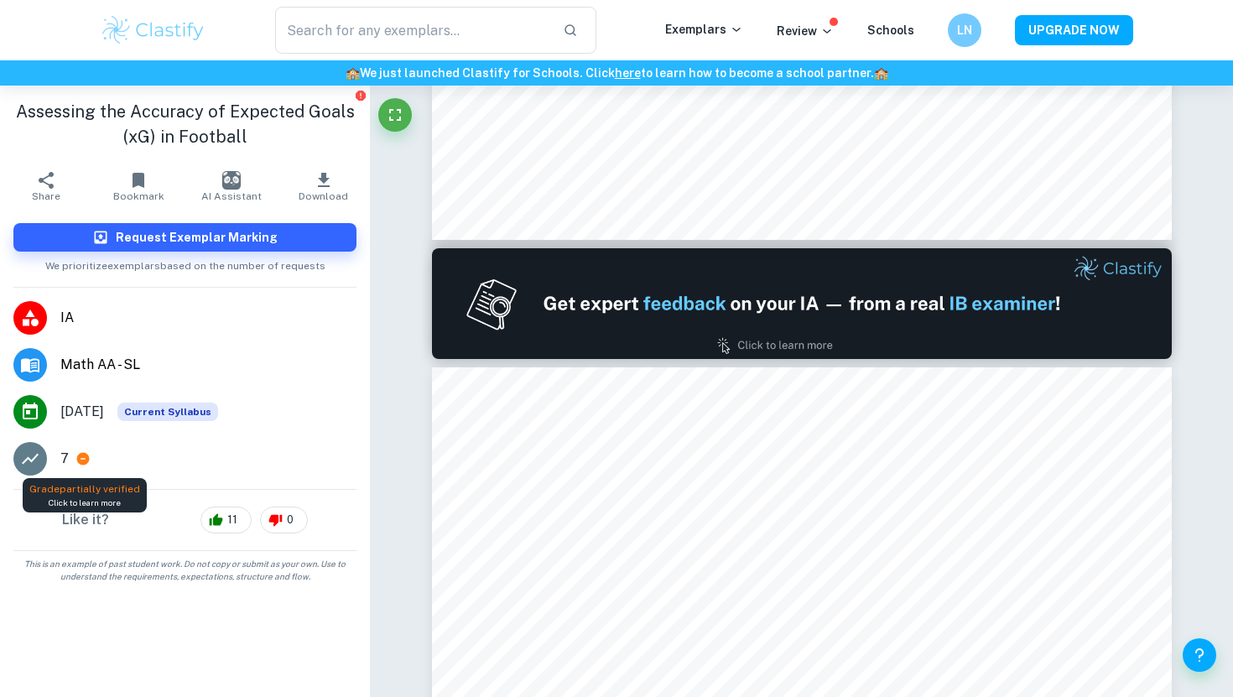
click at [77, 459] on icon at bounding box center [83, 459] width 13 height 13
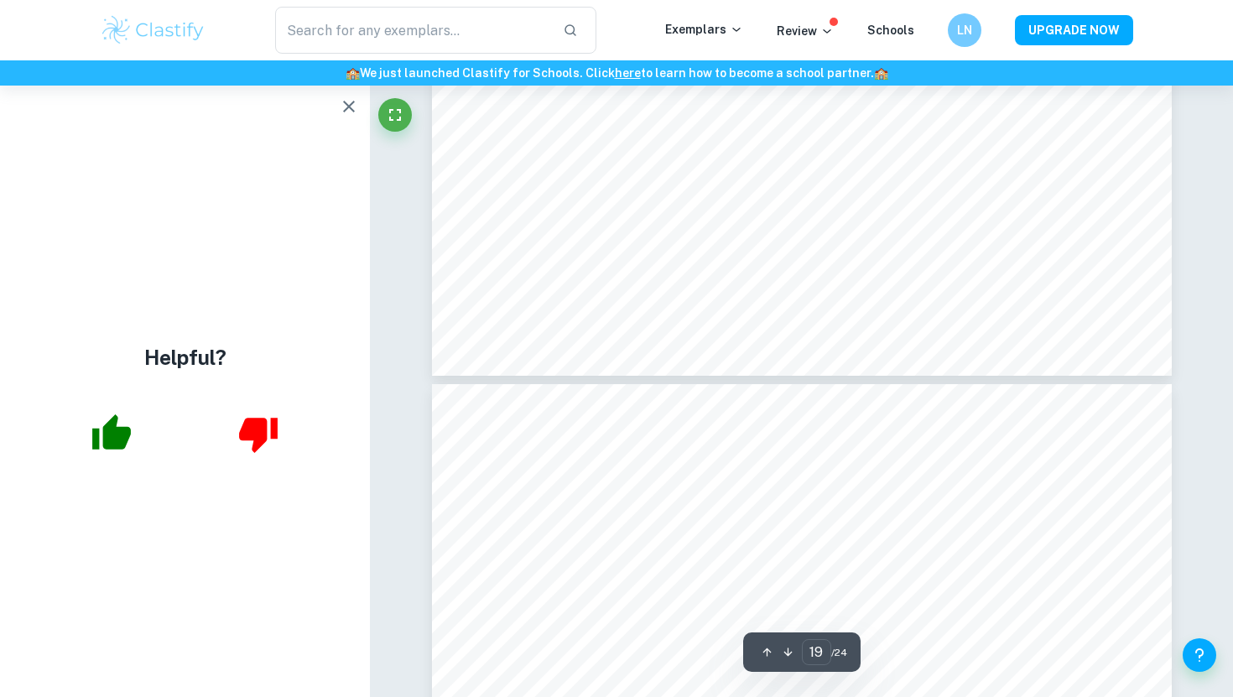
scroll to position [18543, 0]
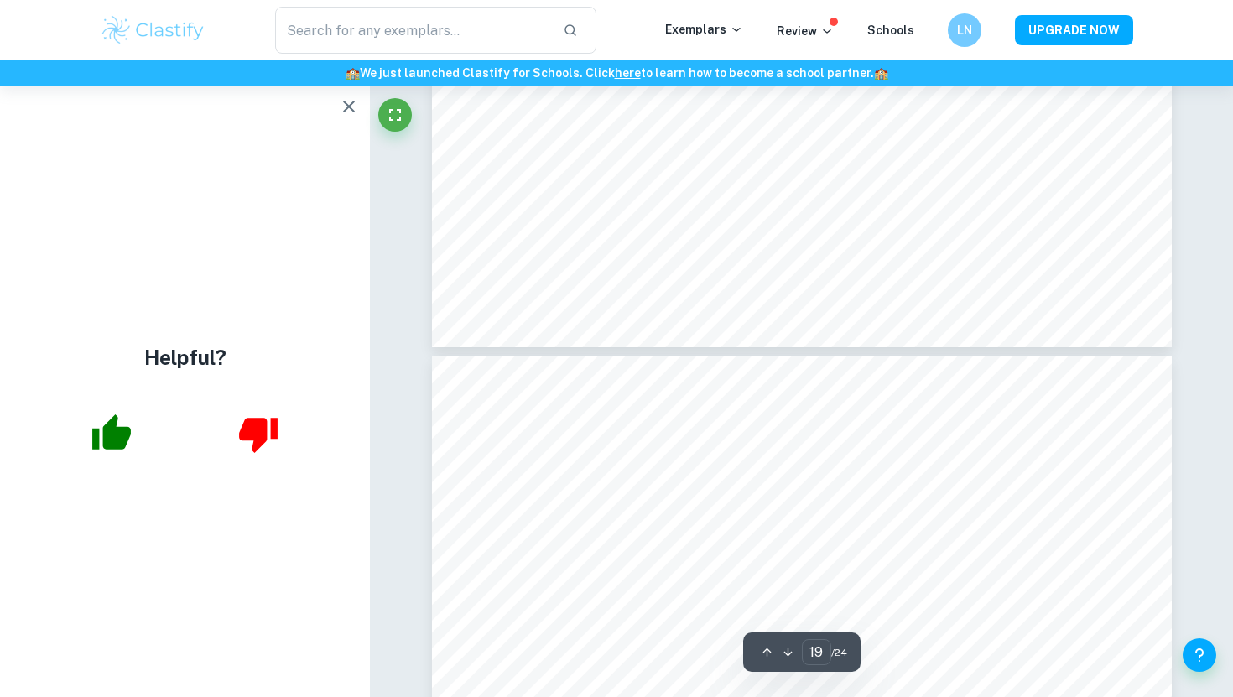
type input "20"
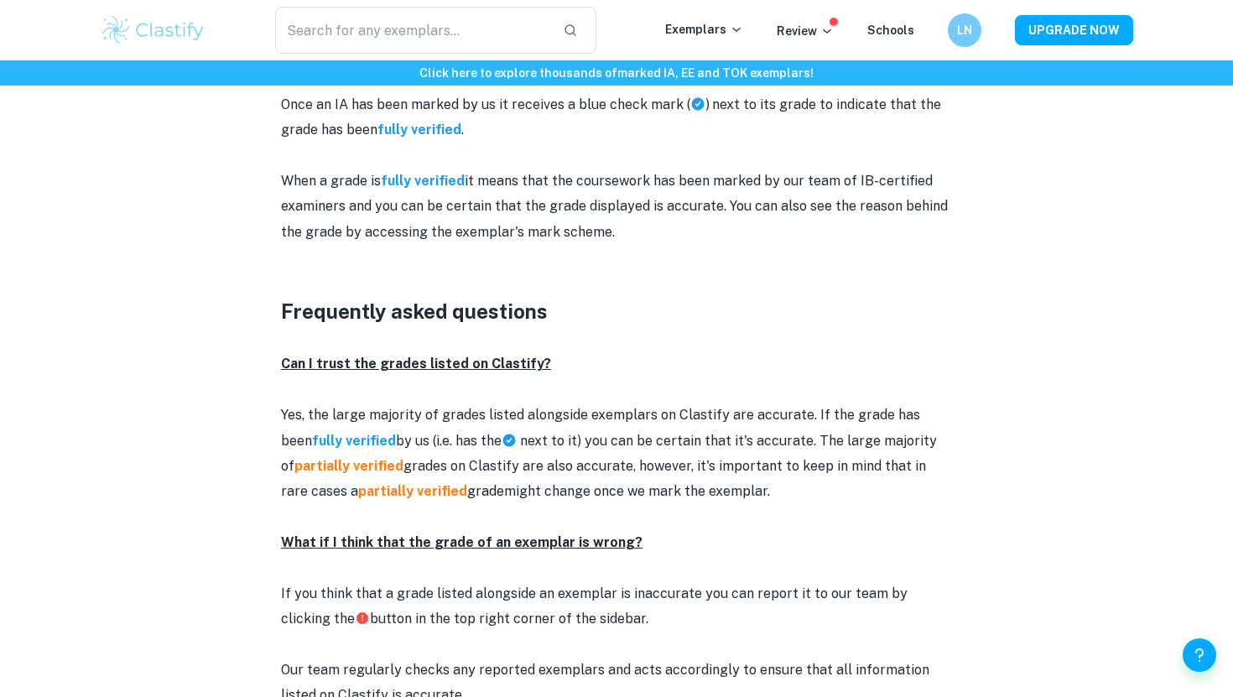
scroll to position [2022, 0]
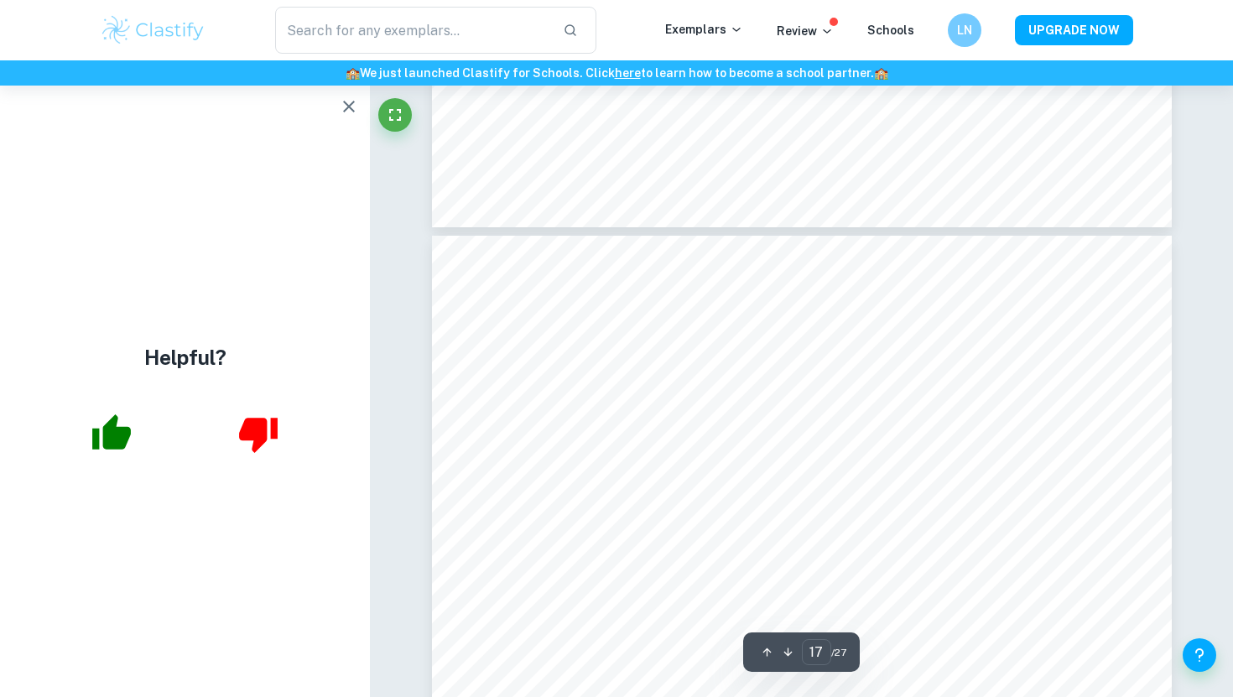
scroll to position [16021, 0]
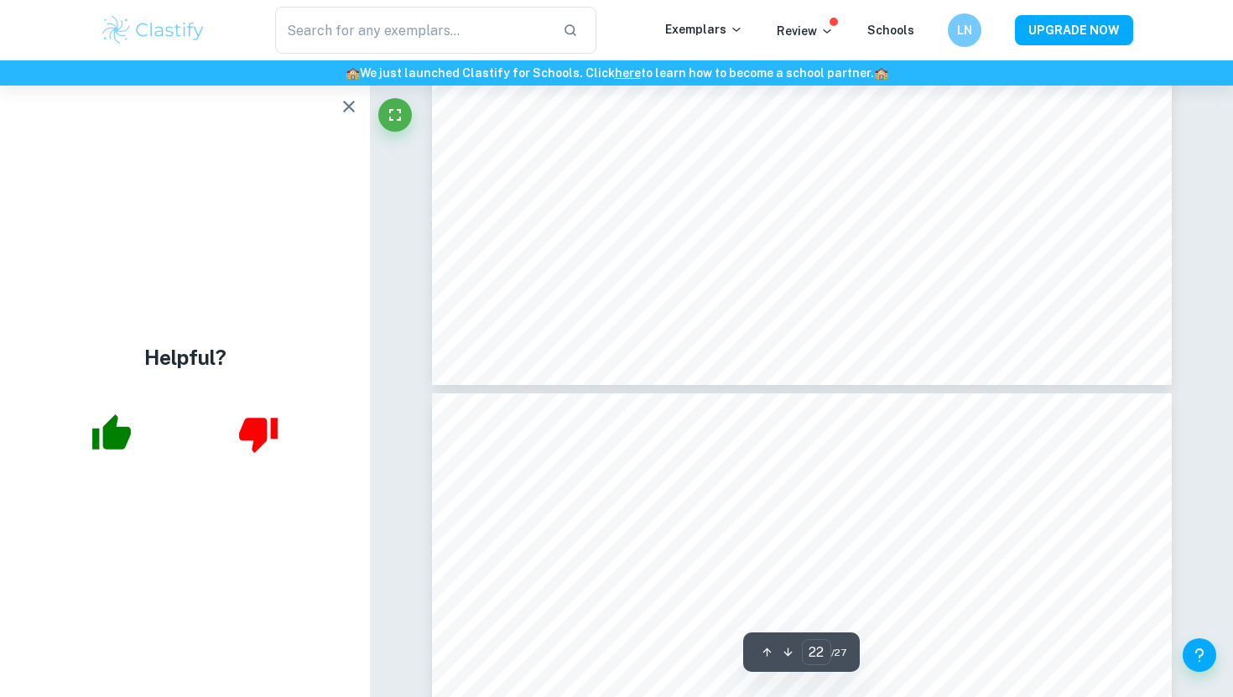
type input "23"
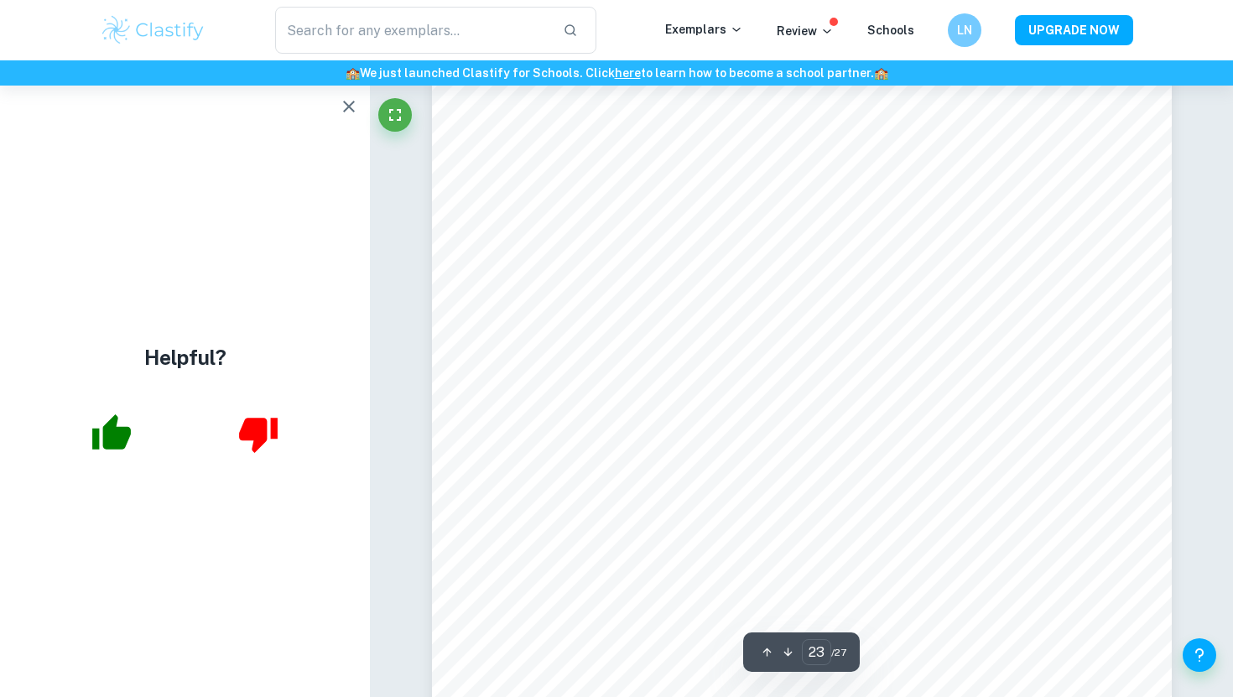
scroll to position [22389, 0]
click at [130, 34] on img at bounding box center [153, 30] width 107 height 34
